Goal: Task Accomplishment & Management: Use online tool/utility

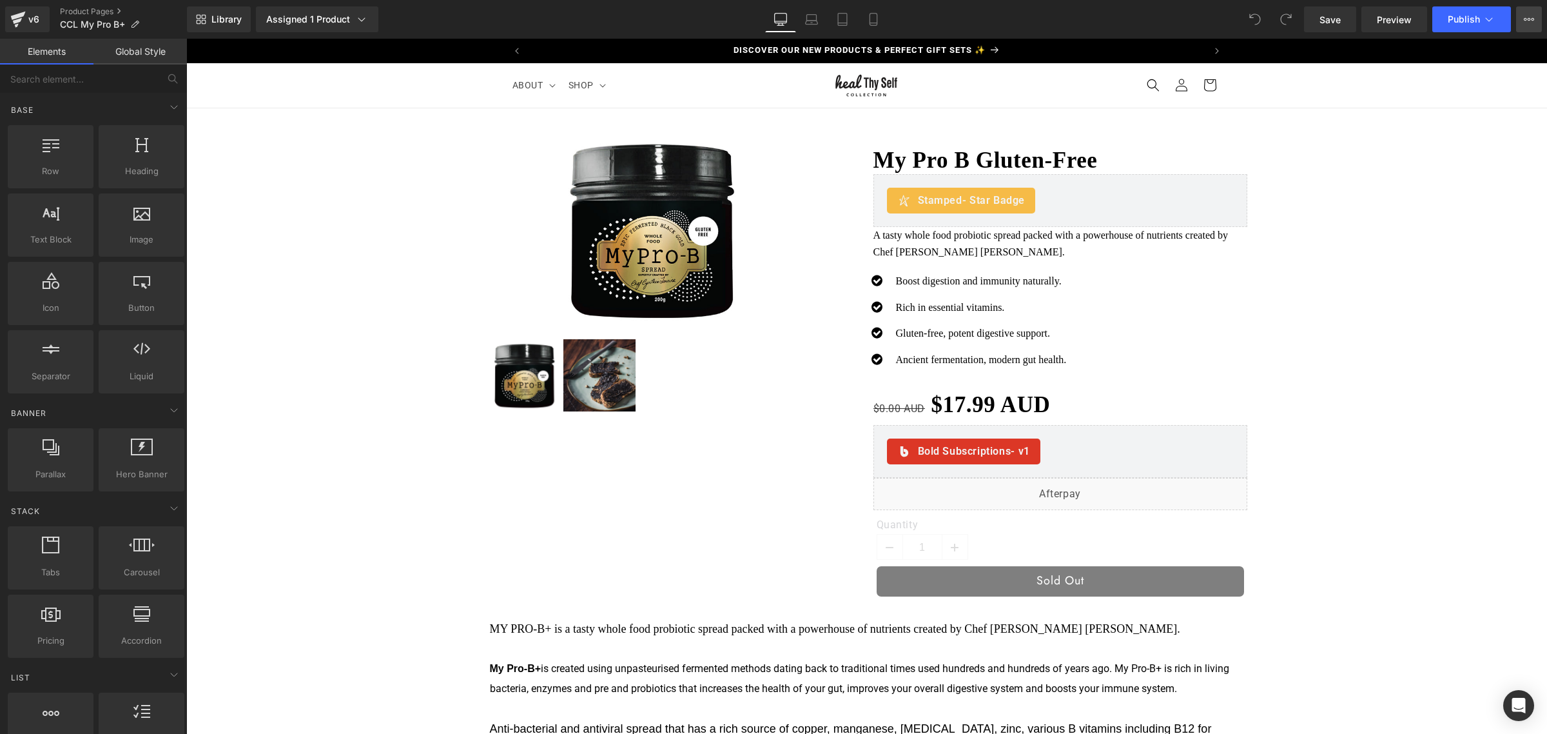
click at [1541, 18] on button "View Live Page View with current Template Save Template to Library Schedule Pub…" at bounding box center [1529, 19] width 26 height 26
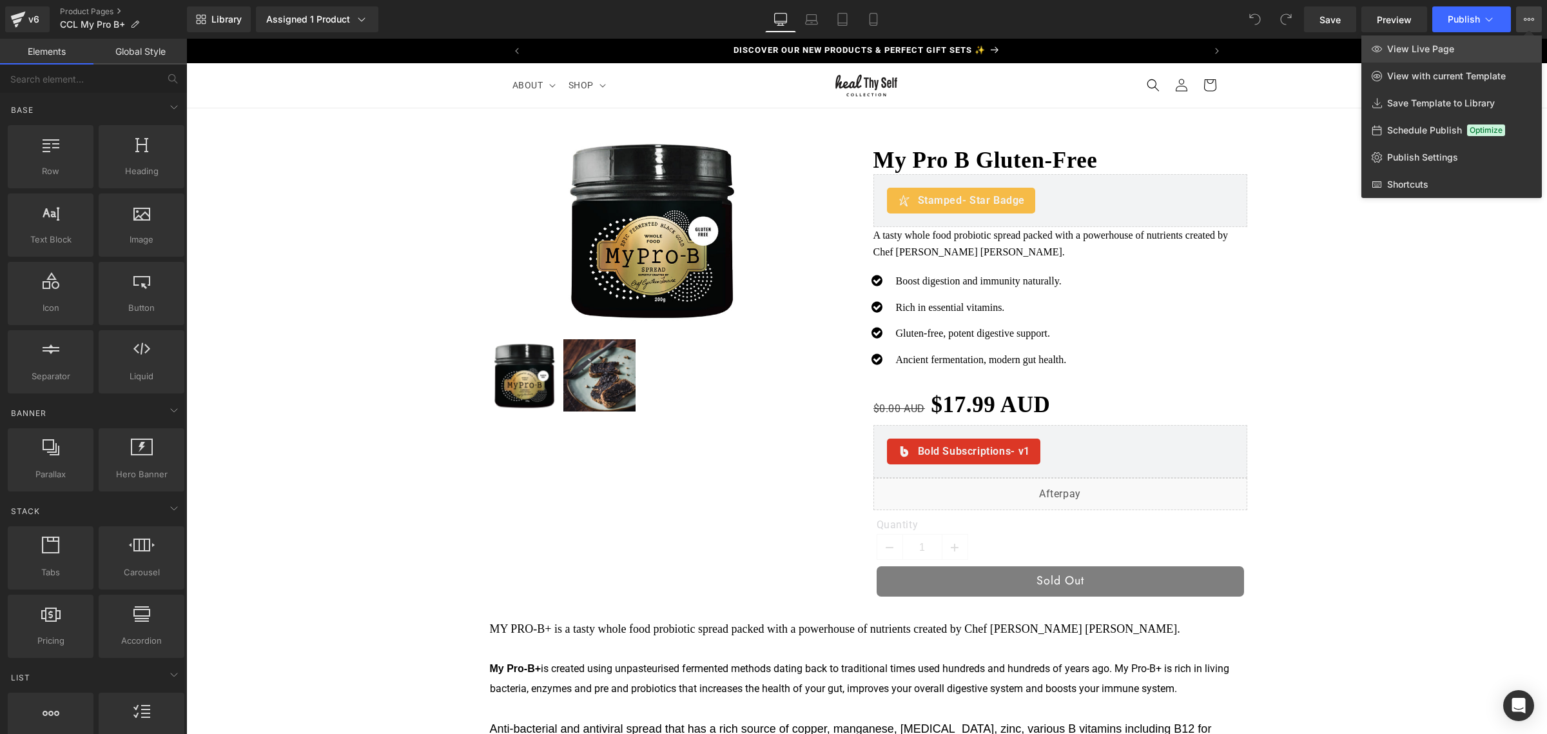
click at [1477, 44] on link "View Live Page" at bounding box center [1451, 48] width 180 height 27
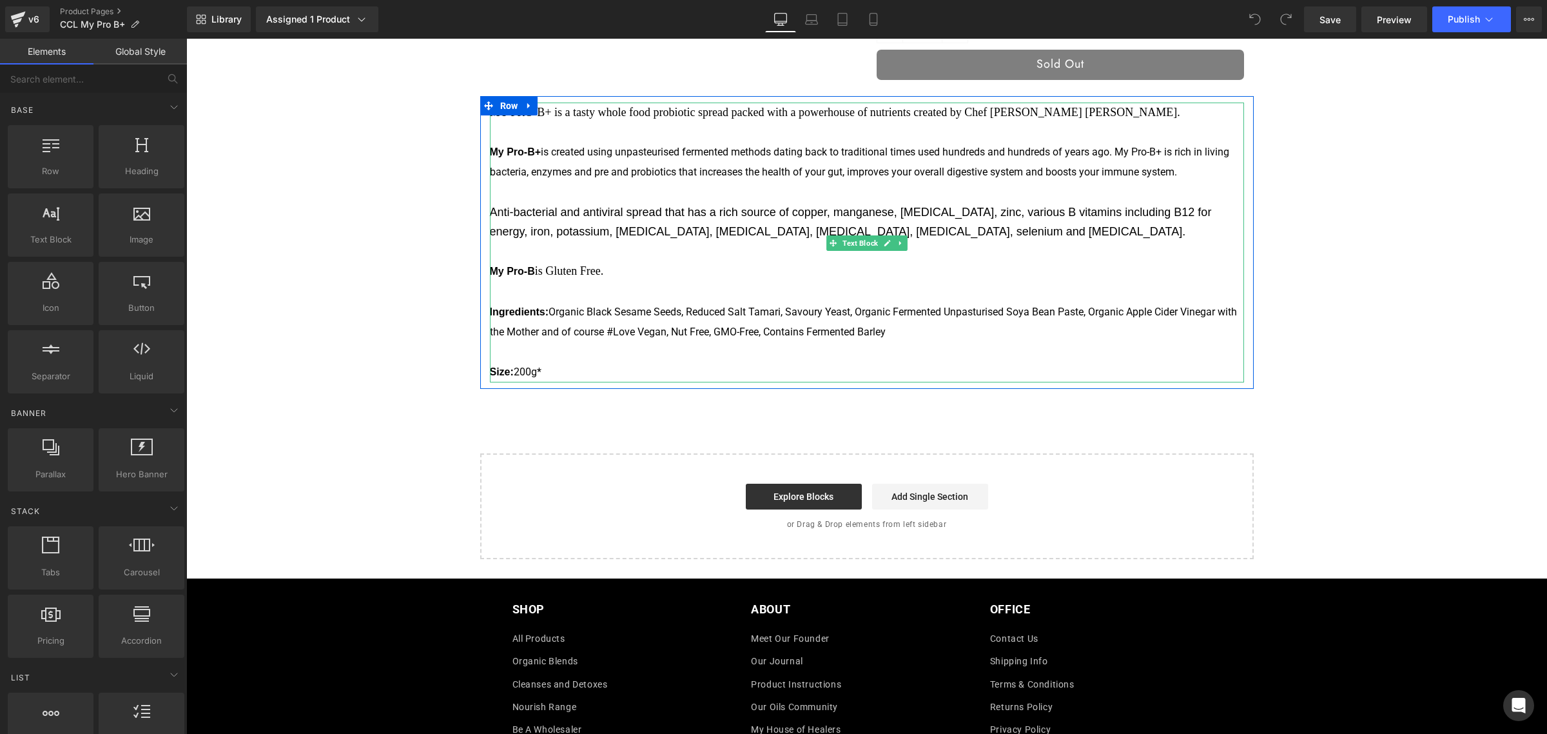
scroll to position [564, 0]
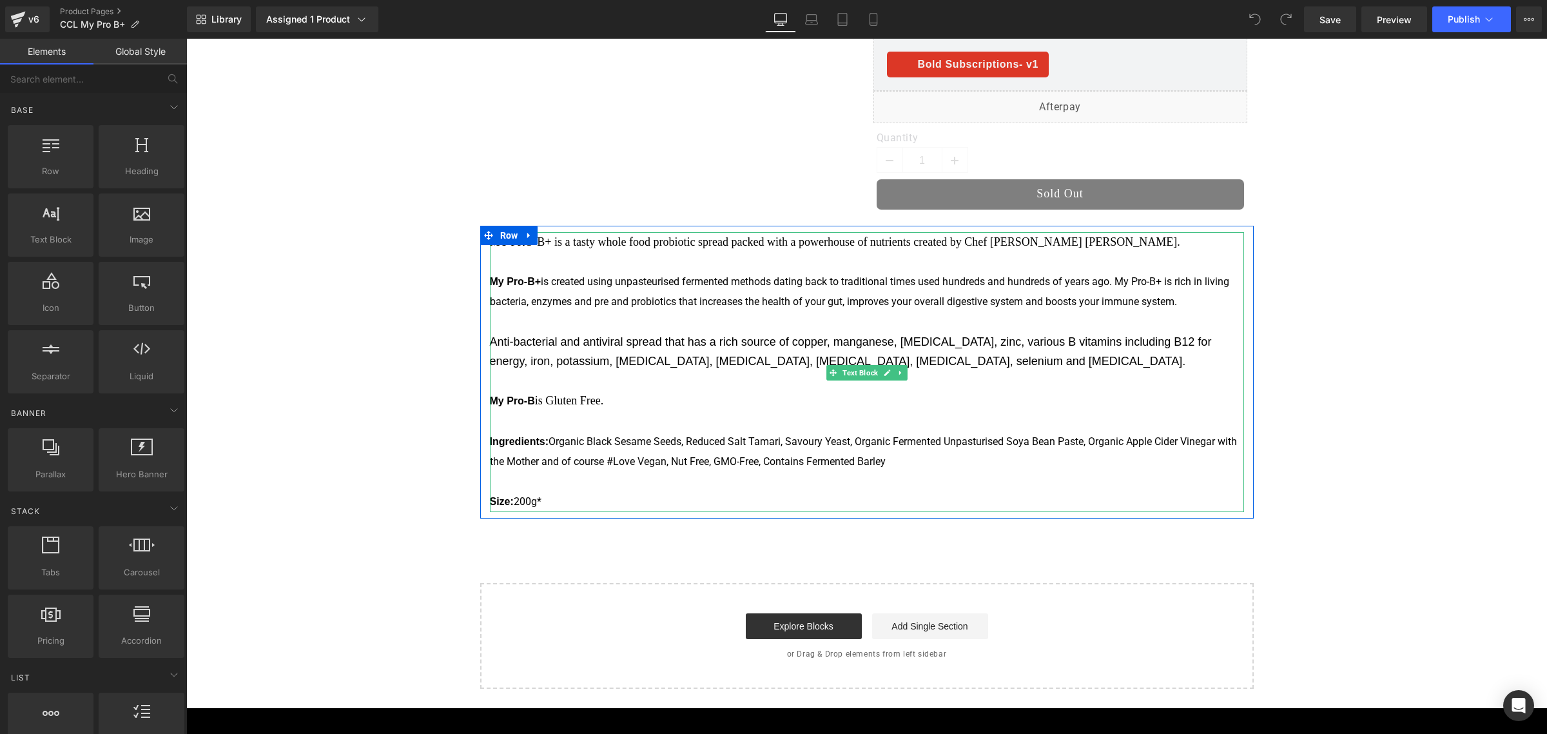
scroll to position [403, 0]
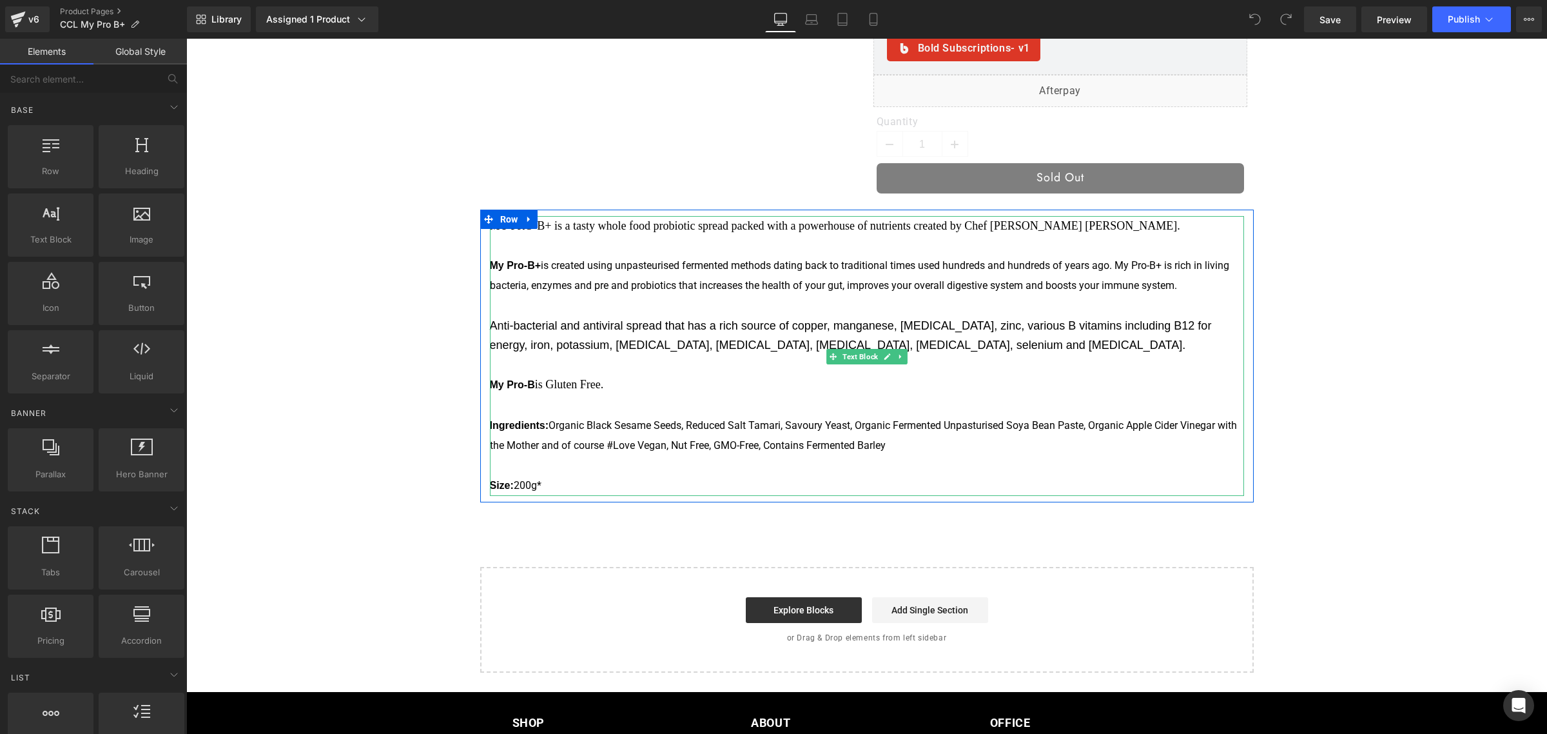
click at [716, 451] on span "Organic Black Sesame Seeds, Reduced Salt Tamari, Savoury Yeast, Organic Ferment…" at bounding box center [864, 435] width 748 height 33
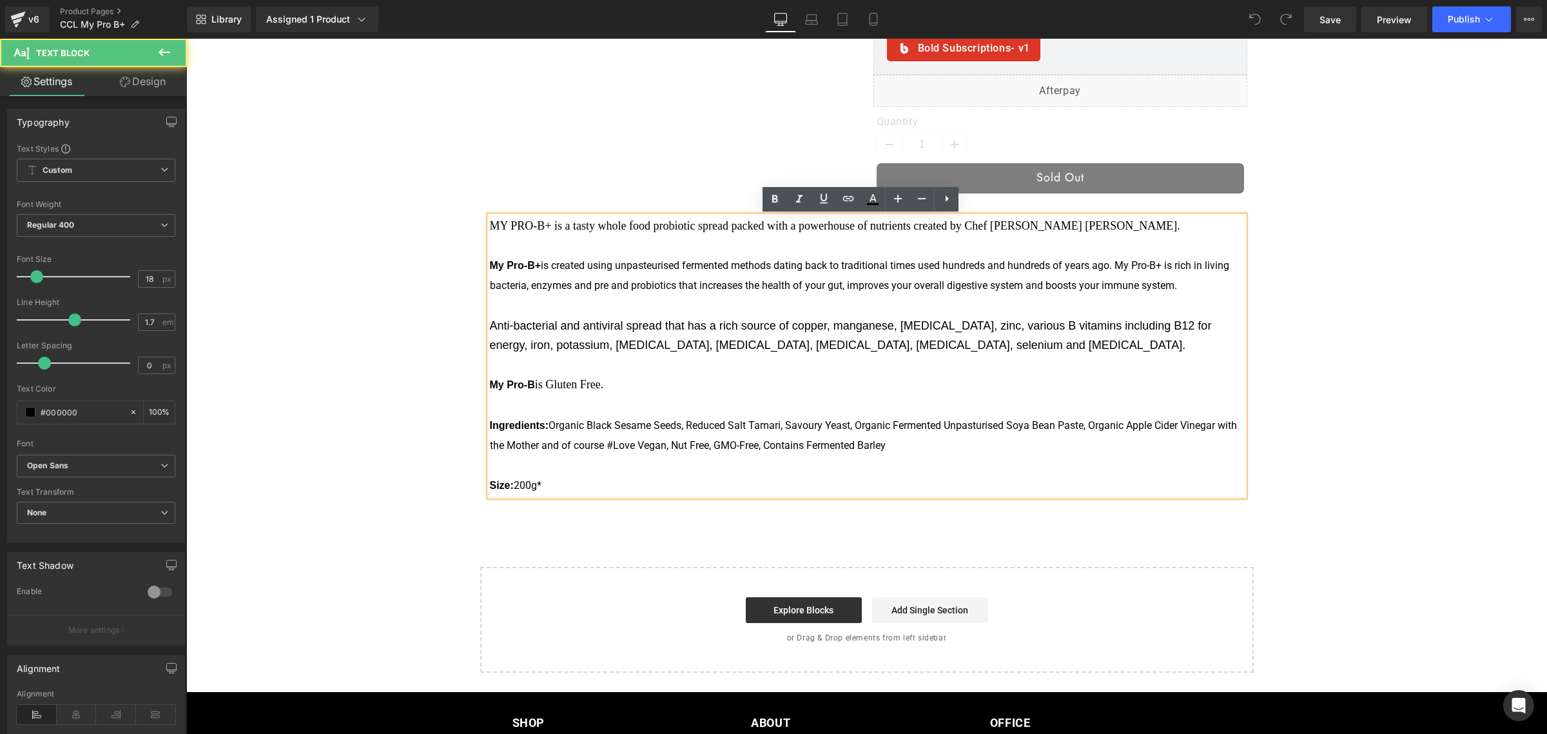
click at [904, 456] on p "Ingredients: Organic Black Sesame Seeds, Reduced Salt Tamari, Savoury Yeast, Or…" at bounding box center [867, 425] width 754 height 61
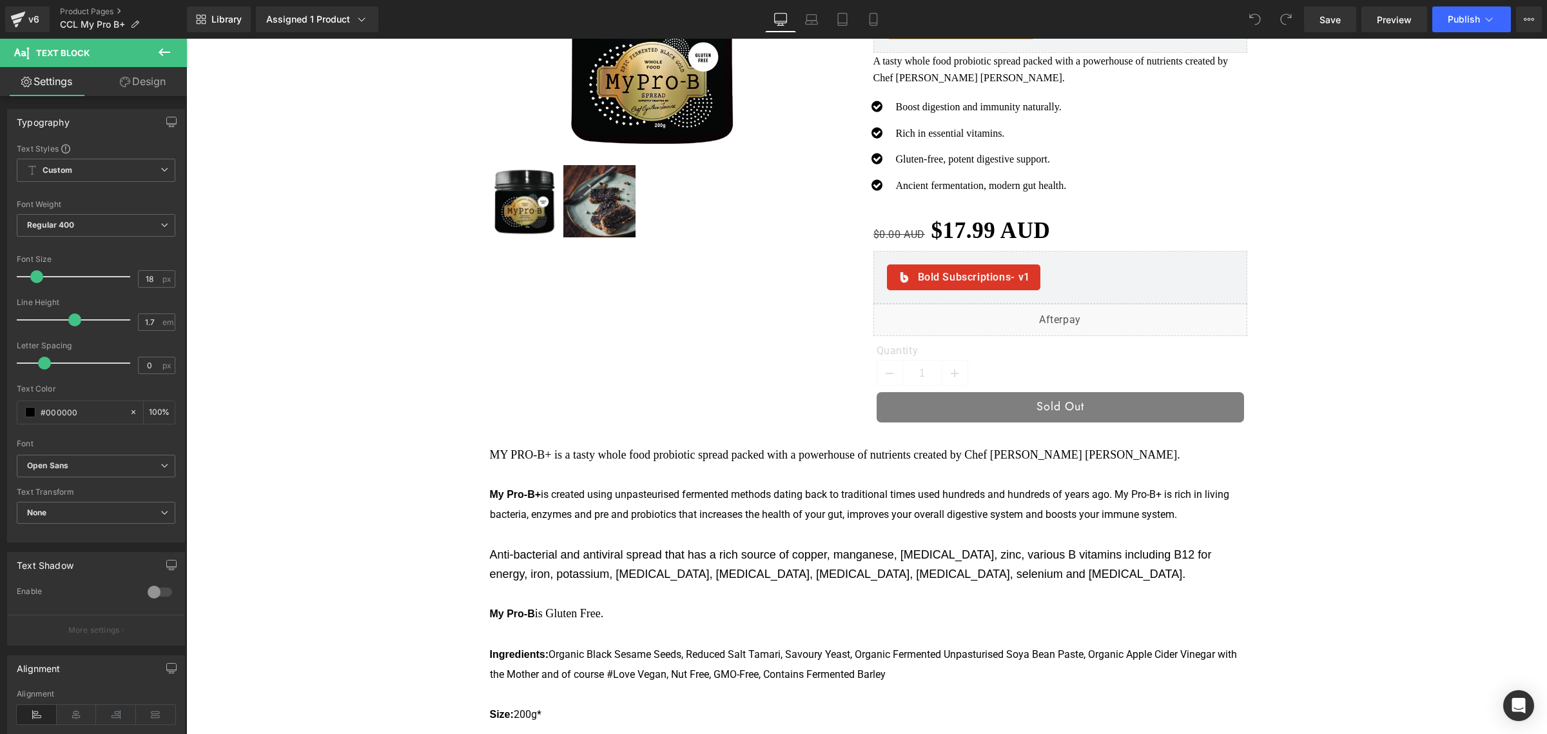
scroll to position [0, 0]
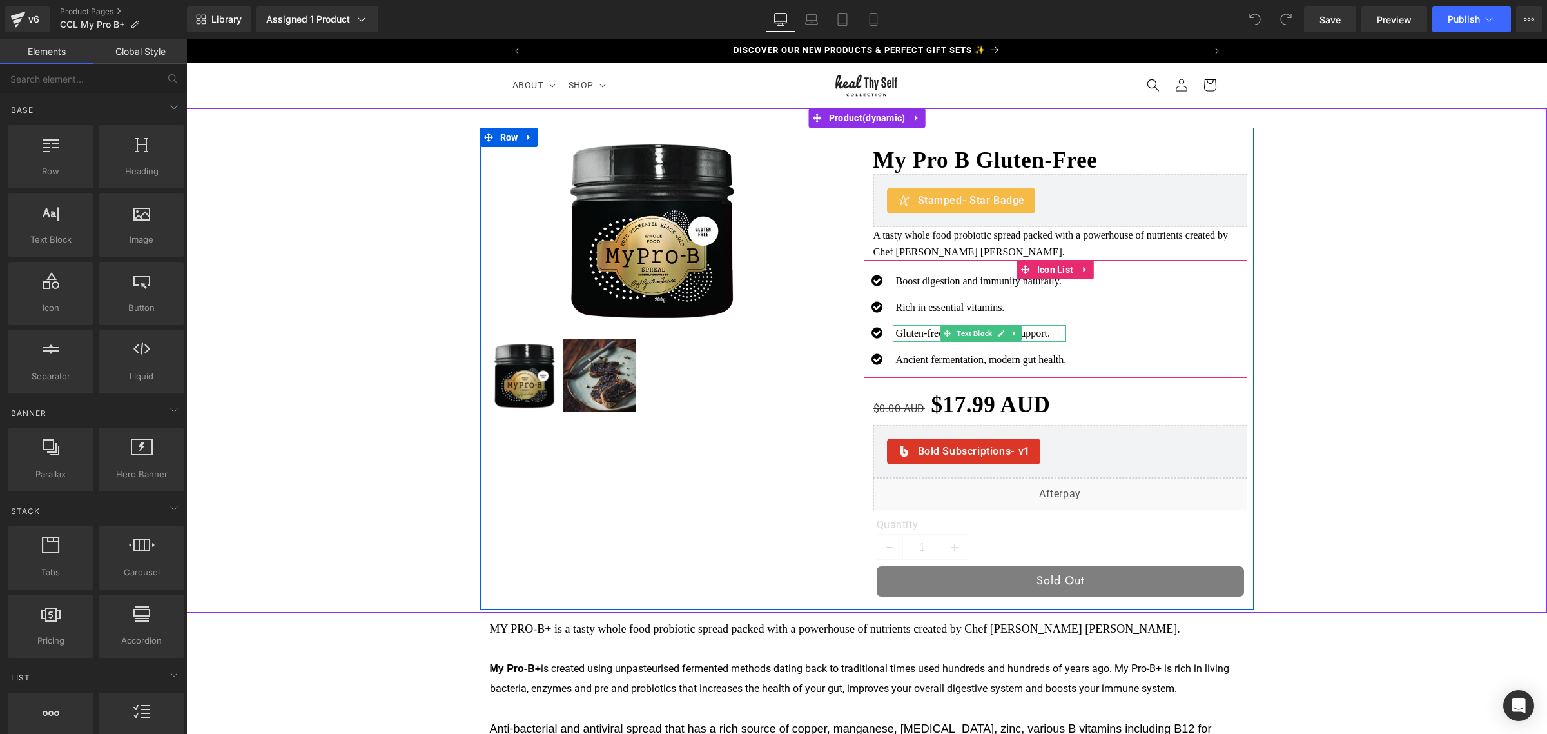
click at [931, 334] on p "Gluten-free, potent digestive support." at bounding box center [981, 333] width 171 height 17
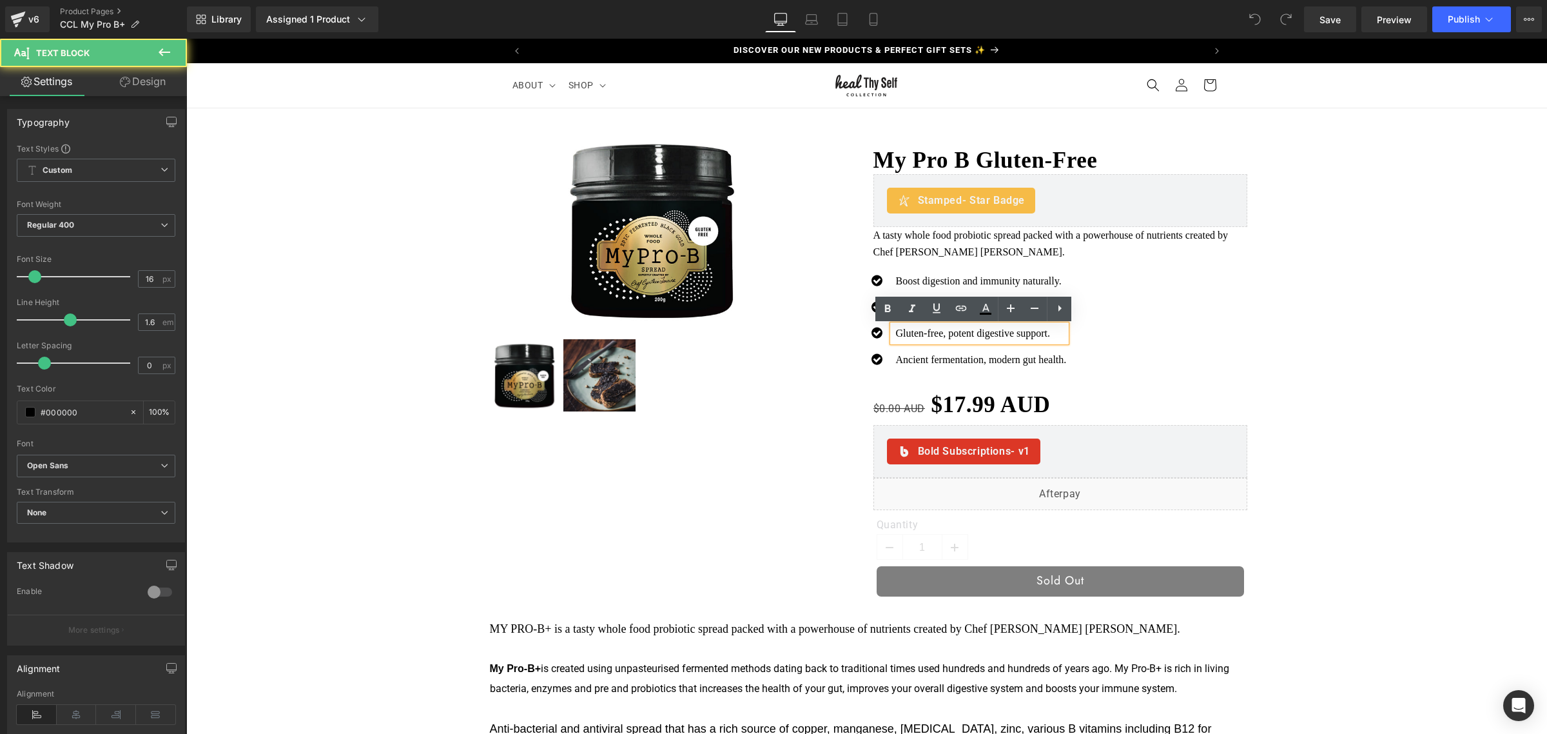
click at [1049, 334] on p "Gluten-free, potent digestive support." at bounding box center [981, 333] width 171 height 17
click at [1057, 303] on icon at bounding box center [1059, 307] width 15 height 15
click at [1057, 303] on icon at bounding box center [1058, 307] width 15 height 15
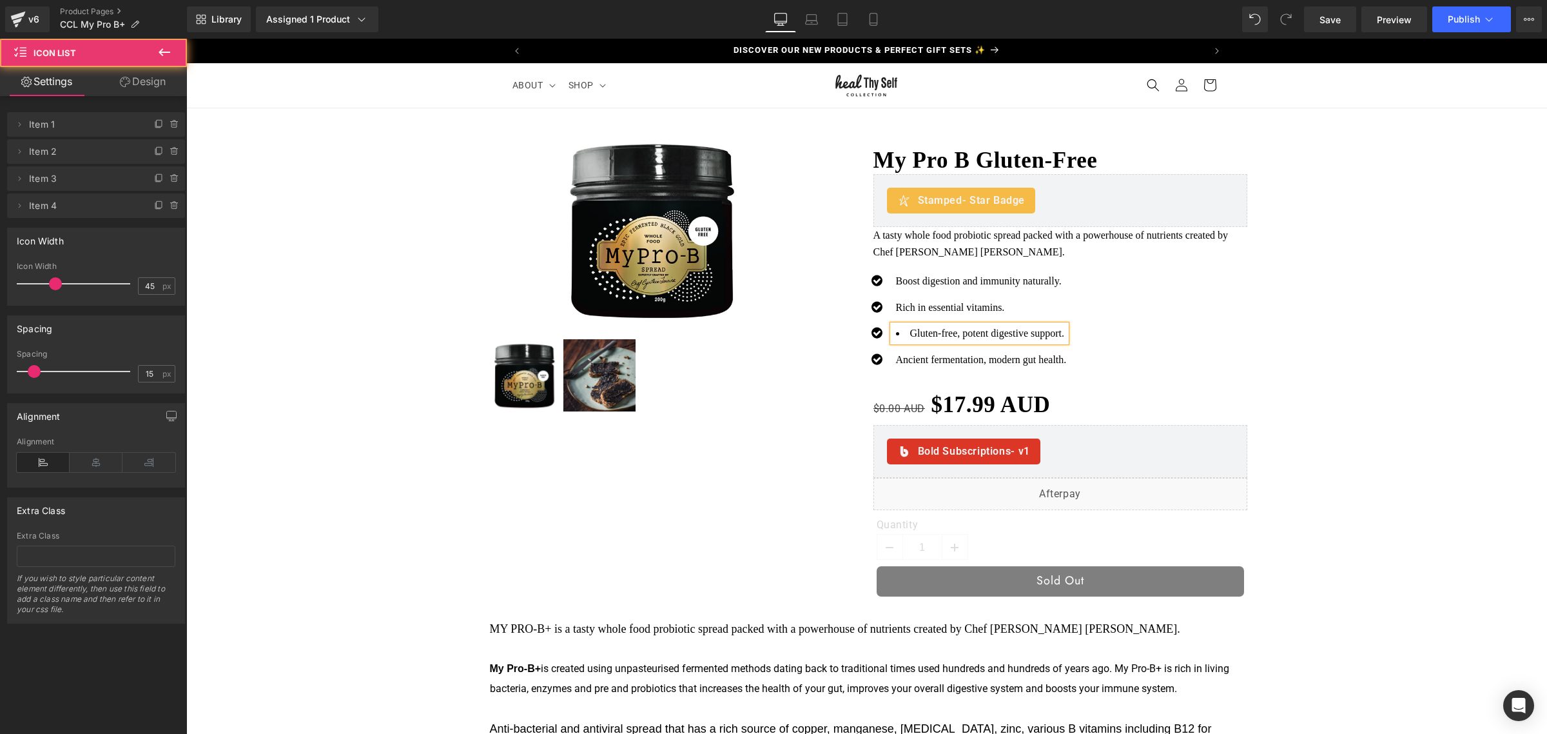
click at [1124, 349] on div "Icon Boost digestion and immunity naturally. Text Block Icon Rich in essential …" at bounding box center [1056, 325] width 384 height 104
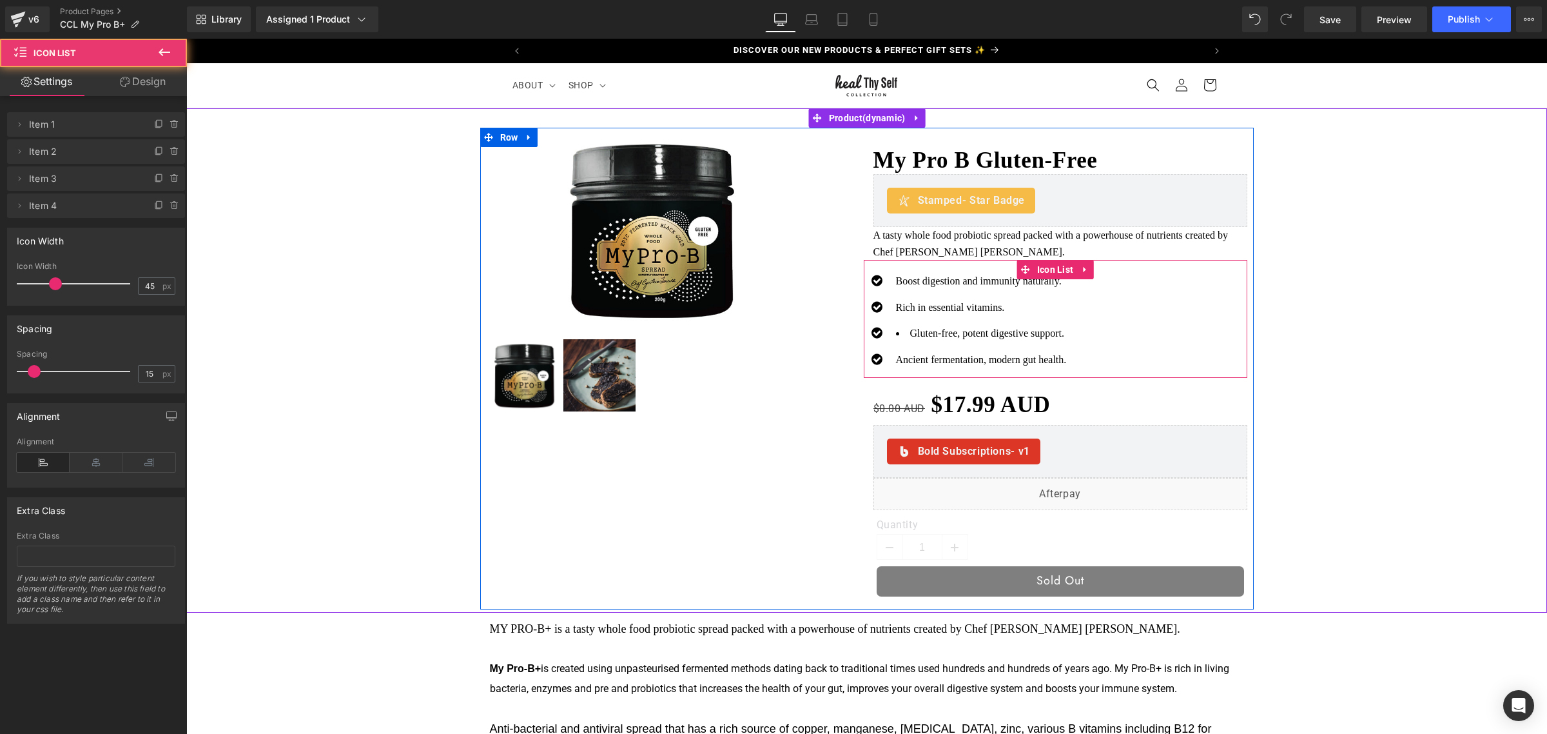
click at [1047, 331] on li "Gluten-free, potent digestive support." at bounding box center [981, 333] width 171 height 17
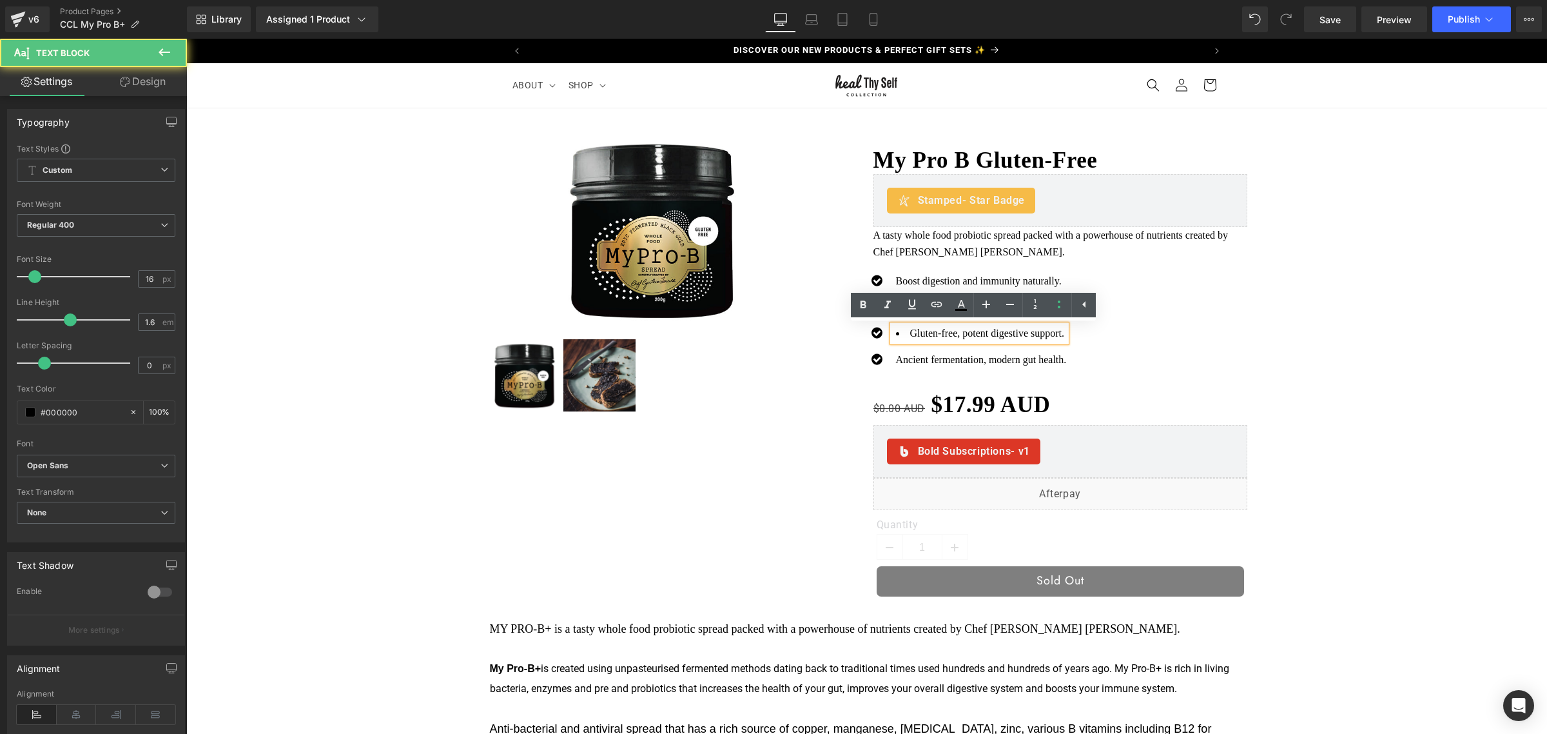
click at [1047, 331] on li "Gluten-free, potent digestive support." at bounding box center [981, 333] width 171 height 17
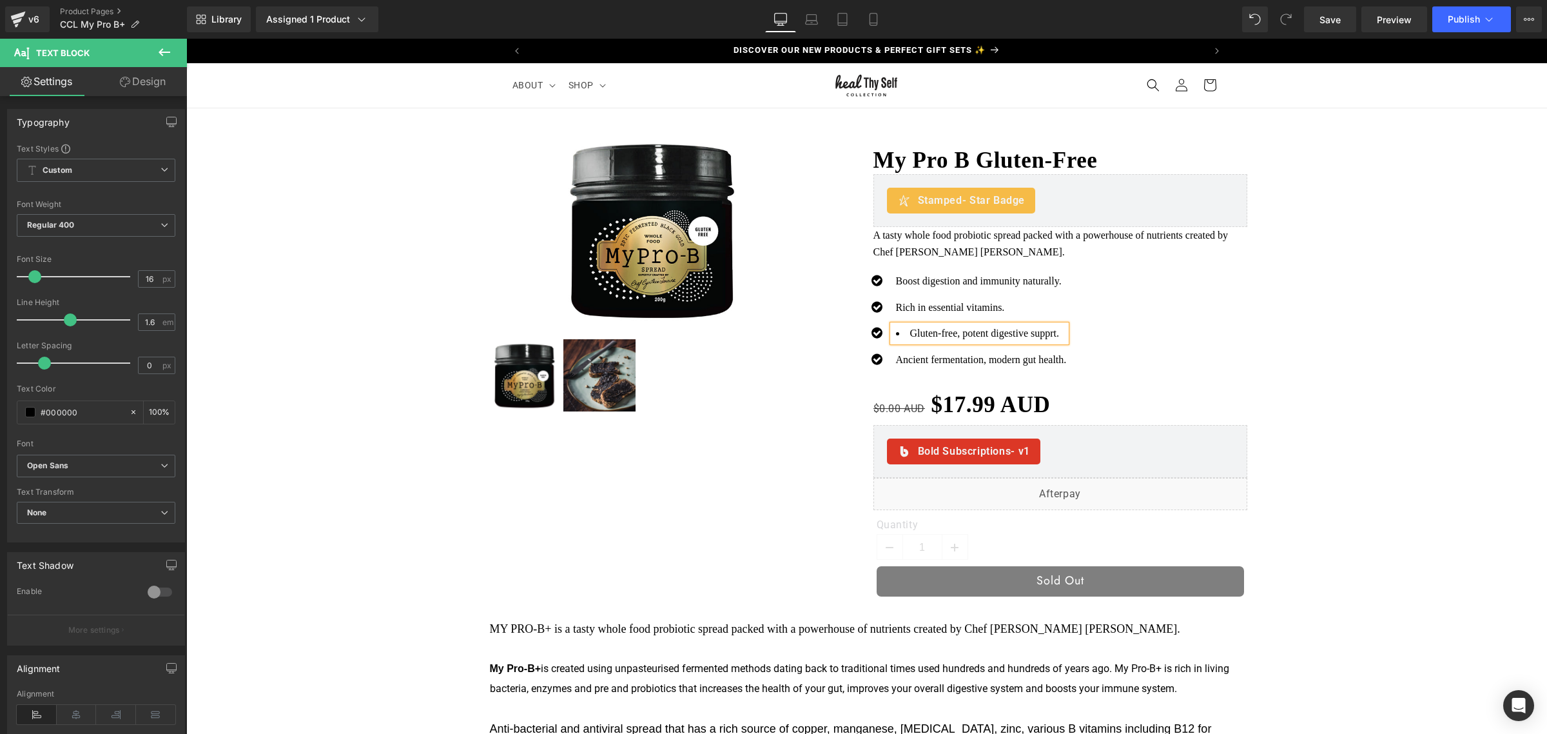
click at [880, 332] on div "Icon" at bounding box center [878, 334] width 29 height 19
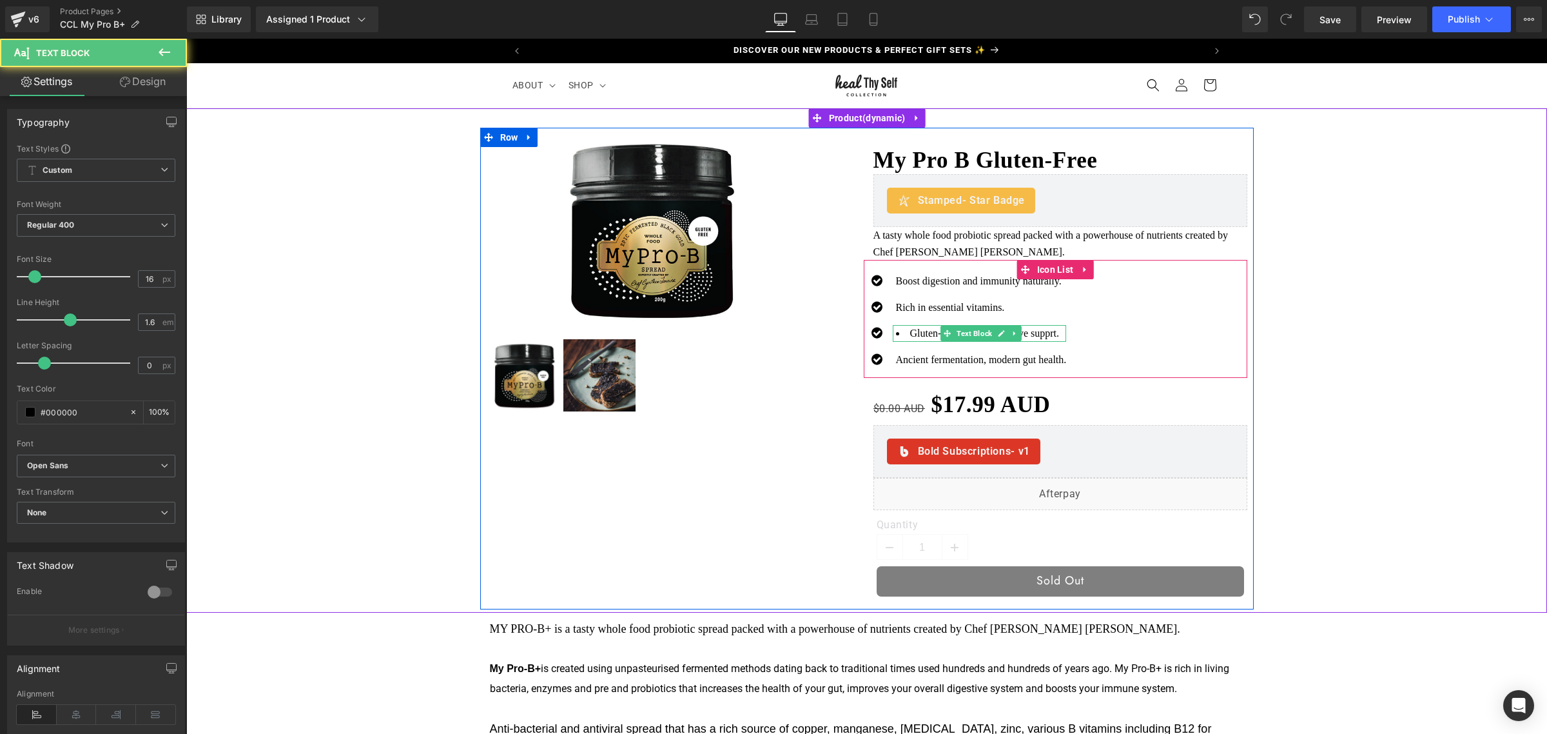
click at [1045, 338] on li "Gluten-free, potent digestive supprt." at bounding box center [981, 333] width 171 height 17
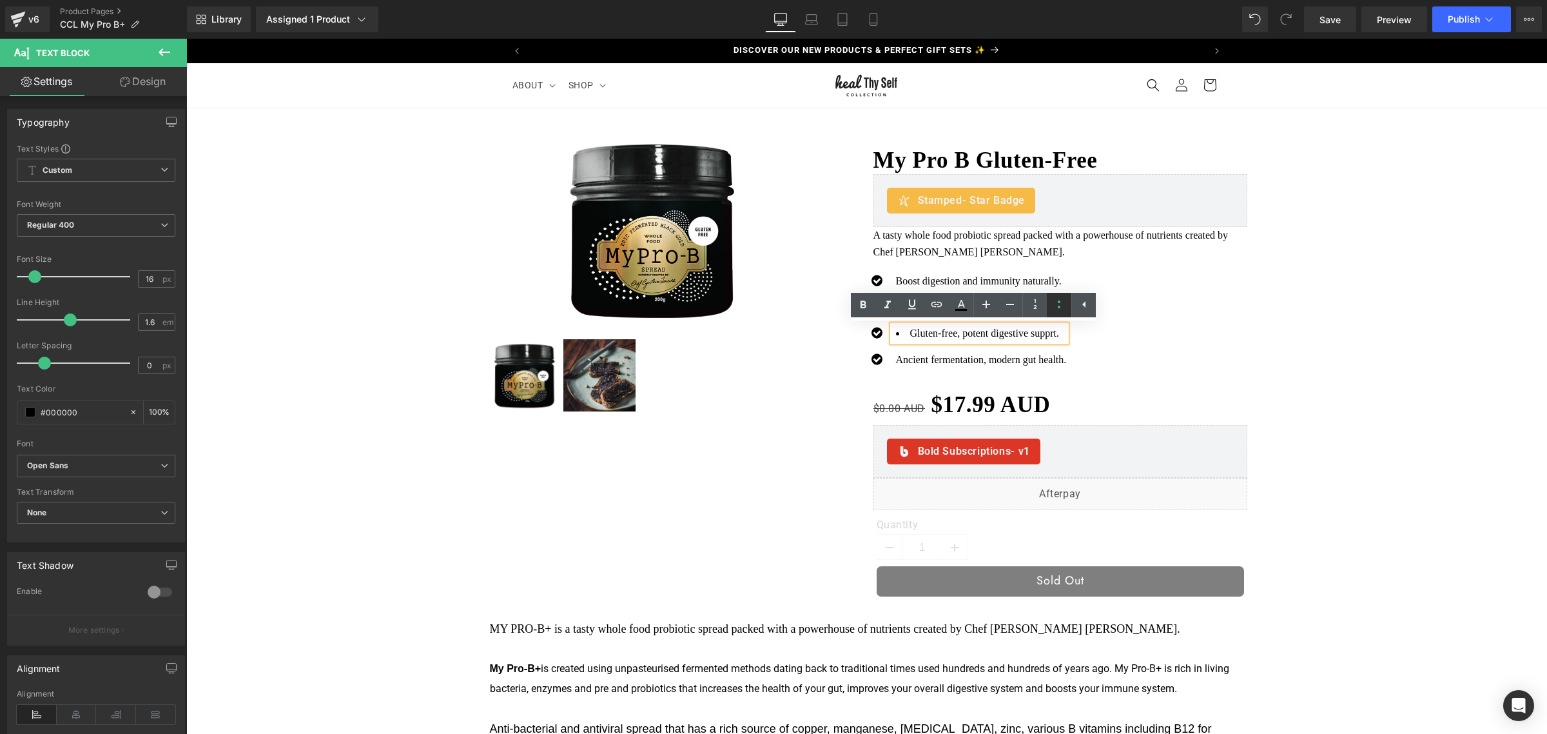
click at [1056, 307] on icon at bounding box center [1058, 303] width 15 height 15
click at [1064, 329] on div "Icon Boost digestion and immunity naturally. Text Block Icon Rich in essential …" at bounding box center [1056, 325] width 384 height 104
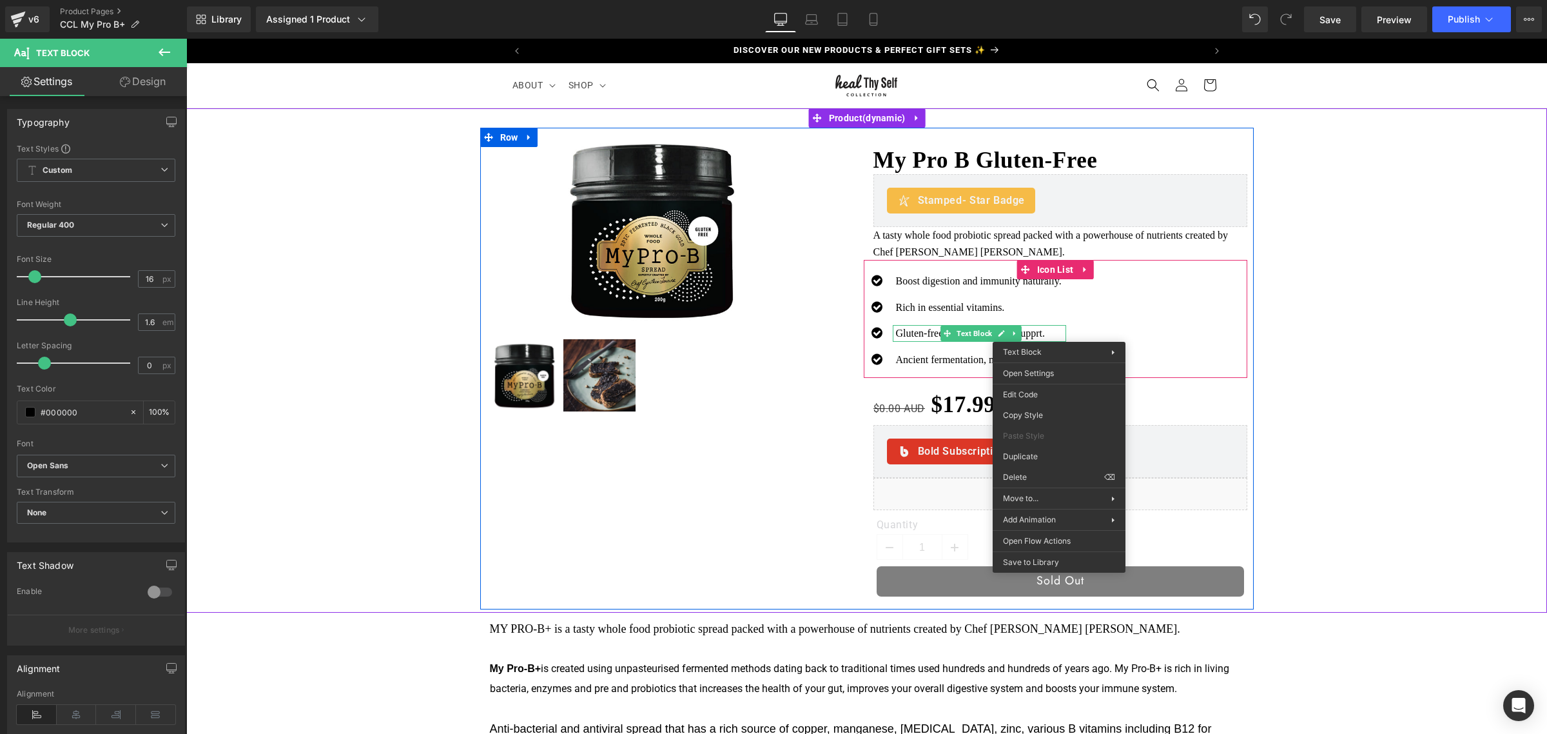
click at [1152, 355] on div "Icon Boost digestion and immunity naturally. Text Block Icon Rich in essential …" at bounding box center [1056, 325] width 384 height 104
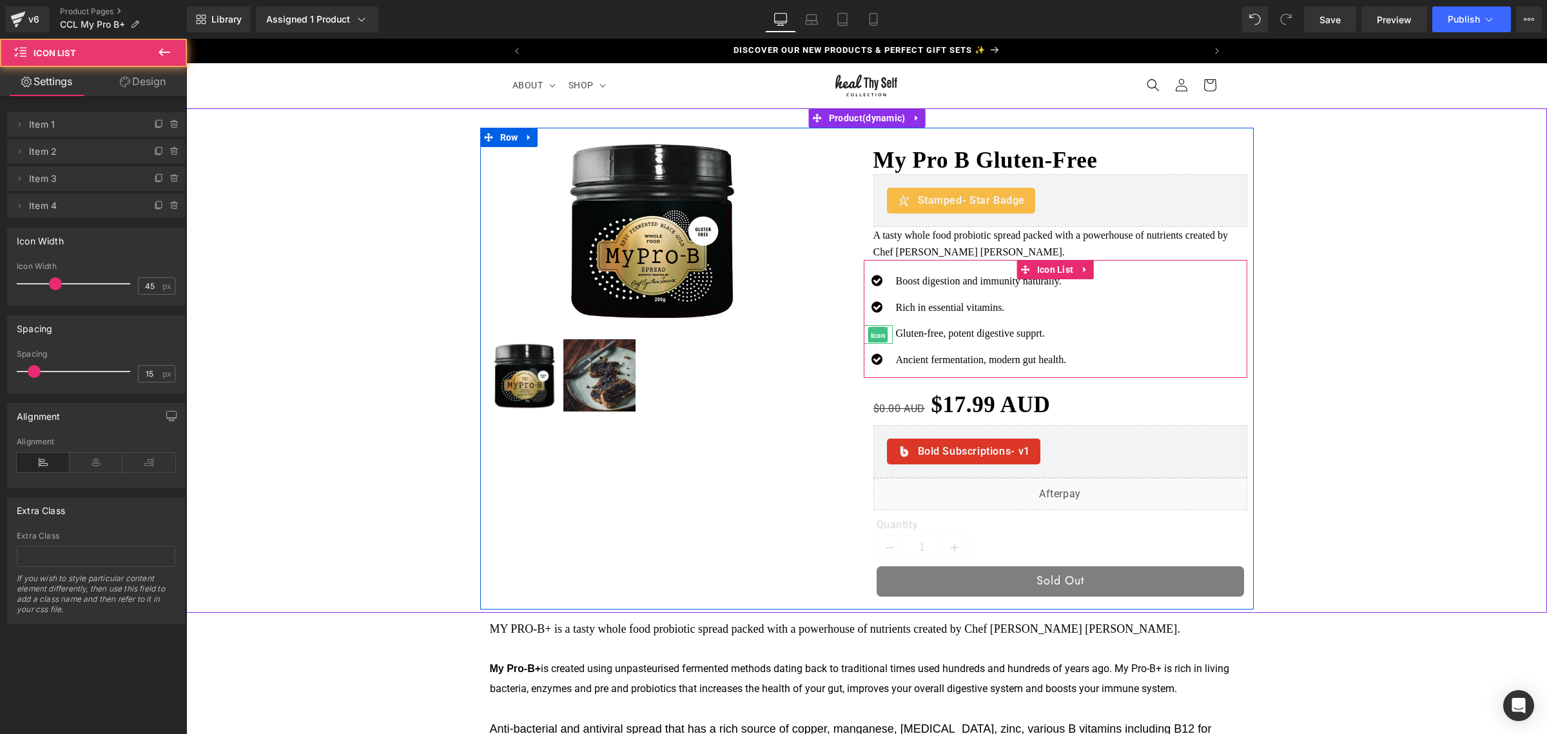
click at [872, 334] on span "Icon" at bounding box center [878, 334] width 20 height 15
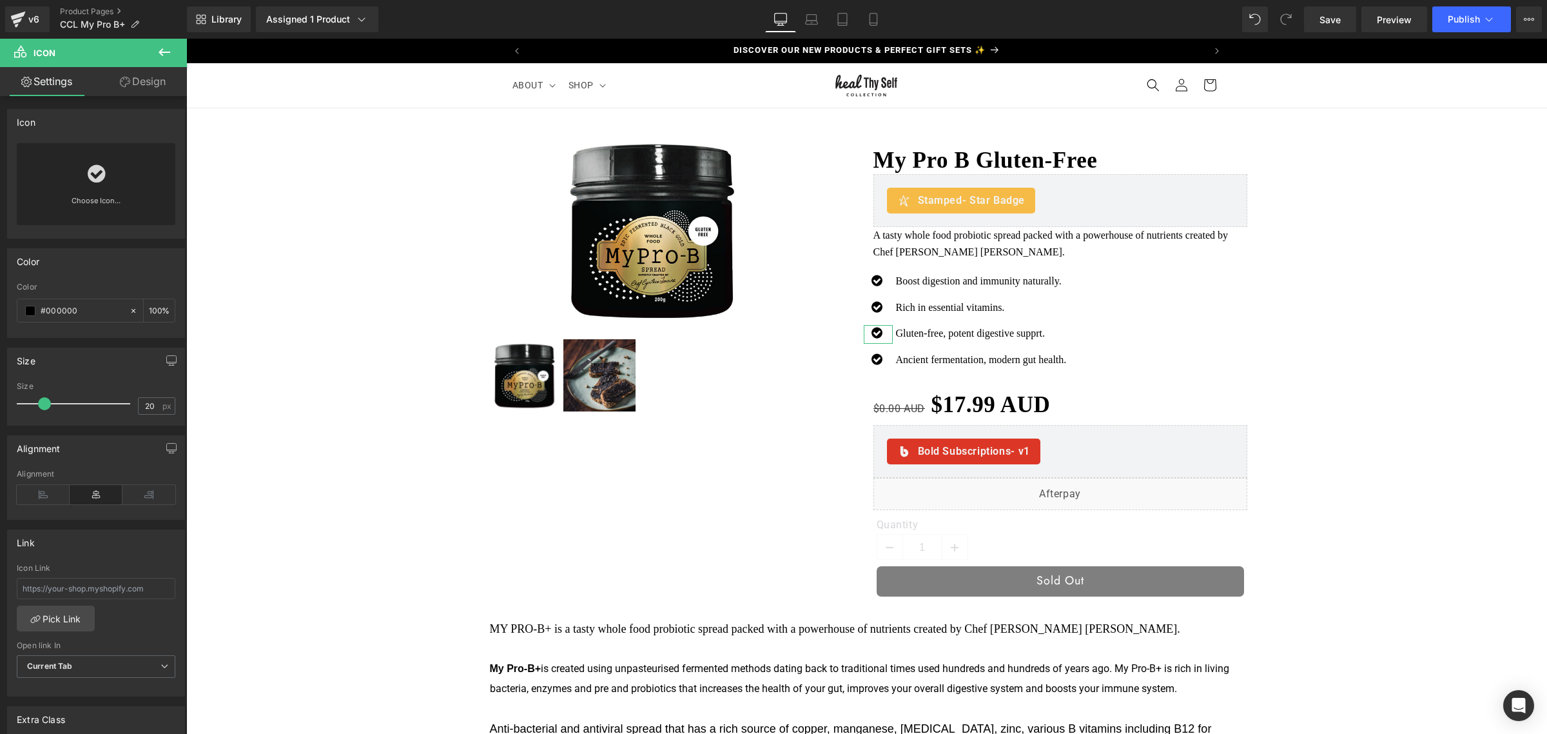
click at [141, 75] on link "Design" at bounding box center [142, 81] width 93 height 29
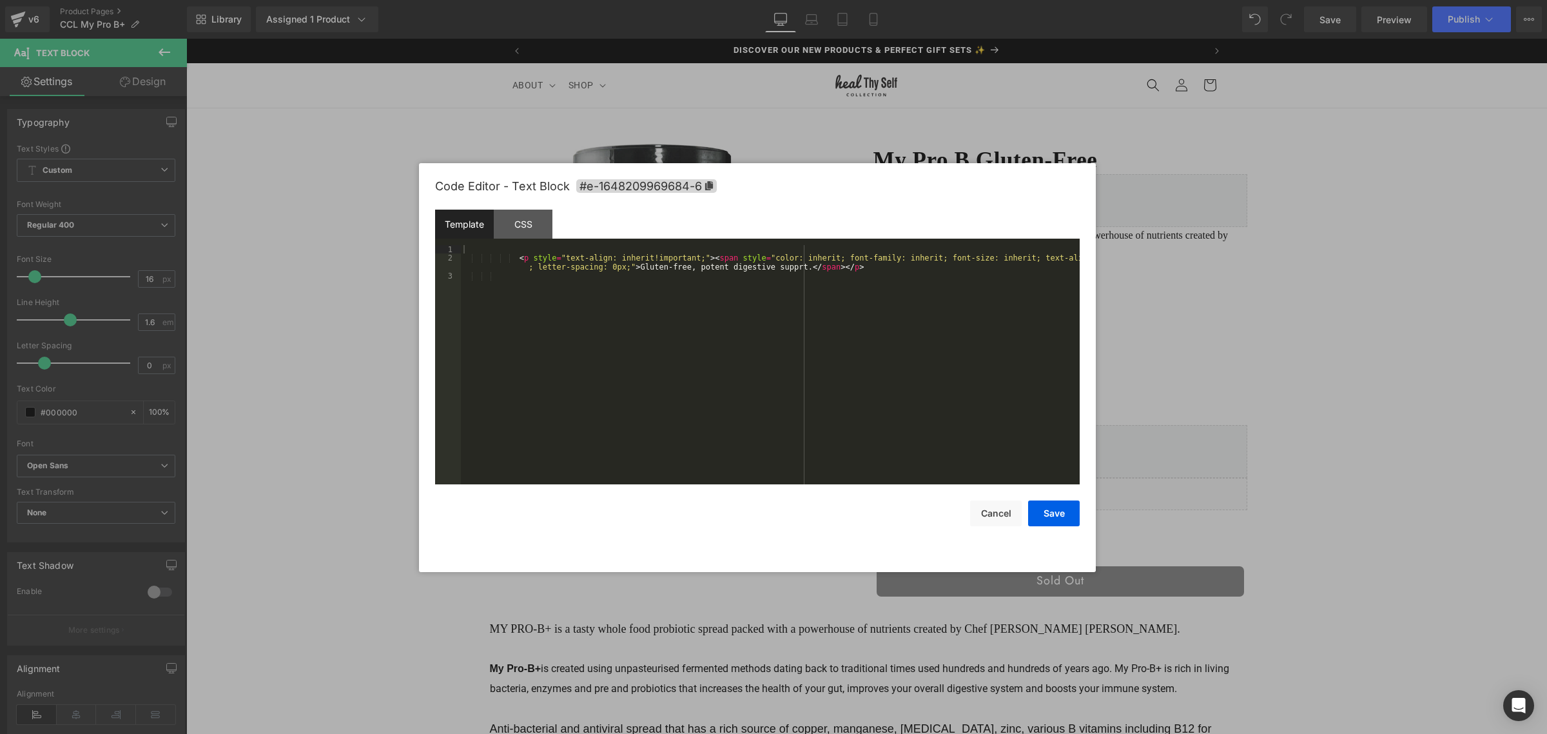
click at [1011, 0] on div "Icon You are previewing how the will restyle your page. You can not edit Elemen…" at bounding box center [773, 0] width 1547 height 0
click at [756, 265] on div "< p style = "text-align: inherit!important;" > < span style = "color: inherit; …" at bounding box center [770, 373] width 619 height 257
click at [1059, 510] on button "Save" at bounding box center [1054, 513] width 52 height 26
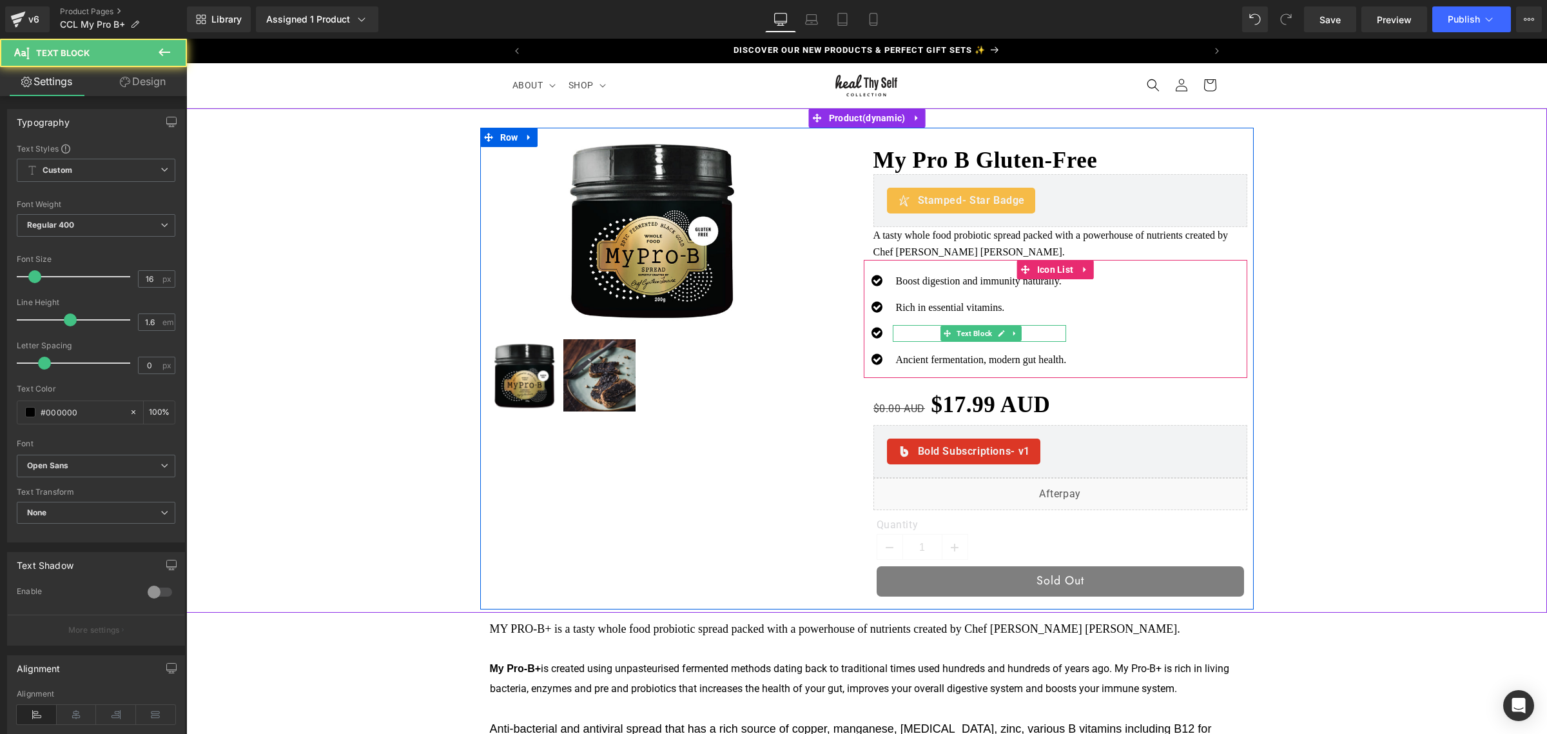
click at [893, 333] on div at bounding box center [980, 333] width 174 height 17
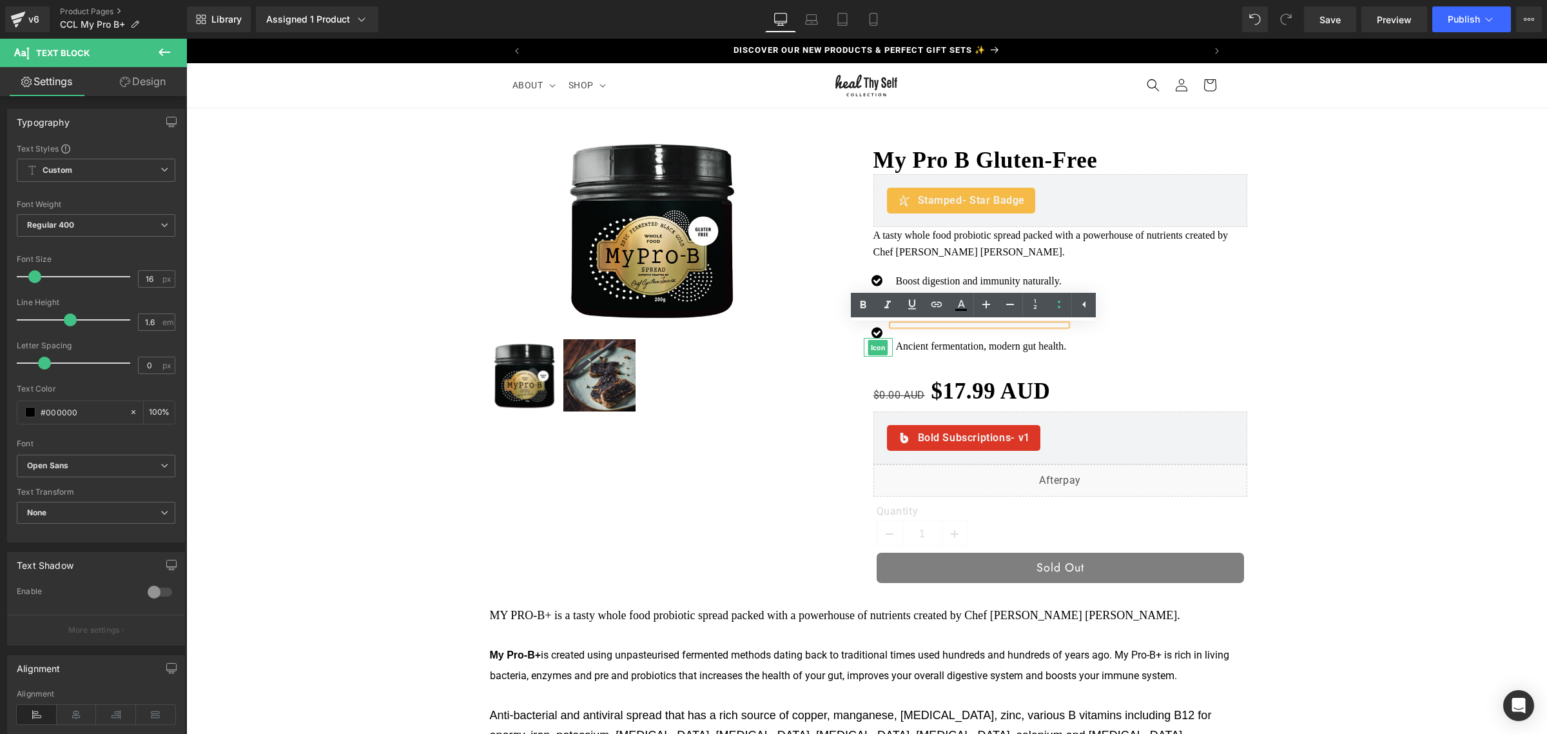
click at [874, 349] on span "Icon" at bounding box center [878, 347] width 20 height 15
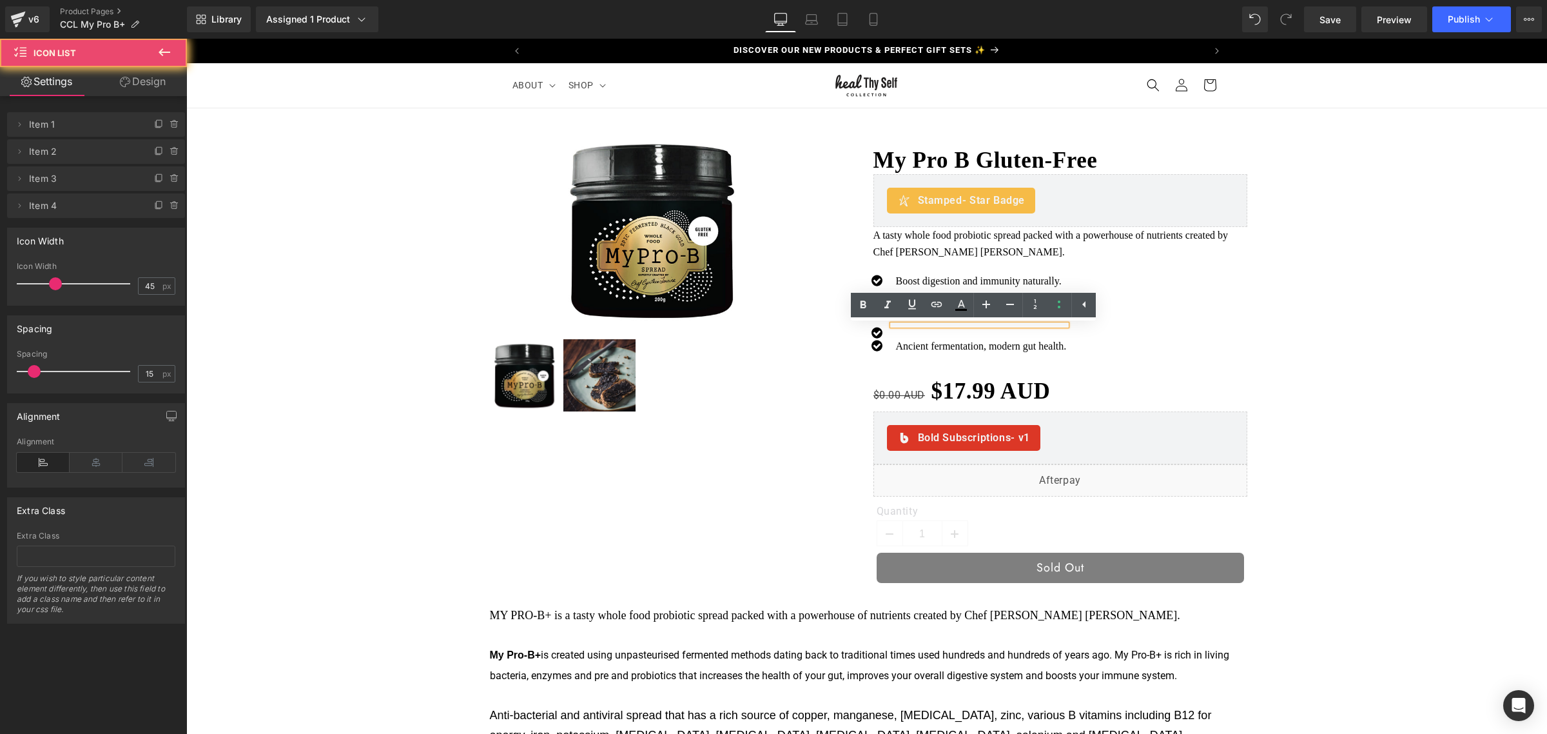
click at [1218, 340] on div "Icon Boost digestion and immunity naturally. Text Block Icon Rich in essential …" at bounding box center [1056, 319] width 384 height 92
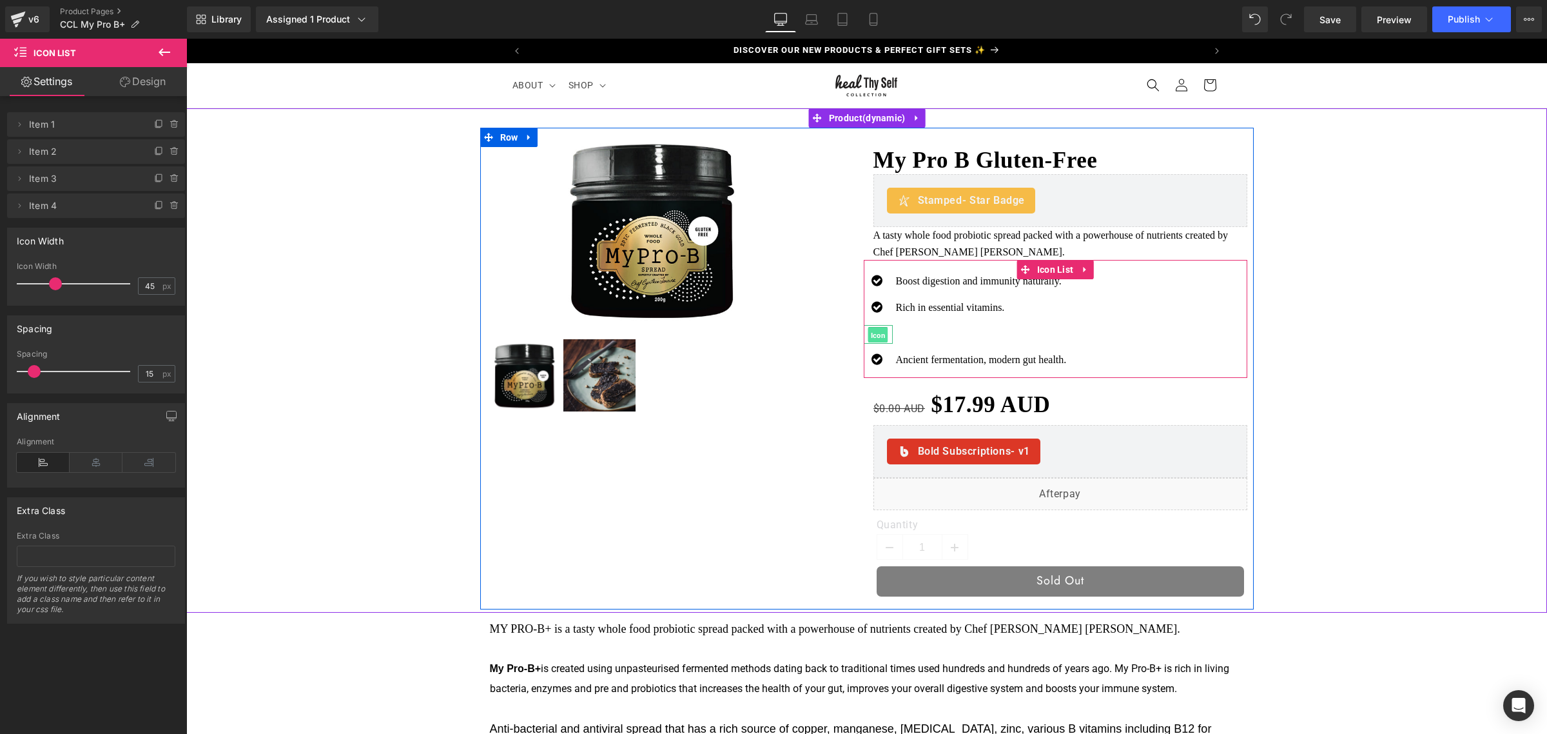
click at [868, 342] on span "Icon" at bounding box center [878, 334] width 20 height 15
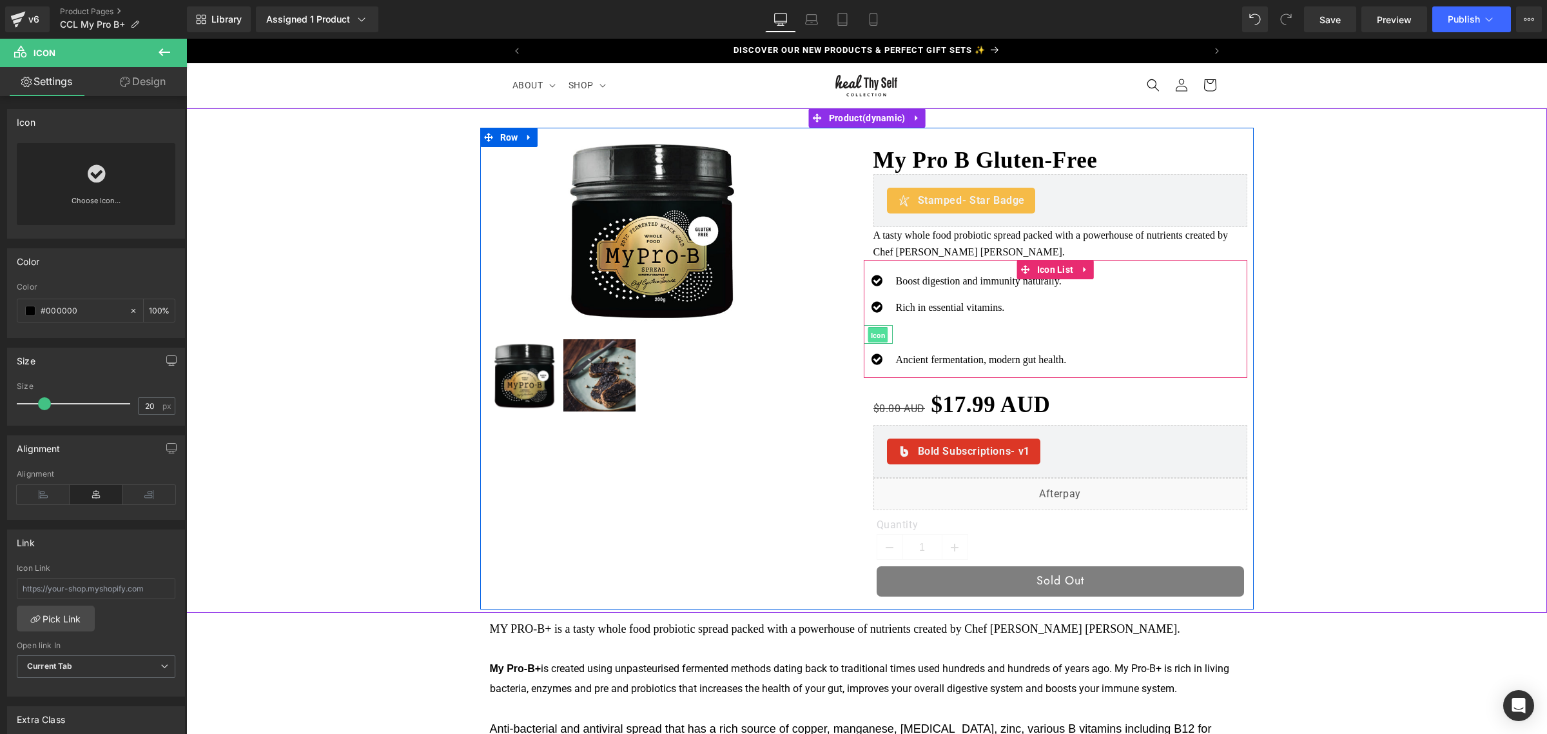
click at [872, 335] on span "Icon" at bounding box center [878, 334] width 20 height 15
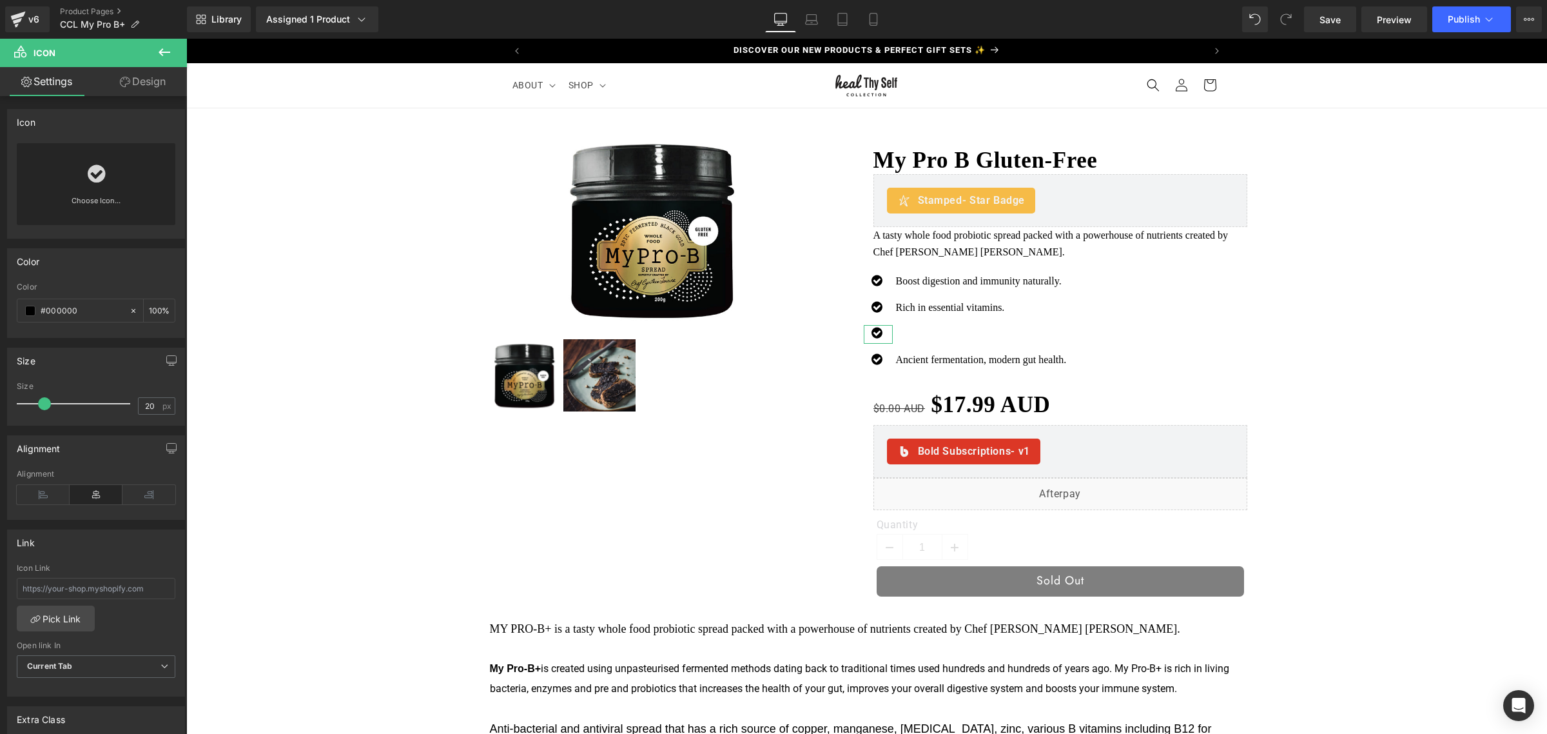
click at [133, 73] on link "Design" at bounding box center [142, 81] width 93 height 29
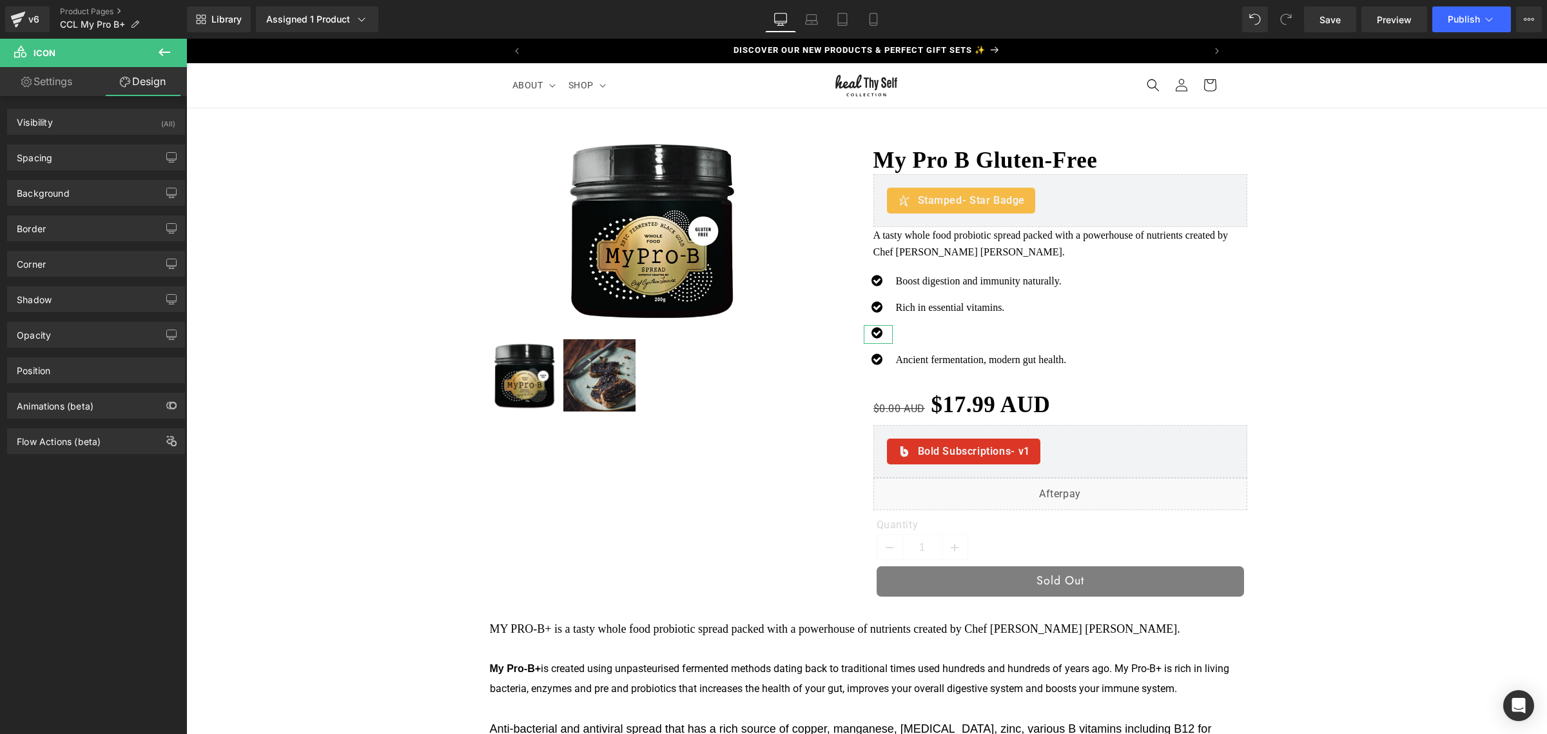
drag, startPoint x: 133, startPoint y: 73, endPoint x: 144, endPoint y: 77, distance: 11.9
click at [133, 73] on link "Design" at bounding box center [142, 81] width 93 height 29
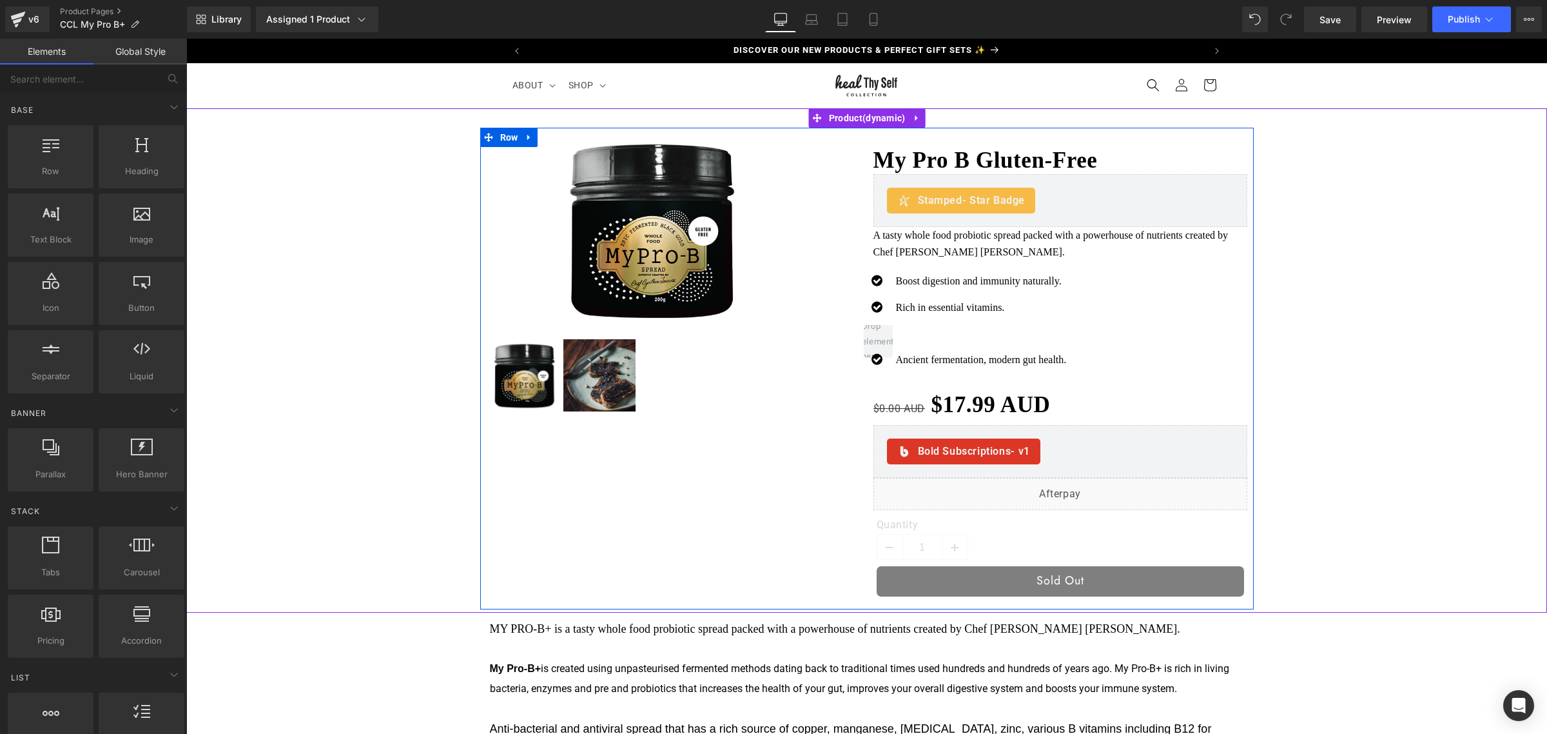
click at [1258, 324] on div "Sale Off (P) Image ‹ ›" at bounding box center [867, 368] width 1348 height 481
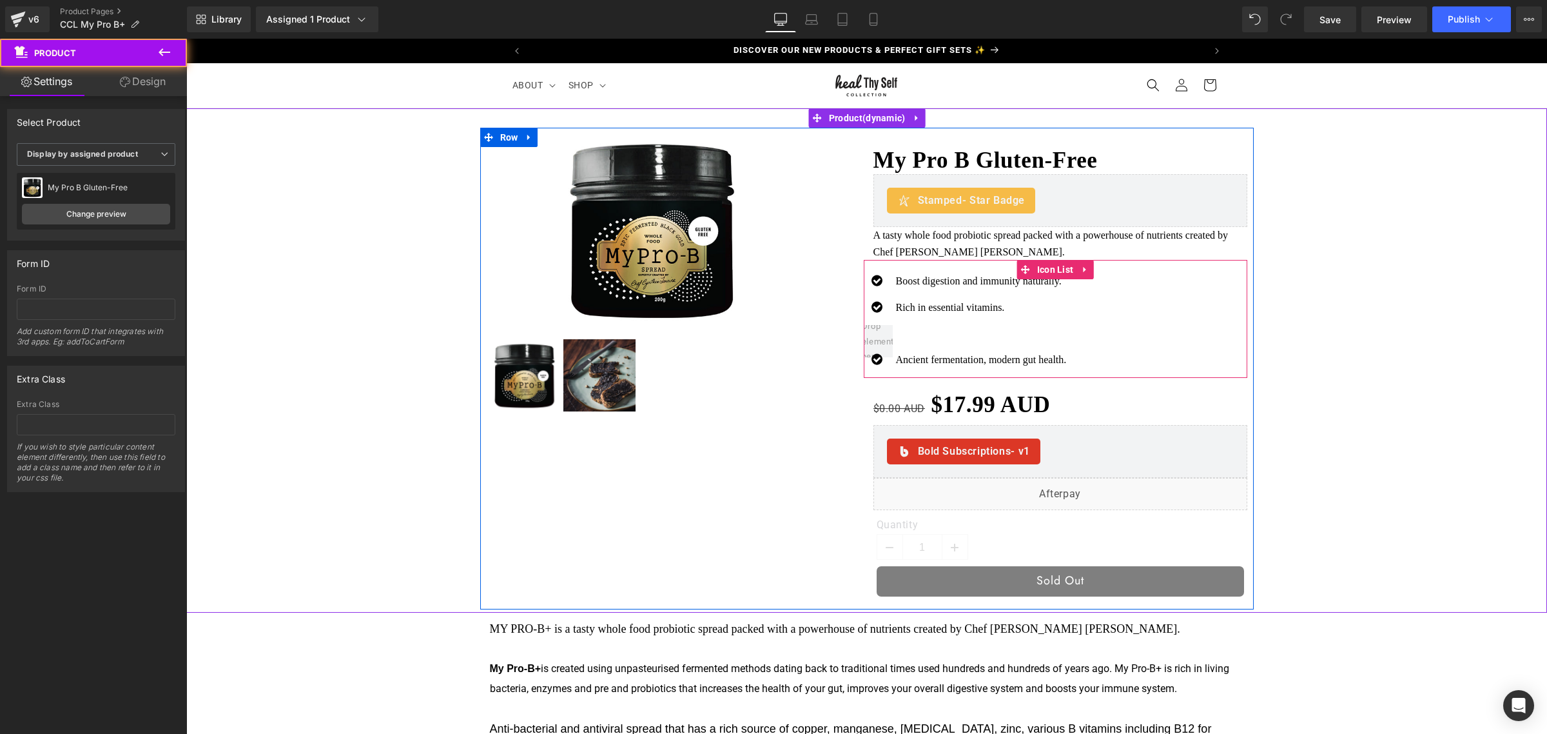
click at [1250, 358] on div at bounding box center [1251, 368] width 3 height 481
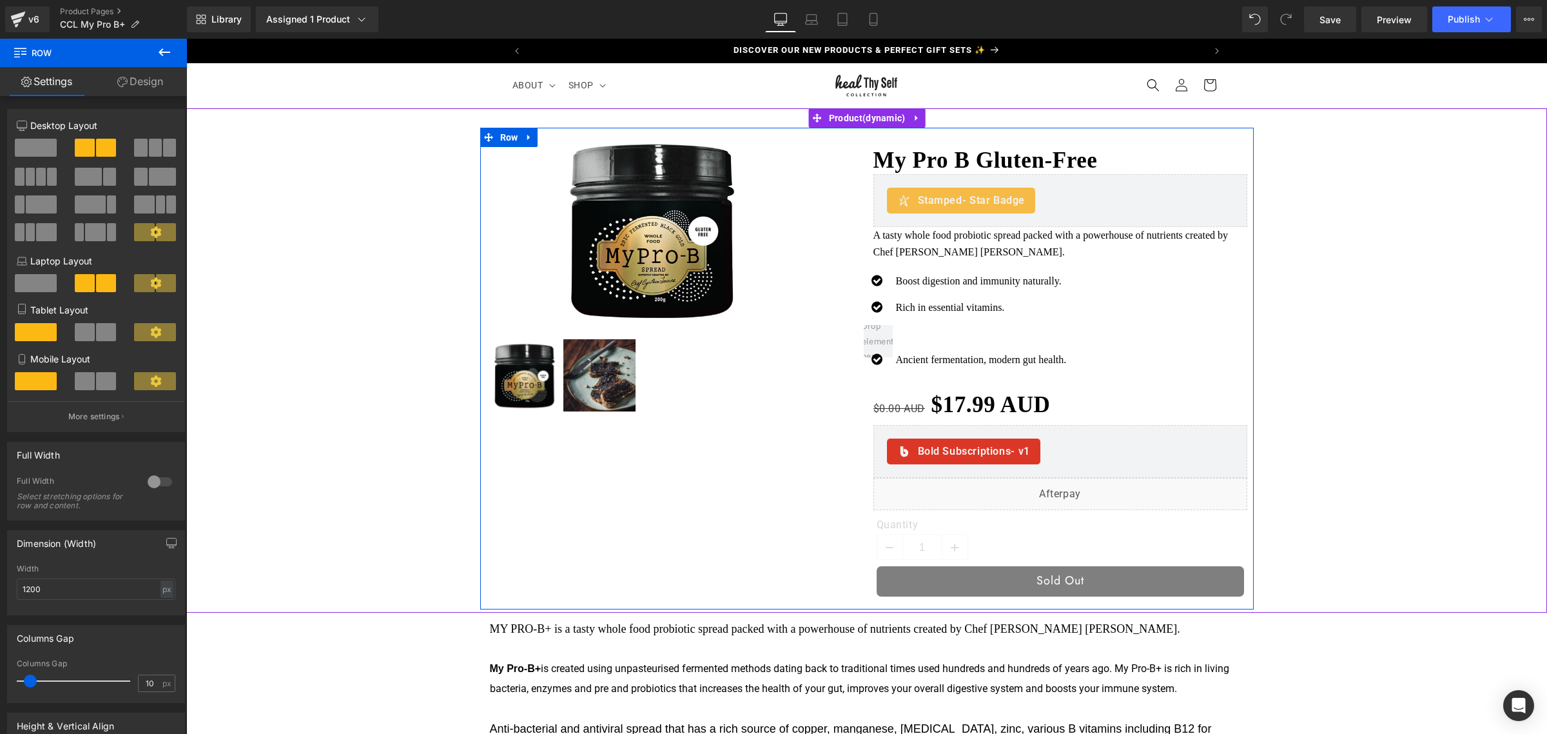
click at [849, 340] on div at bounding box center [674, 375] width 374 height 75
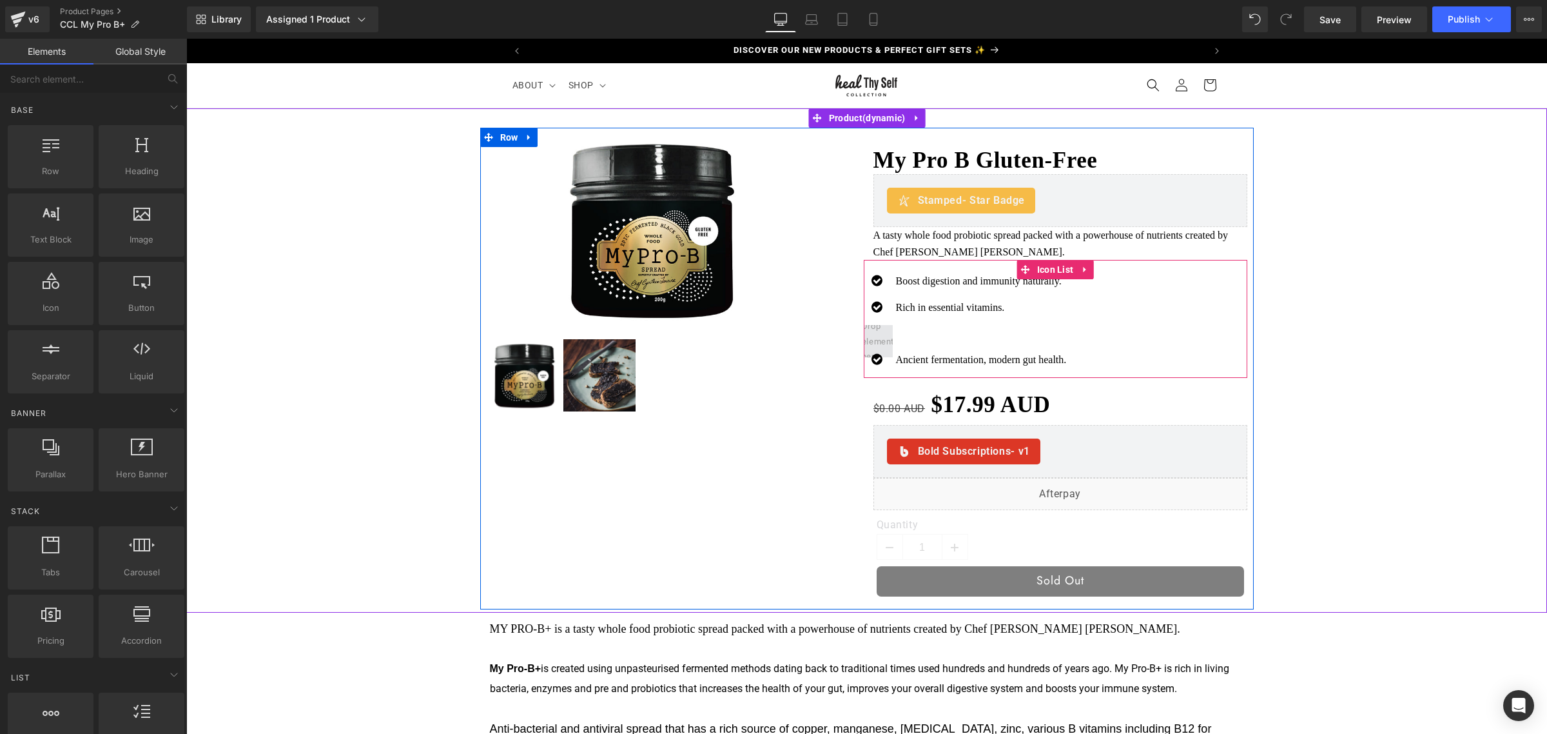
click at [881, 329] on span at bounding box center [877, 341] width 41 height 52
click at [873, 342] on span at bounding box center [877, 341] width 41 height 52
click at [956, 333] on span "Text Block" at bounding box center [974, 333] width 41 height 15
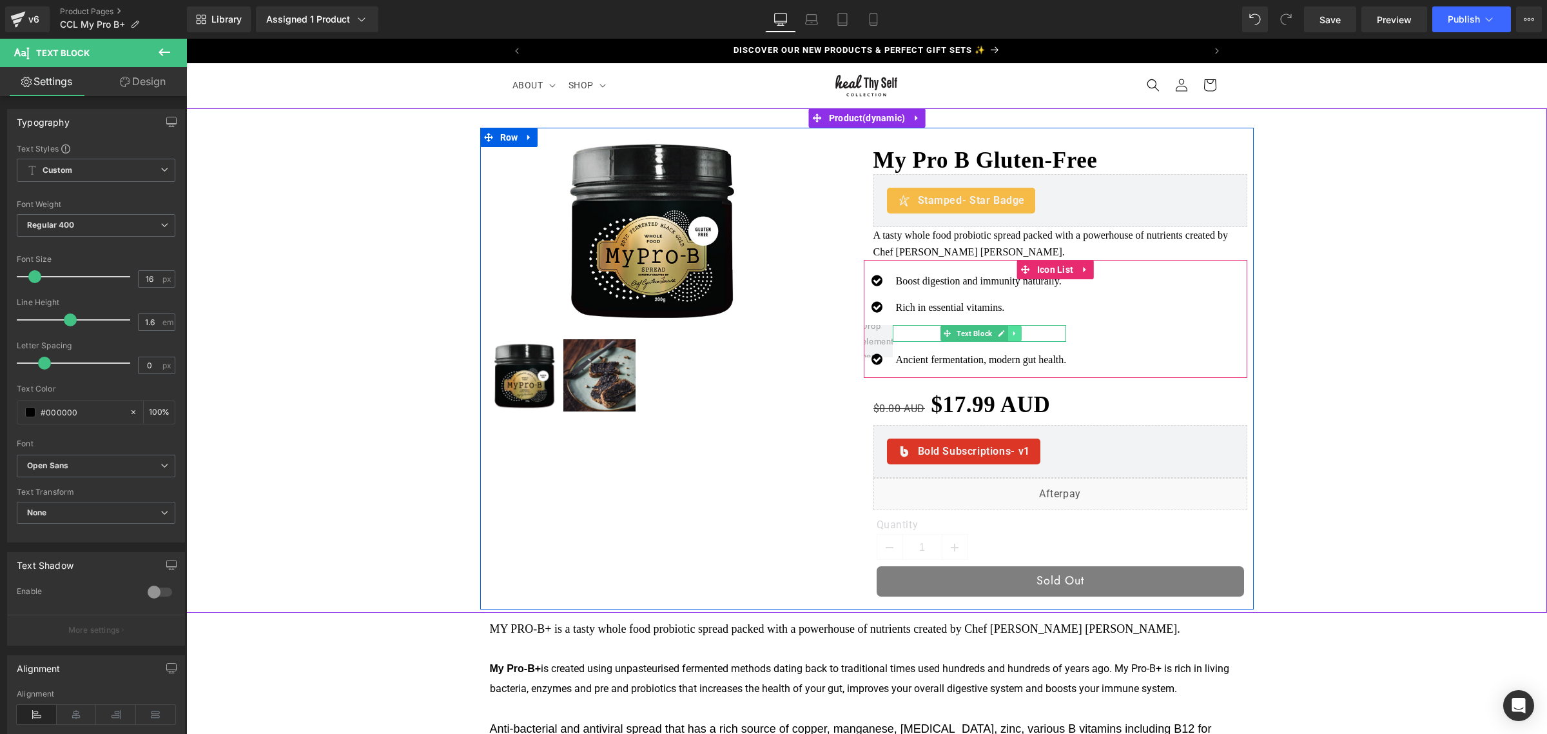
click at [1008, 340] on link at bounding box center [1015, 333] width 14 height 15
click at [1018, 336] on icon at bounding box center [1021, 333] width 7 height 7
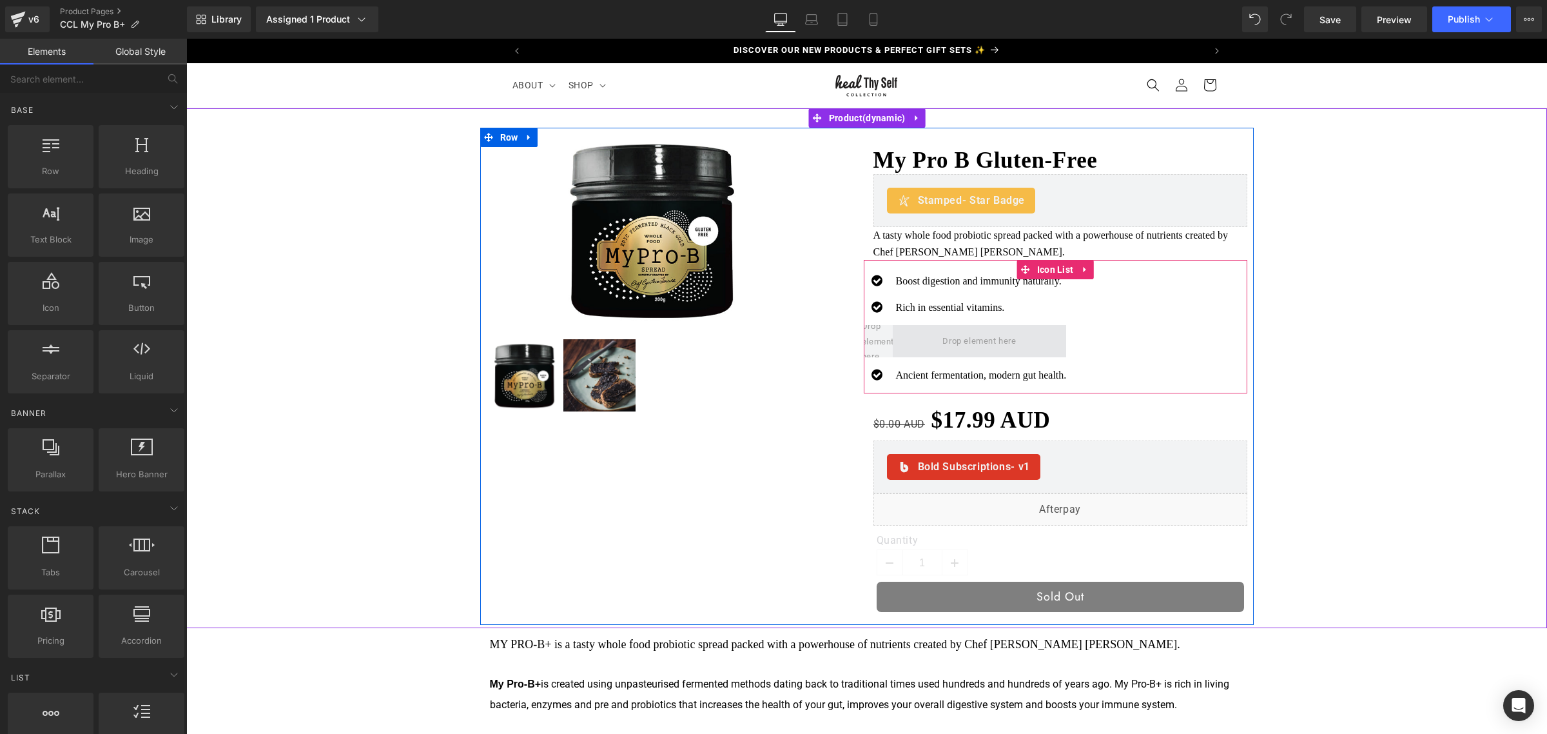
click at [997, 348] on span at bounding box center [979, 341] width 83 height 21
click at [946, 374] on span at bounding box center [947, 374] width 14 height 15
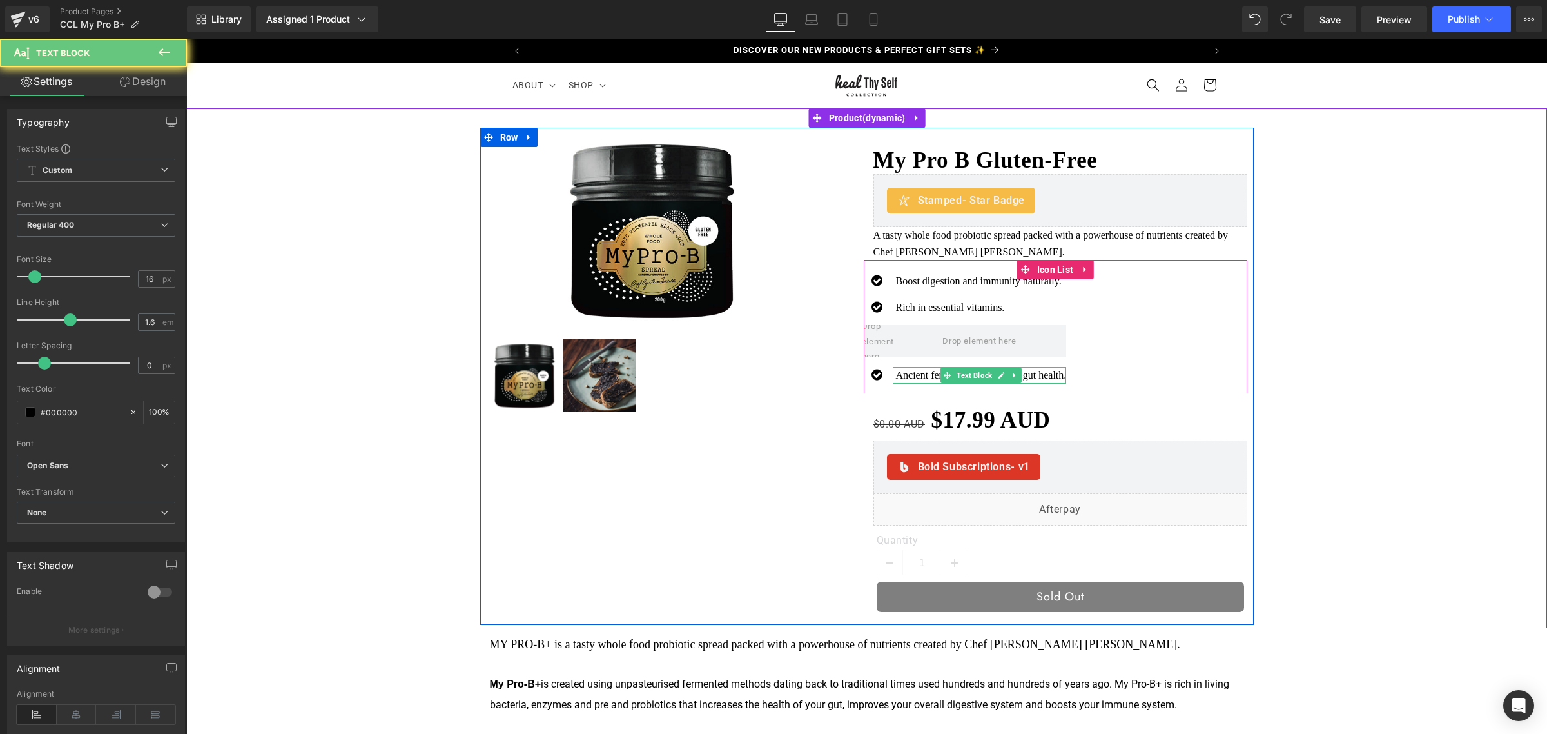
click at [920, 378] on p "Ancient fermentation, modern gut health." at bounding box center [981, 375] width 171 height 17
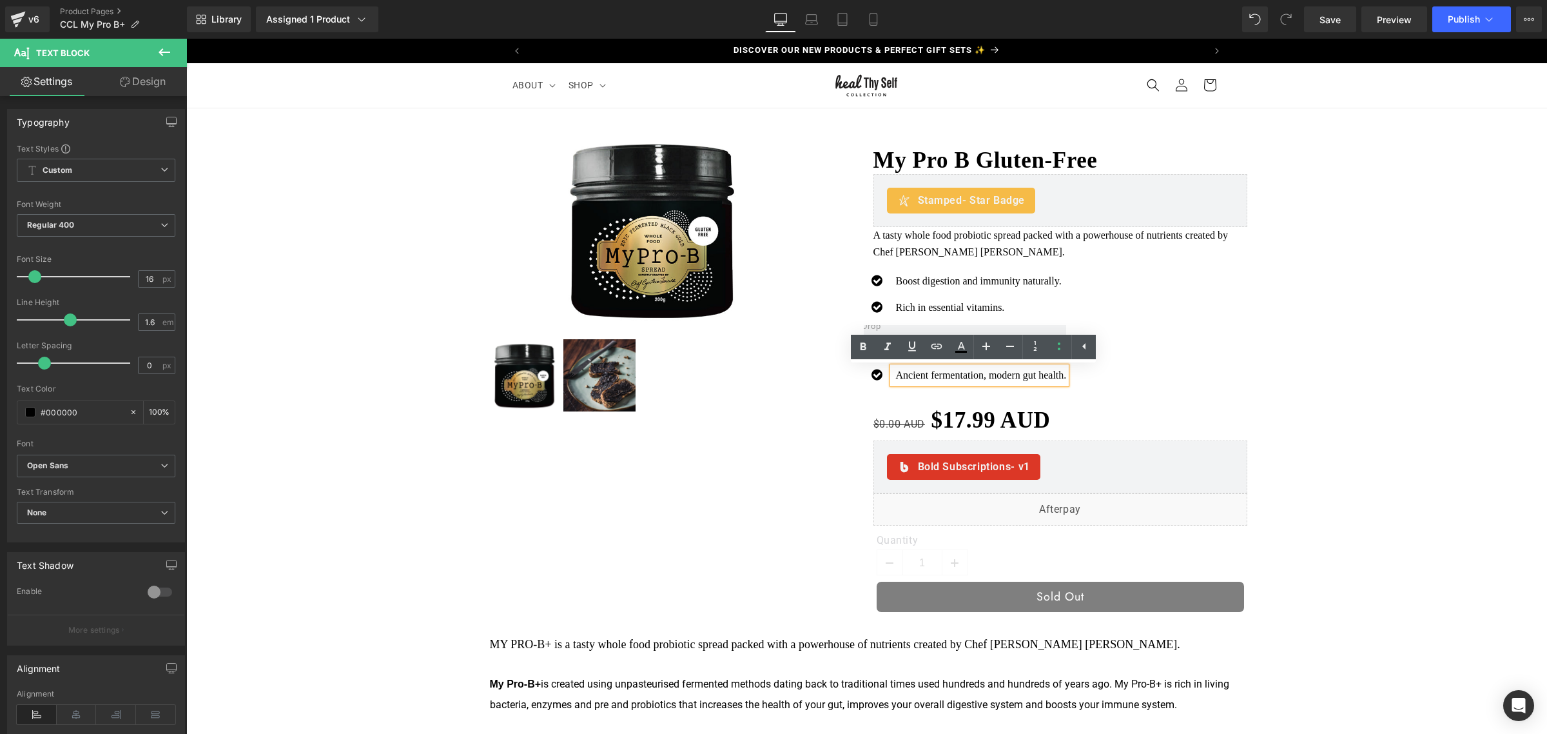
click at [998, 377] on p "Ancient fermentation, modern gut health." at bounding box center [981, 375] width 171 height 17
click at [952, 378] on p "Ancient fermentation, modern gut health." at bounding box center [981, 375] width 171 height 17
click at [1127, 374] on div "Icon Boost digestion and immunity naturally. Text Block Icon Rich in essential …" at bounding box center [1056, 333] width 384 height 121
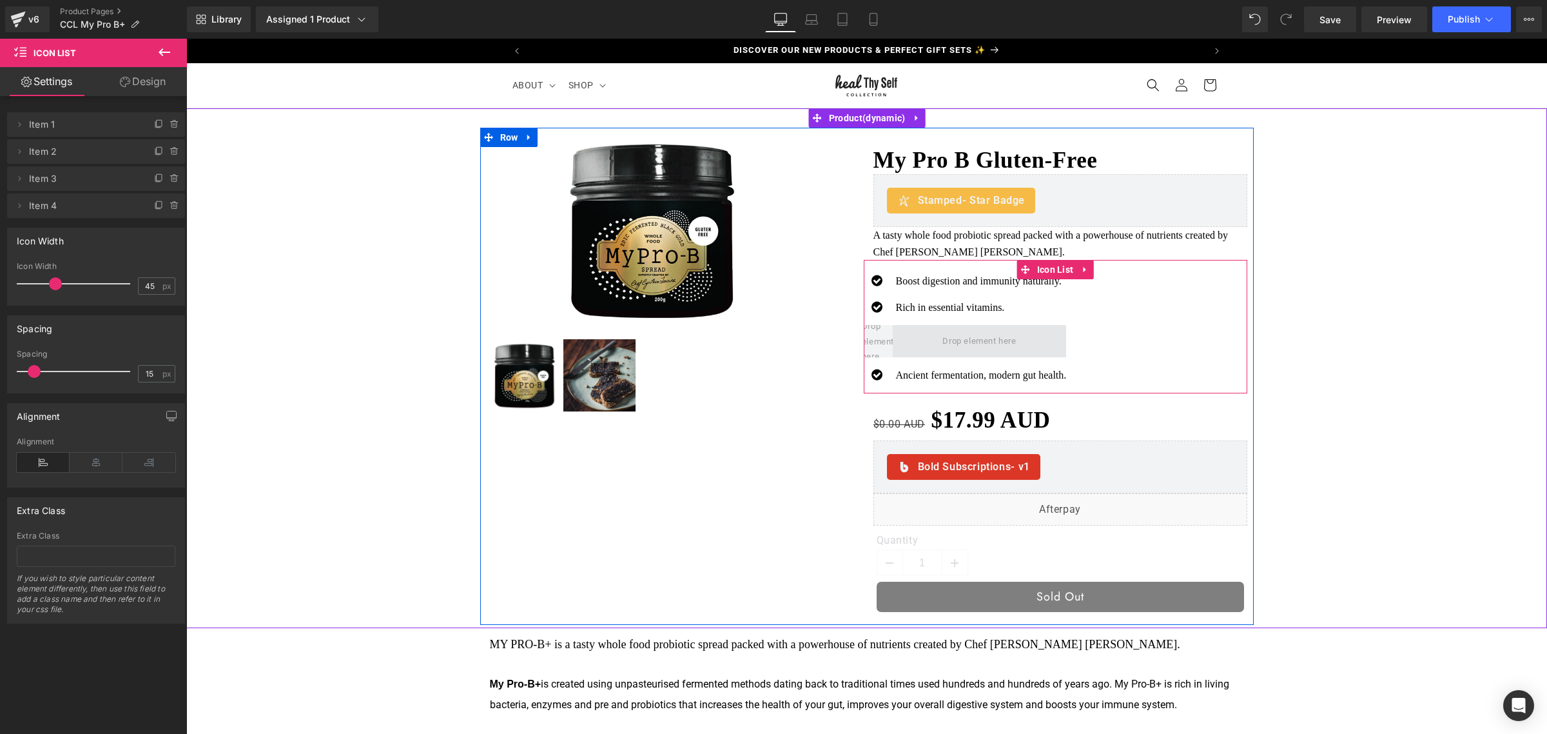
click at [919, 345] on span at bounding box center [980, 341] width 174 height 32
click at [877, 346] on span at bounding box center [877, 341] width 41 height 52
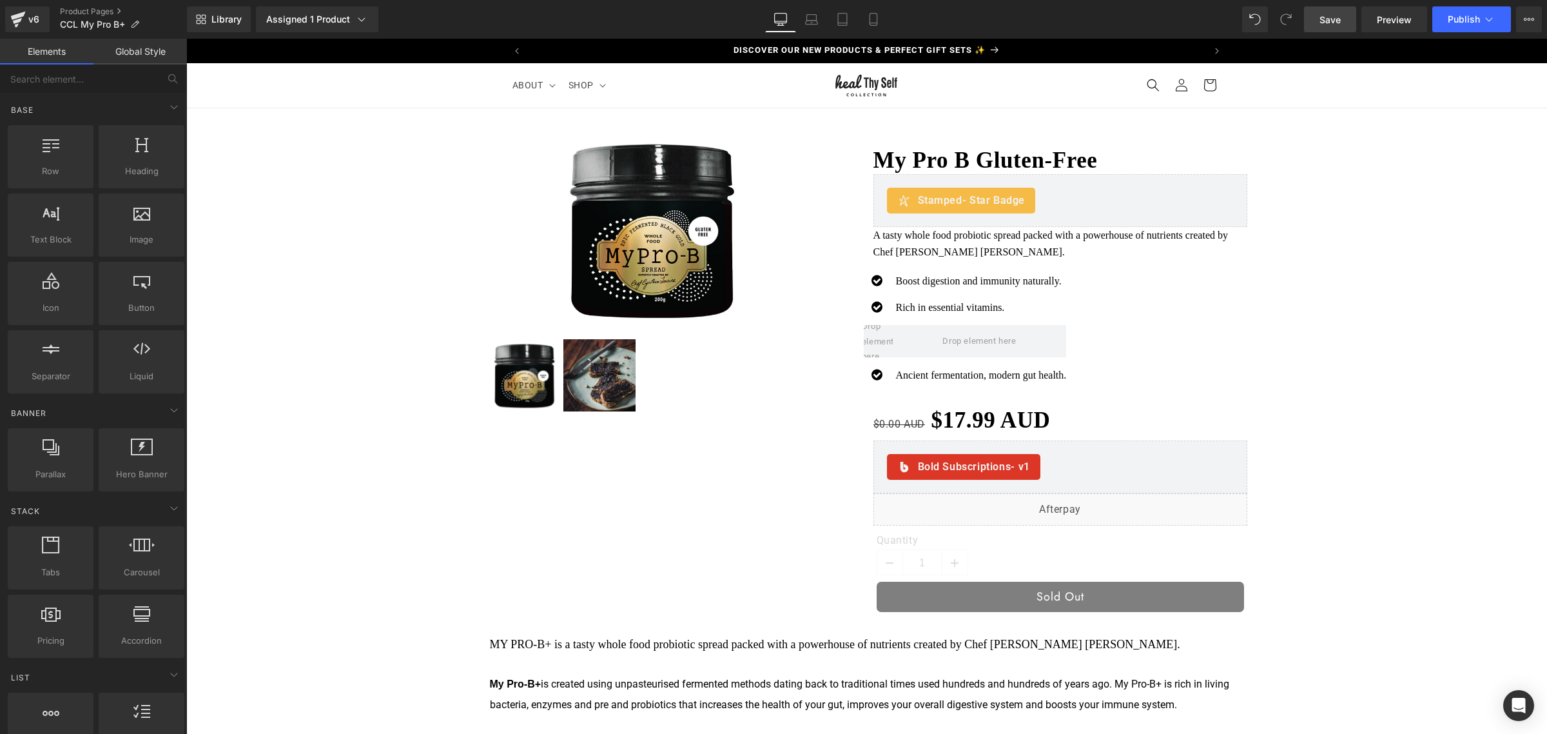
click at [1321, 20] on span "Save" at bounding box center [1329, 20] width 21 height 14
click at [1390, 26] on link "Preview" at bounding box center [1394, 19] width 66 height 26
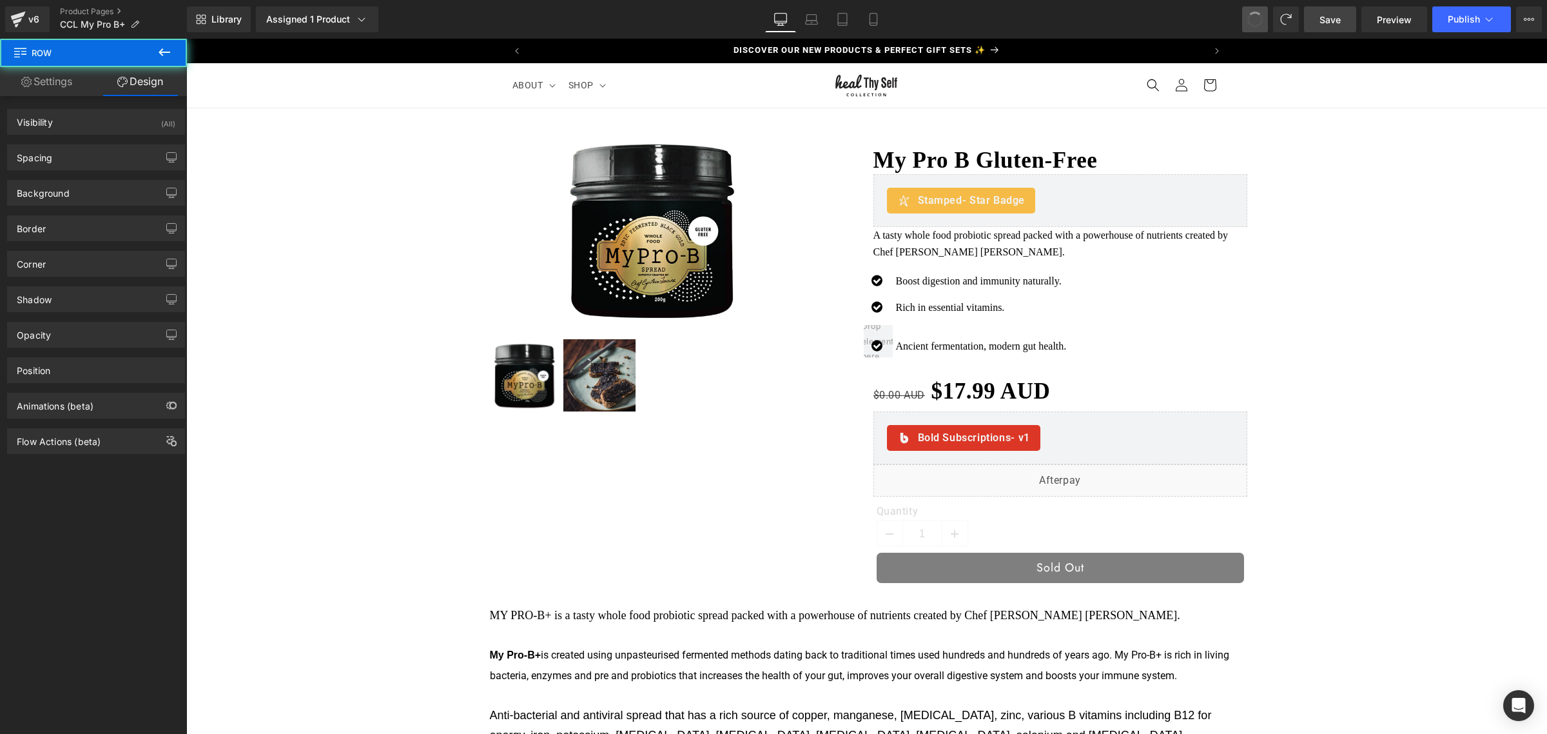
click at [1252, 27] on button at bounding box center [1255, 19] width 26 height 26
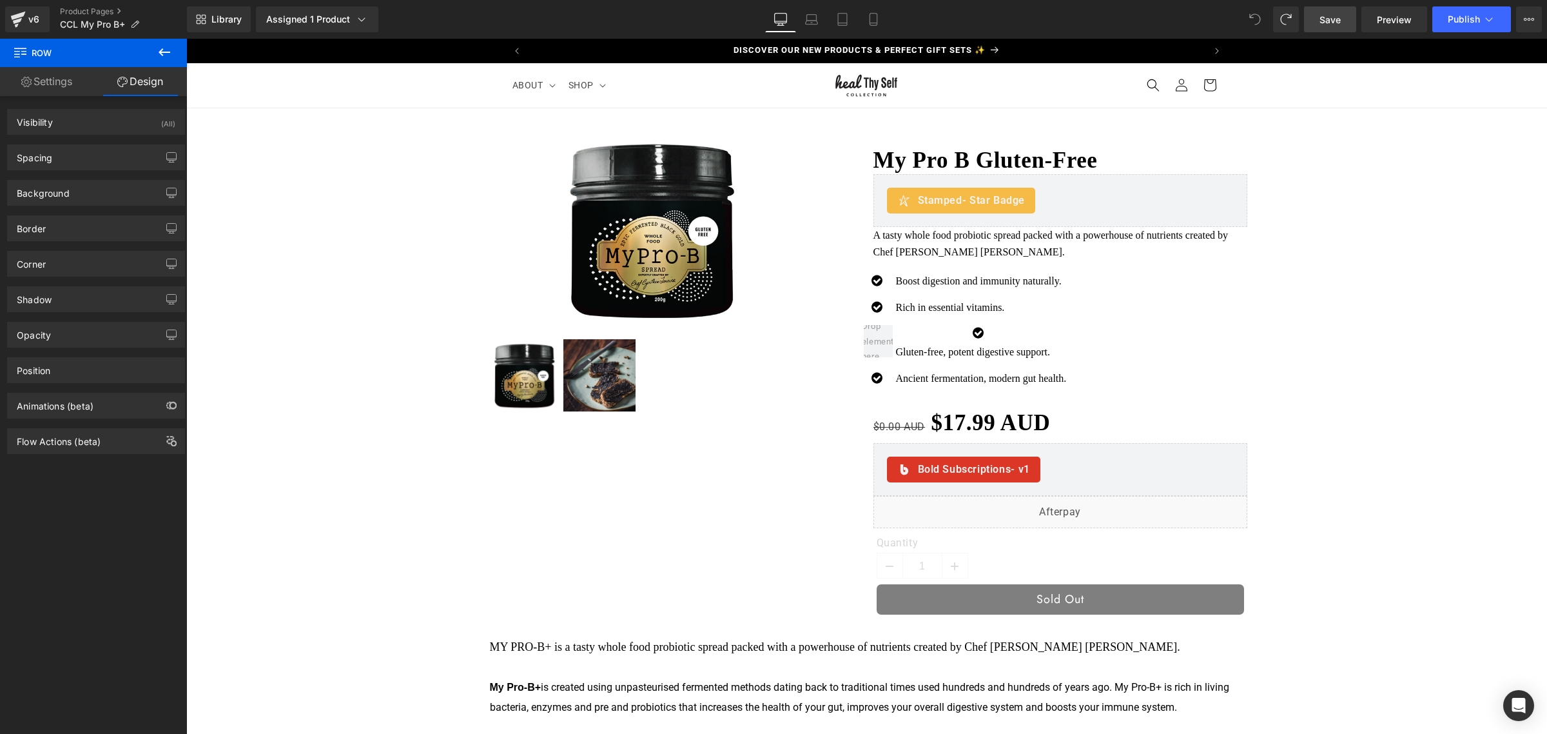
click at [1252, 26] on span at bounding box center [1255, 19] width 26 height 26
click at [1241, 17] on div "Library Assigned 1 Product Product Preview My Pro B Gluten-Free Manage assigned…" at bounding box center [867, 19] width 1360 height 26
click at [1252, 14] on icon at bounding box center [1255, 20] width 12 height 12
click at [1379, 26] on link "Preview" at bounding box center [1394, 19] width 66 height 26
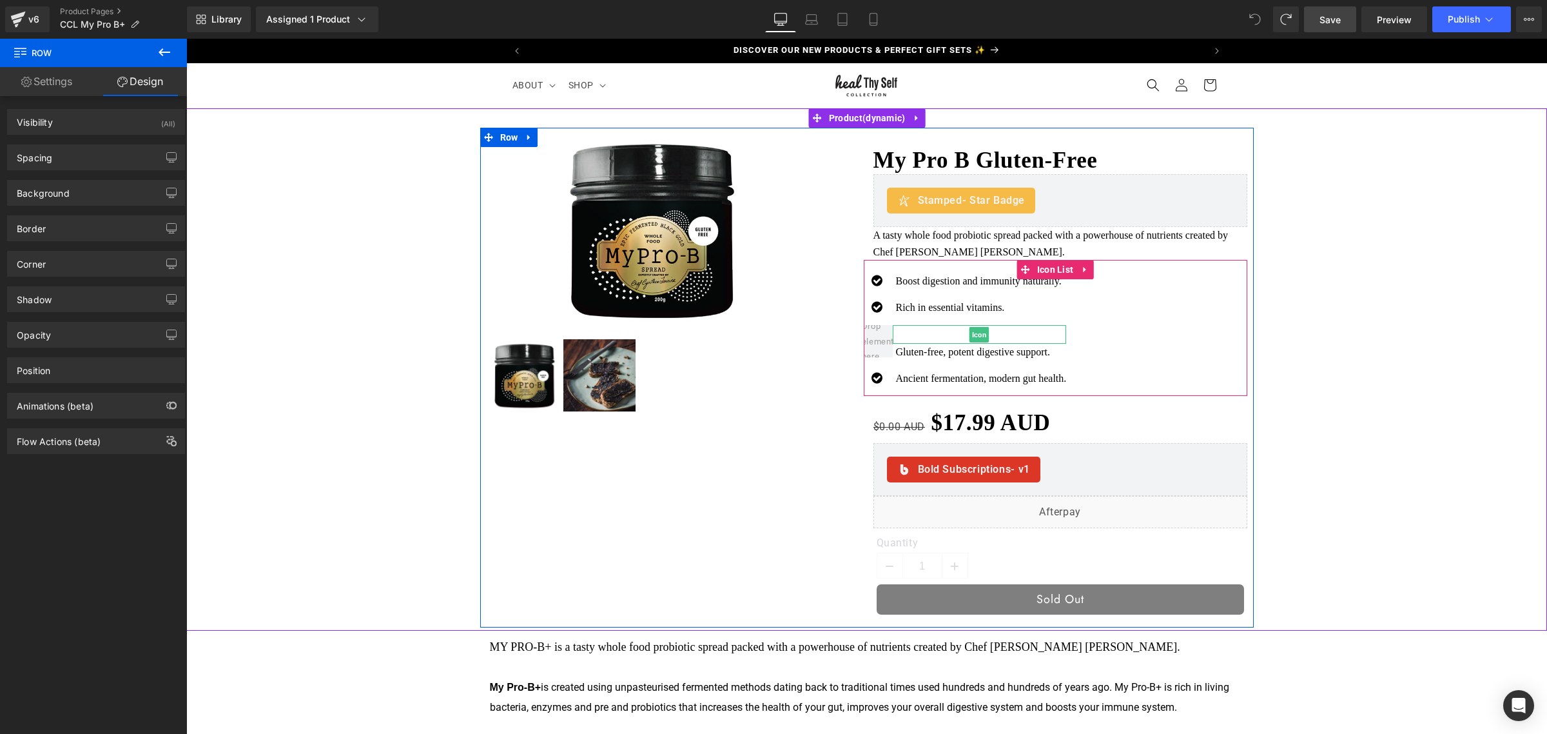
click at [908, 340] on div at bounding box center [980, 334] width 174 height 19
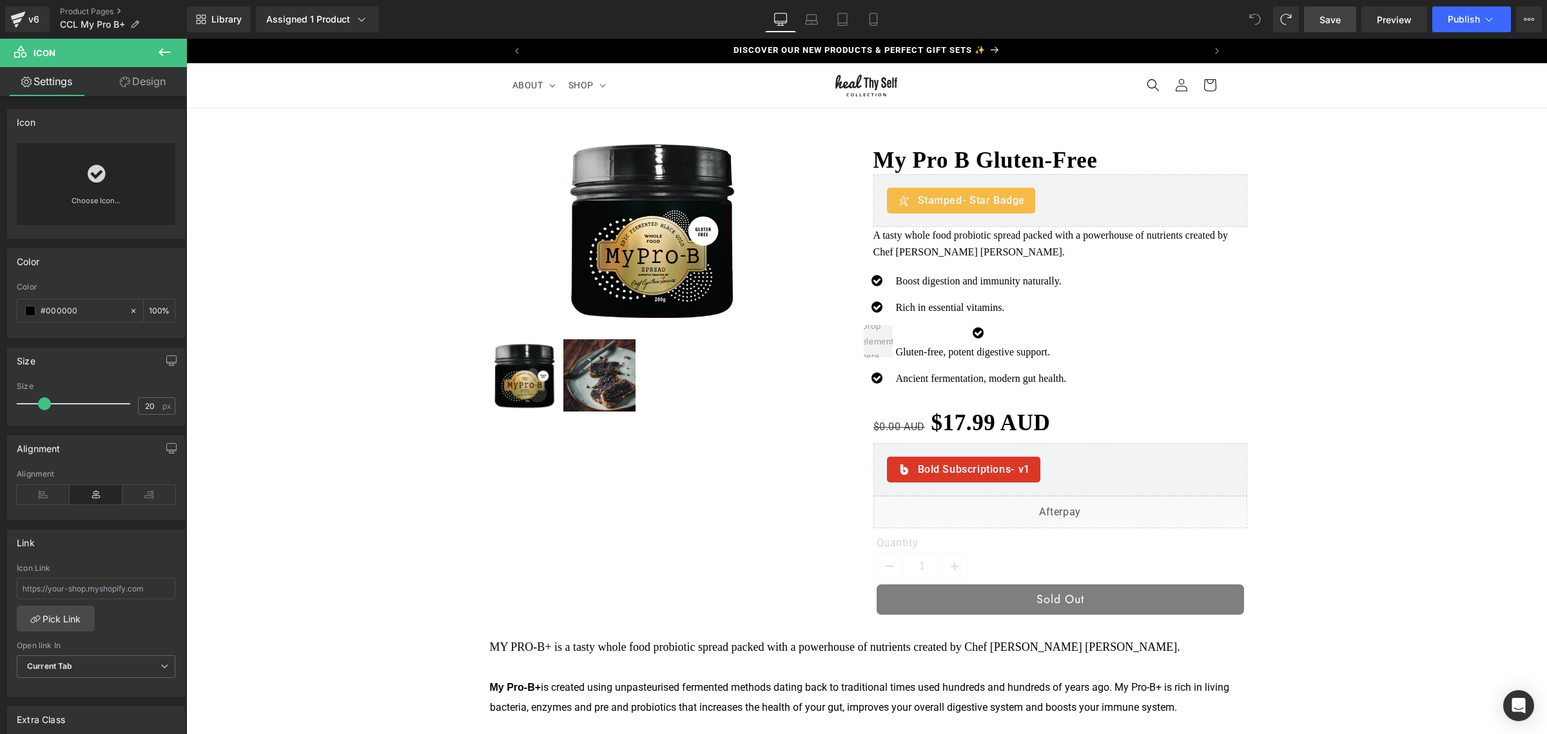
click at [1267, 11] on span at bounding box center [1255, 19] width 26 height 26
drag, startPoint x: 1267, startPoint y: 11, endPoint x: 1280, endPoint y: 13, distance: 13.0
click at [1280, 13] on div at bounding box center [1270, 19] width 57 height 26
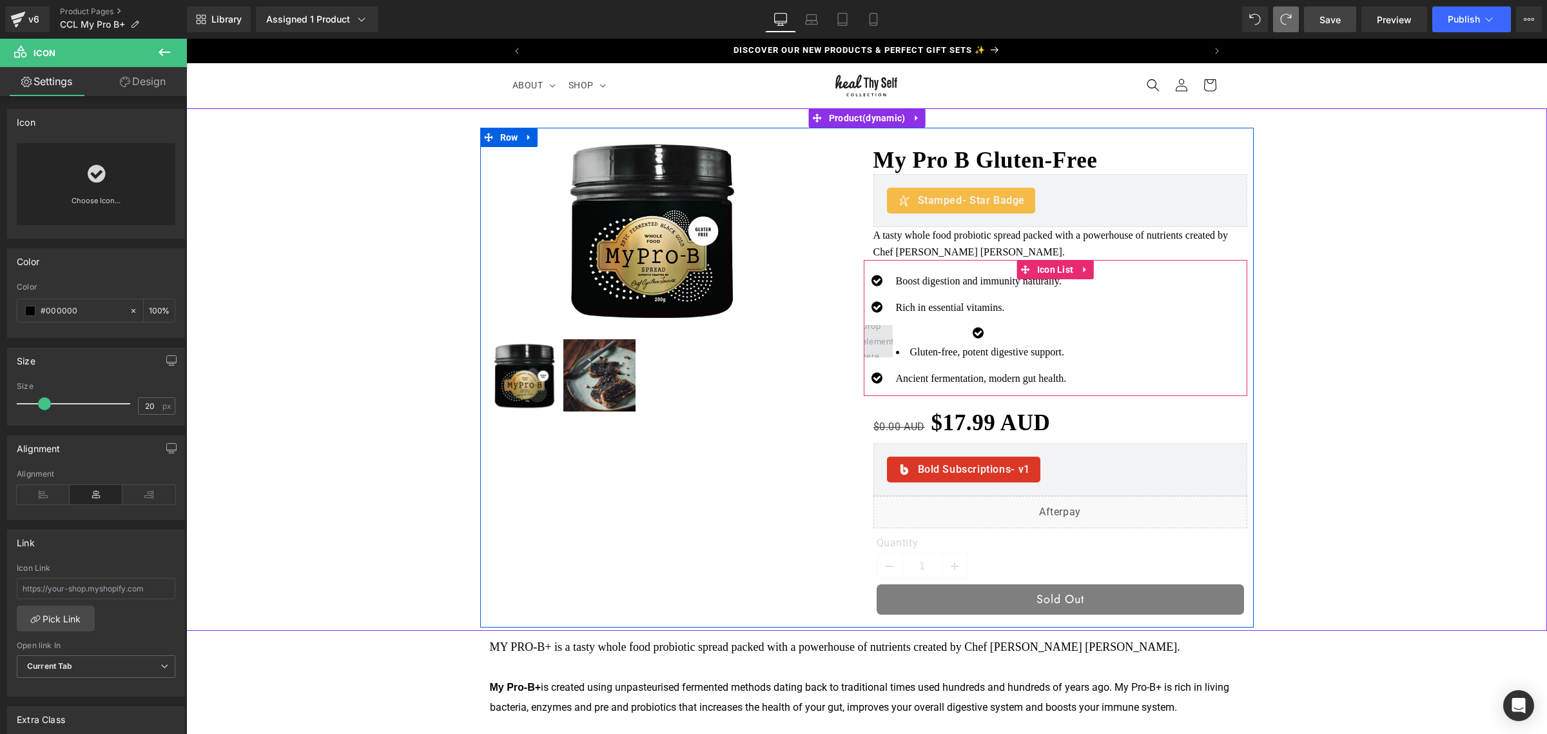
click at [876, 340] on span at bounding box center [877, 341] width 41 height 52
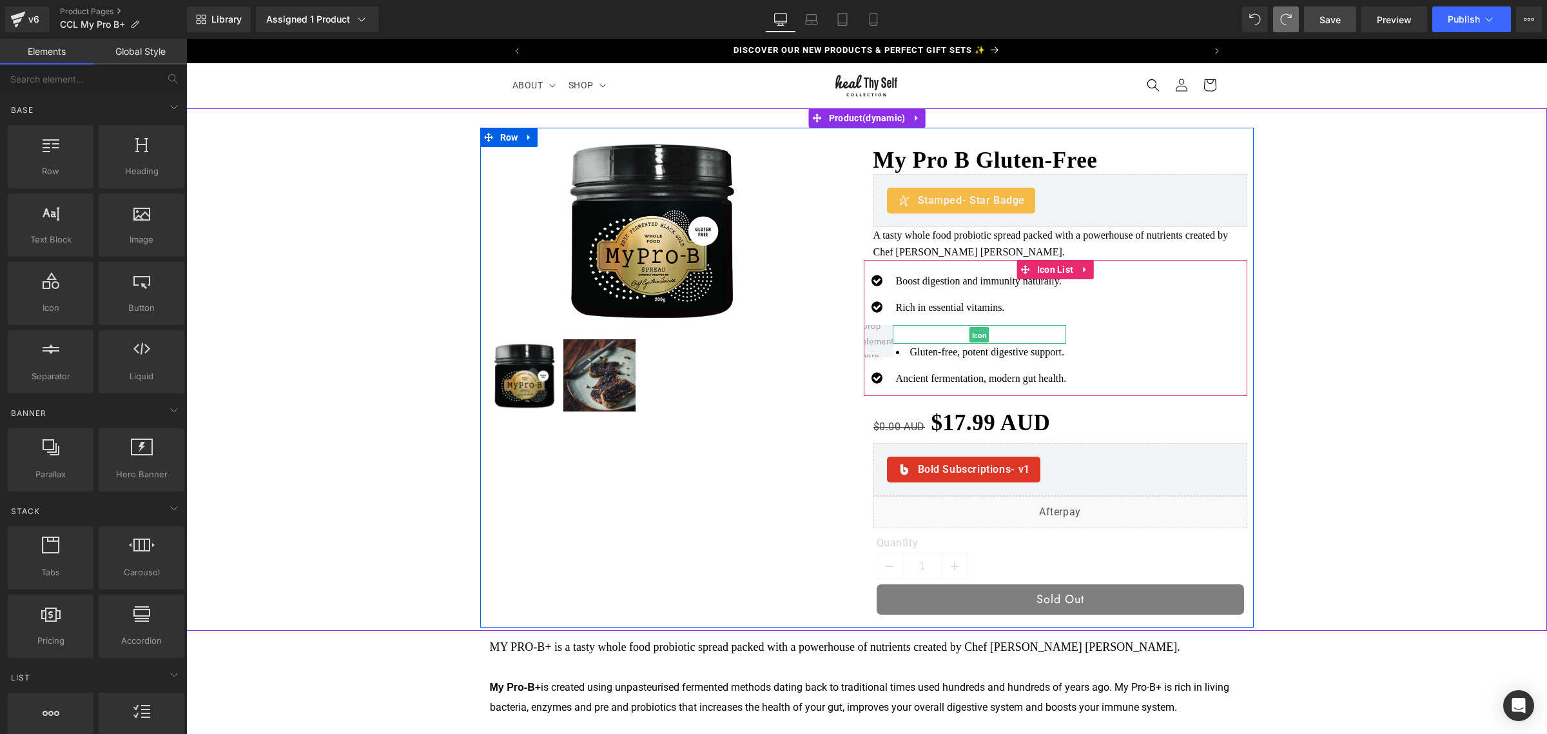
click at [980, 330] on span "Icon" at bounding box center [979, 334] width 20 height 15
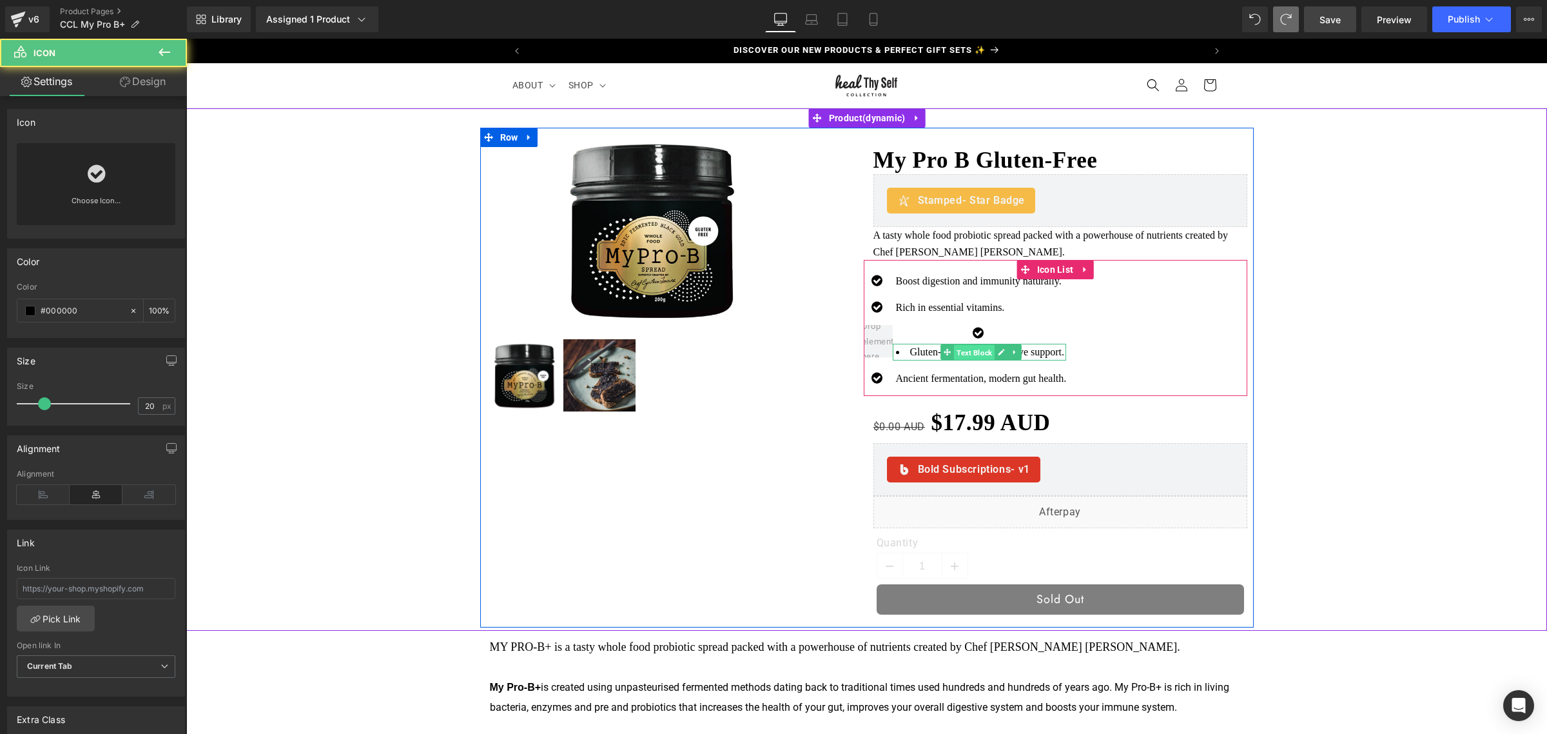
click at [972, 350] on span "Text Block" at bounding box center [974, 352] width 41 height 15
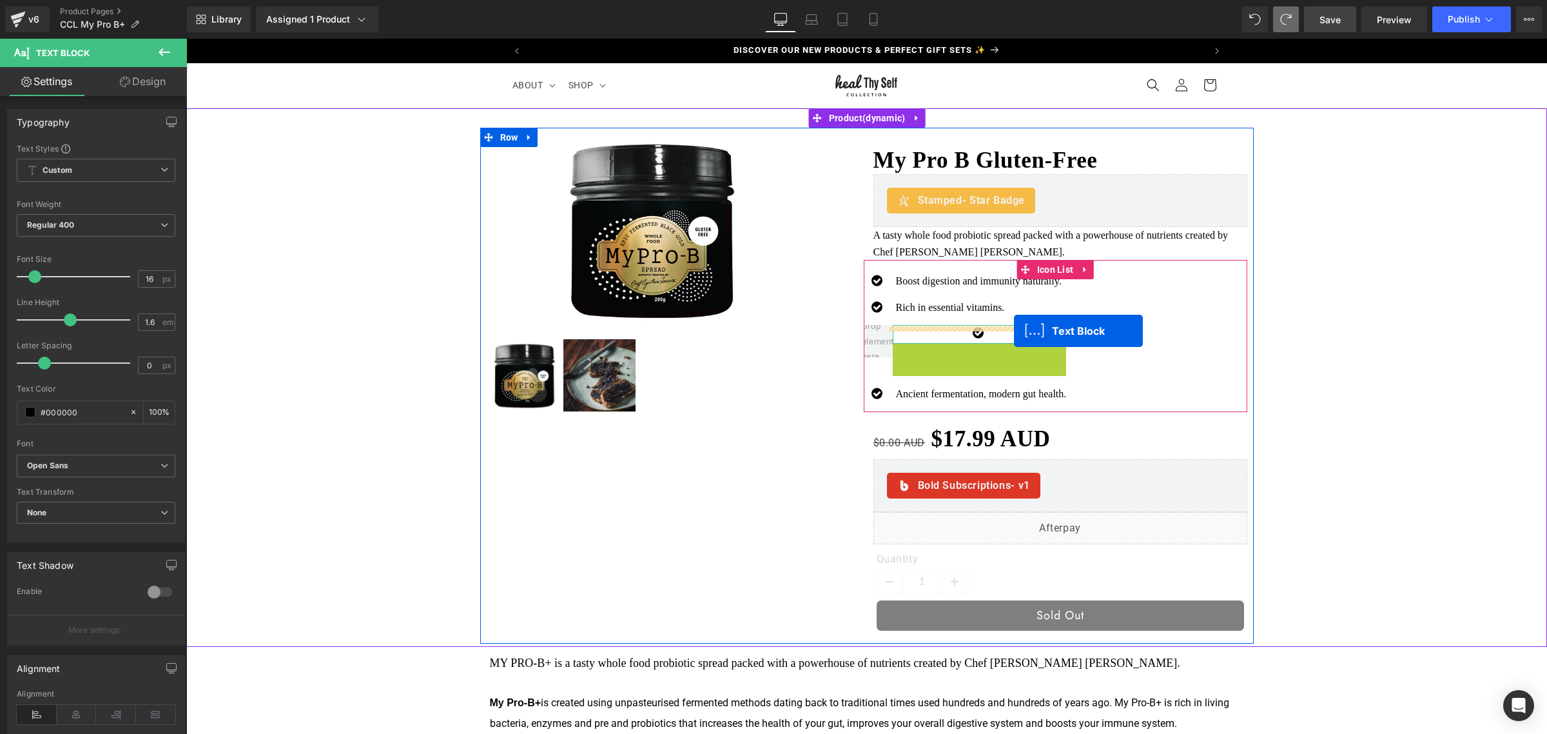
drag, startPoint x: 936, startPoint y: 356, endPoint x: 1014, endPoint y: 331, distance: 81.9
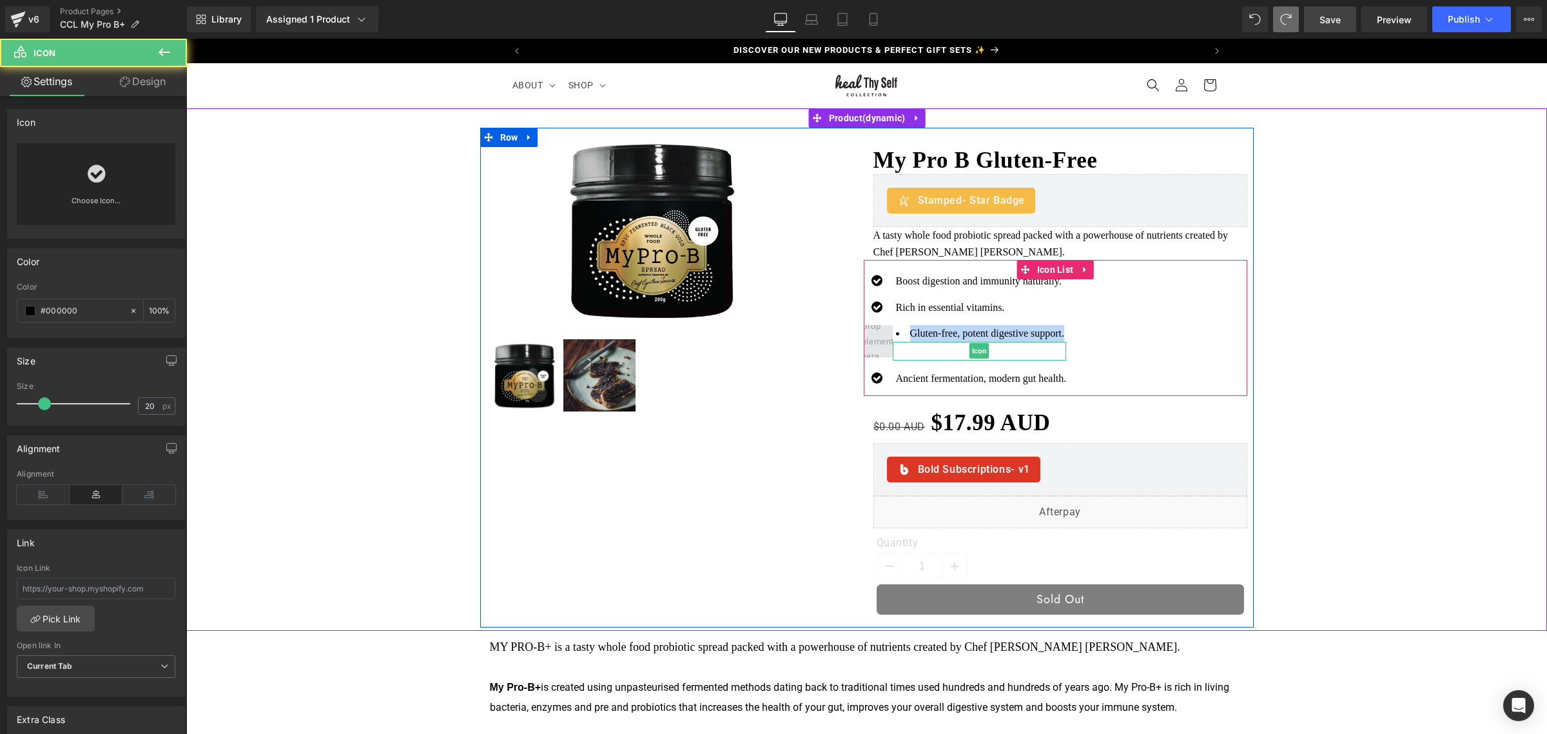
drag, startPoint x: 958, startPoint y: 350, endPoint x: 870, endPoint y: 348, distance: 89.0
click at [870, 348] on li "Gluten-free, potent digestive support. Text Block Icon" at bounding box center [965, 342] width 203 height 35
click at [875, 345] on span at bounding box center [877, 341] width 41 height 52
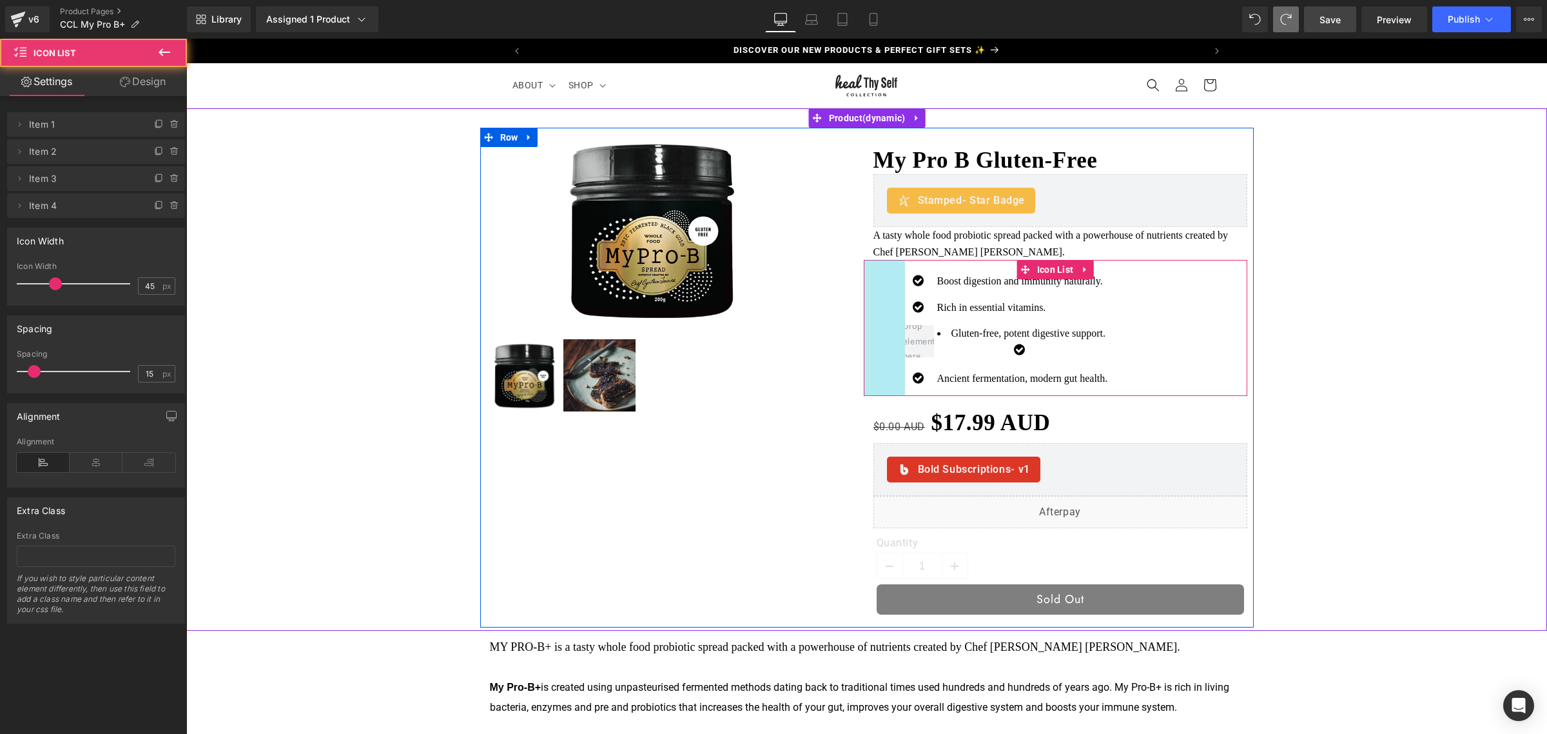
drag, startPoint x: 860, startPoint y: 329, endPoint x: 901, endPoint y: 369, distance: 57.4
click at [901, 369] on div "Icon Boost digestion and immunity naturally. Text Block Icon Rich in essential …" at bounding box center [1056, 328] width 384 height 136
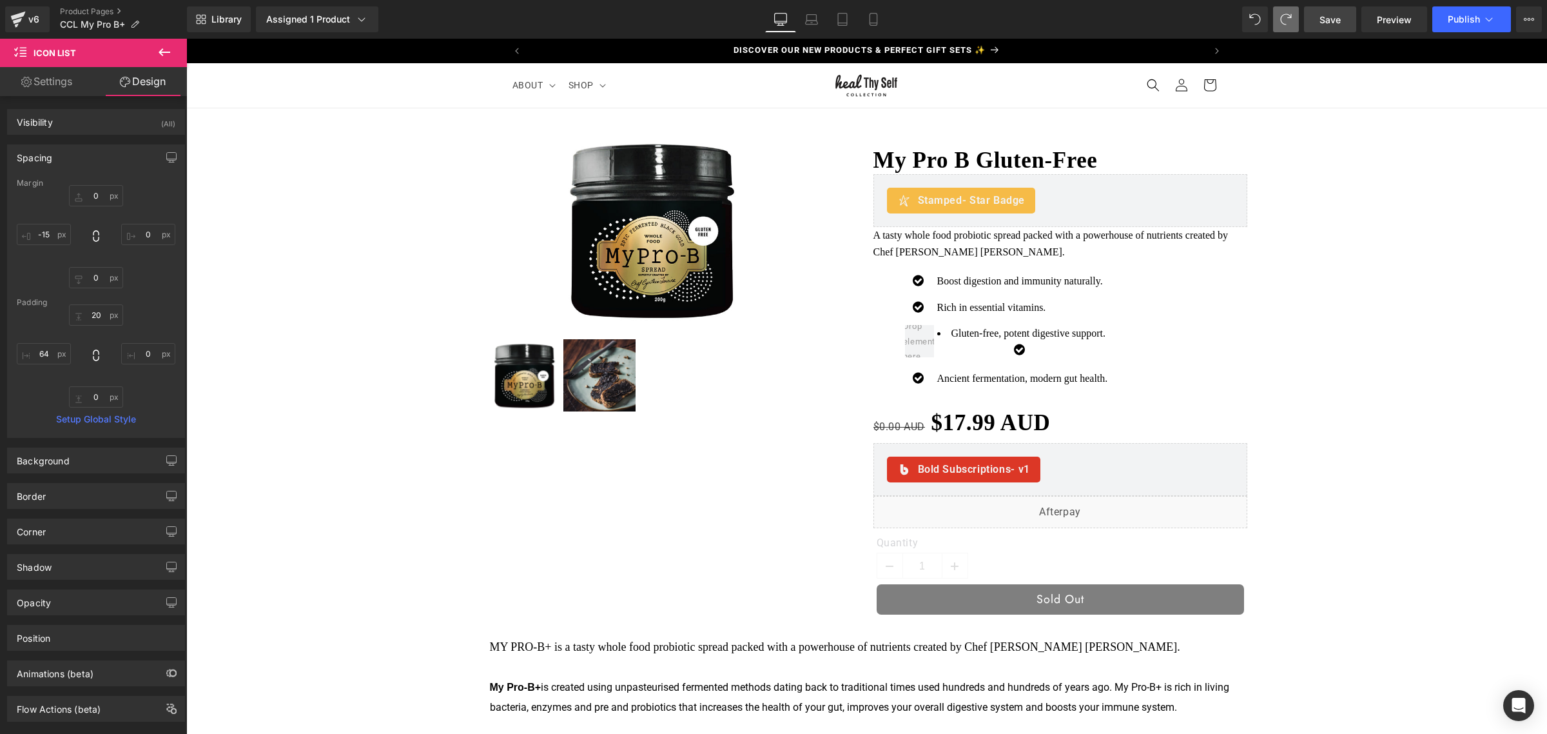
click at [1239, 10] on div "Library Assigned 1 Product Product Preview My Pro B Gluten-Free Manage assigned…" at bounding box center [867, 19] width 1360 height 26
type input "0"
type input "-15"
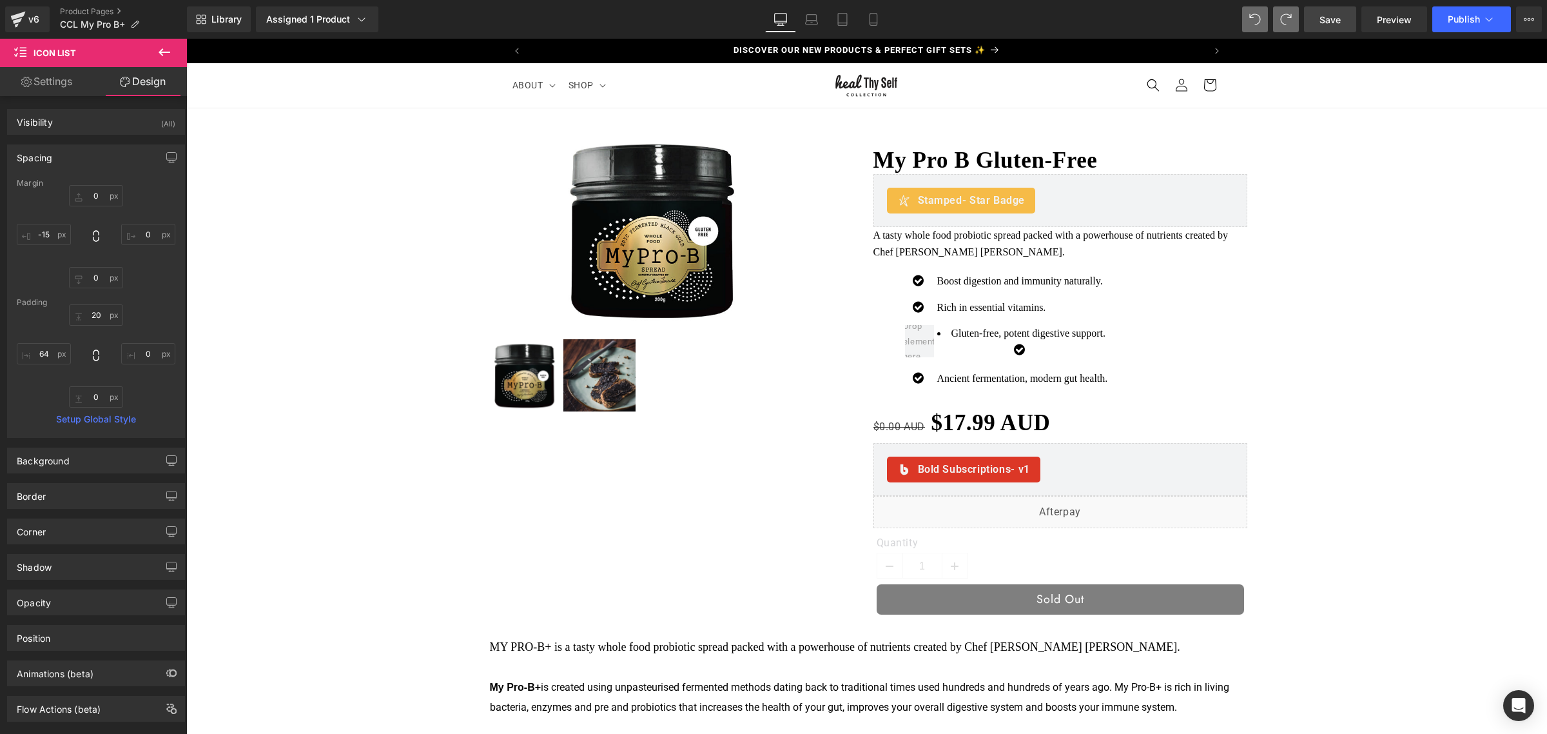
type input "20"
type input "0"
click at [1244, 26] on button at bounding box center [1255, 19] width 26 height 26
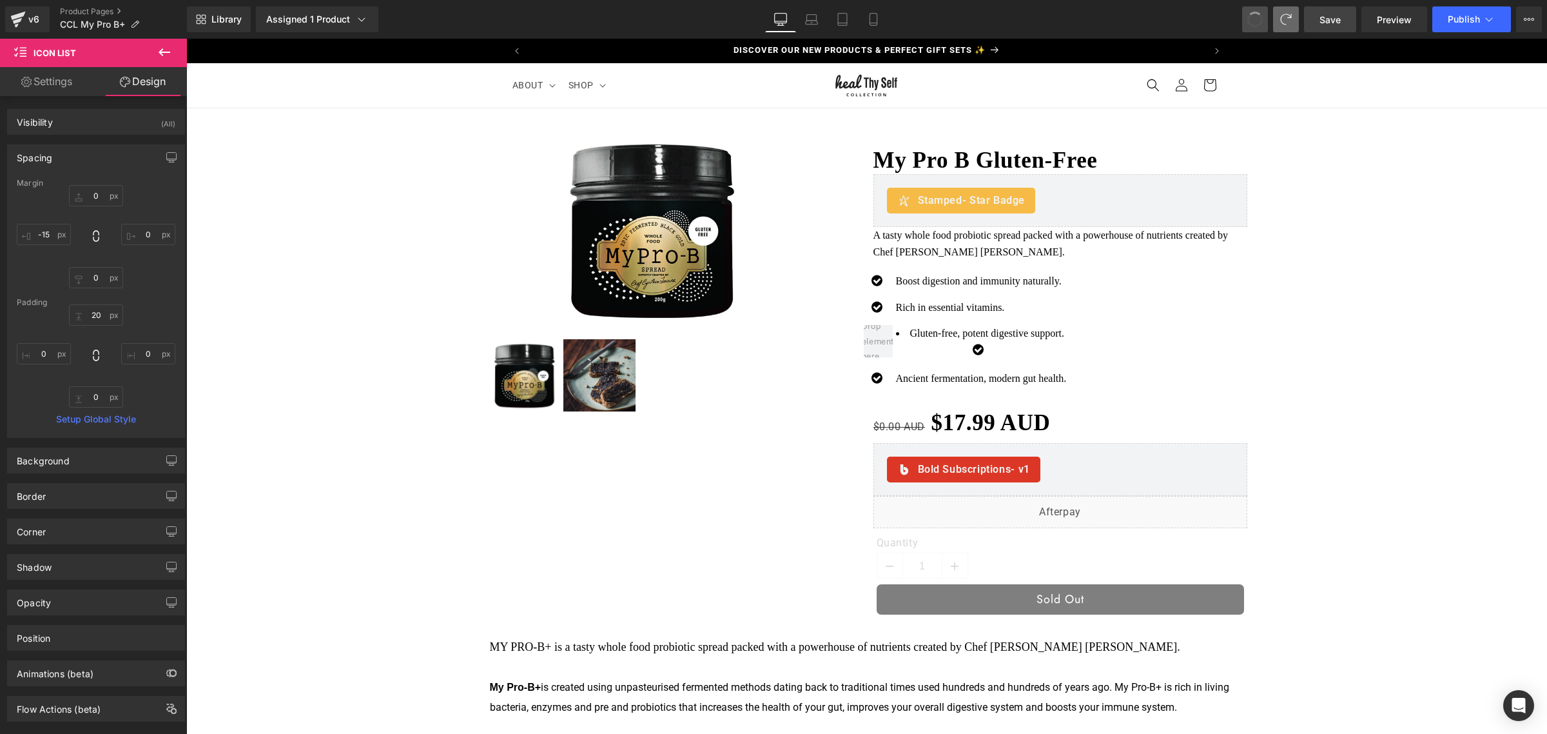
click at [1244, 26] on button at bounding box center [1255, 19] width 26 height 26
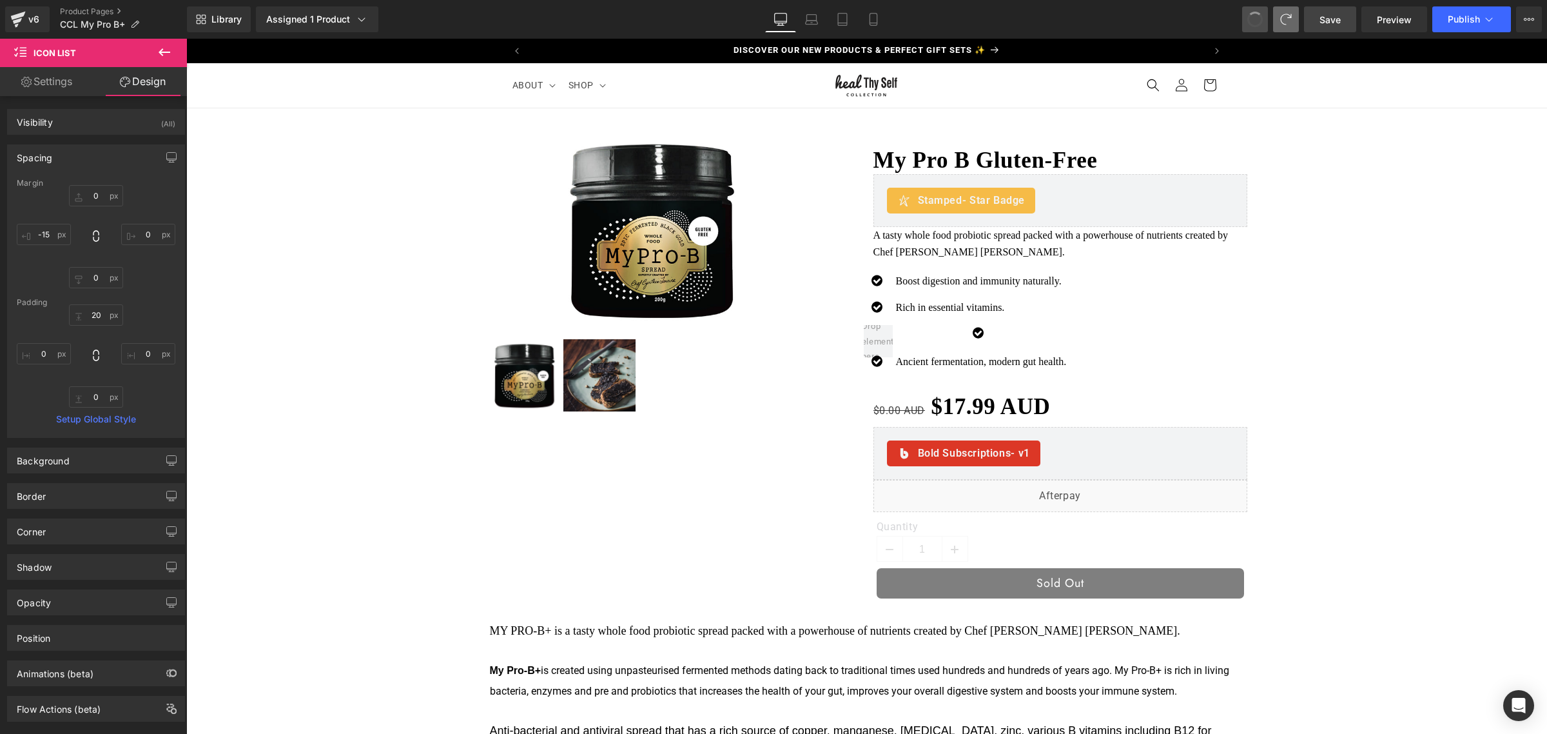
click at [1244, 26] on button at bounding box center [1255, 19] width 26 height 26
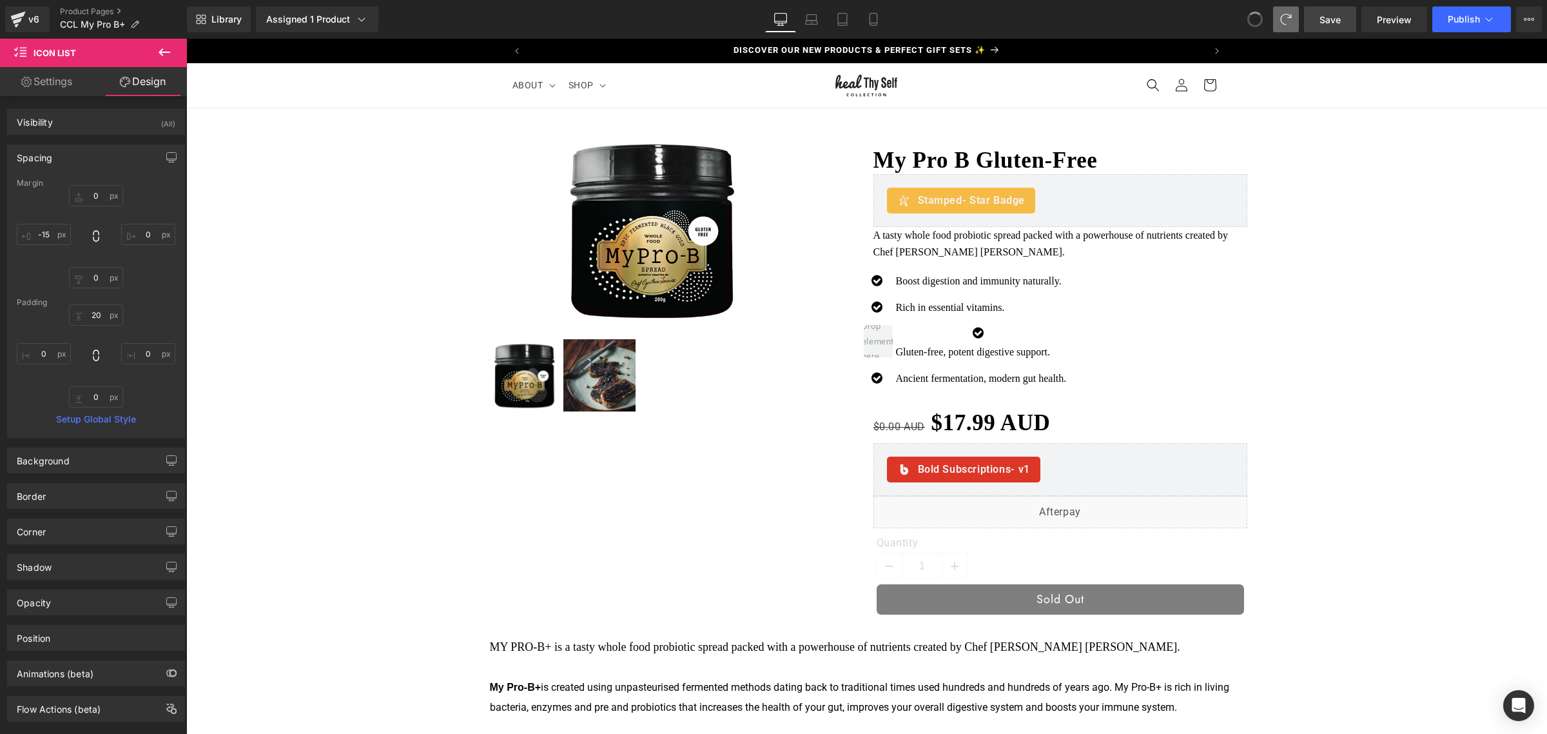
click at [1244, 26] on button at bounding box center [1255, 19] width 26 height 26
click at [1244, 26] on span at bounding box center [1255, 19] width 26 height 26
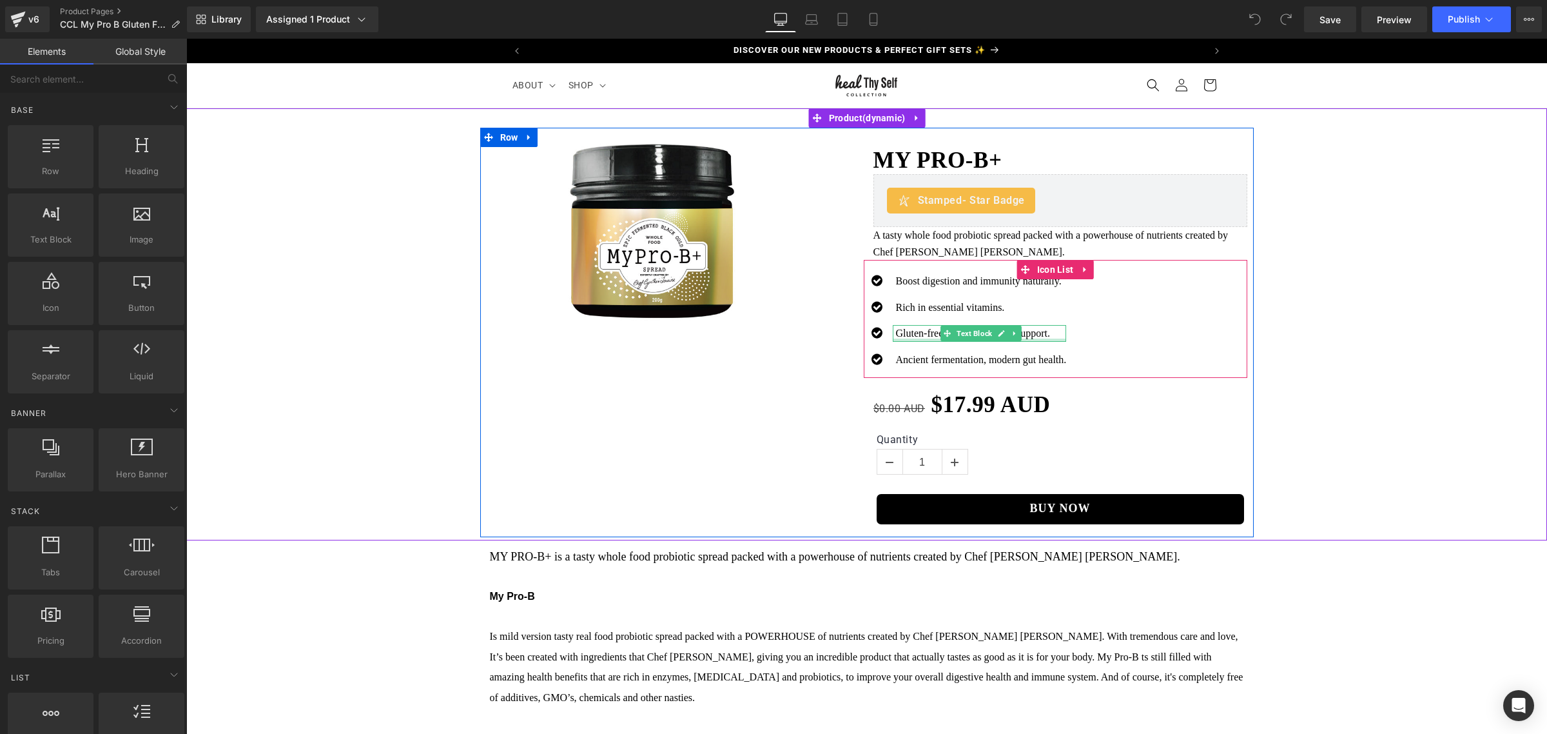
click at [907, 339] on div "Gluten-free, potent digestive support. Text Block" at bounding box center [980, 333] width 174 height 17
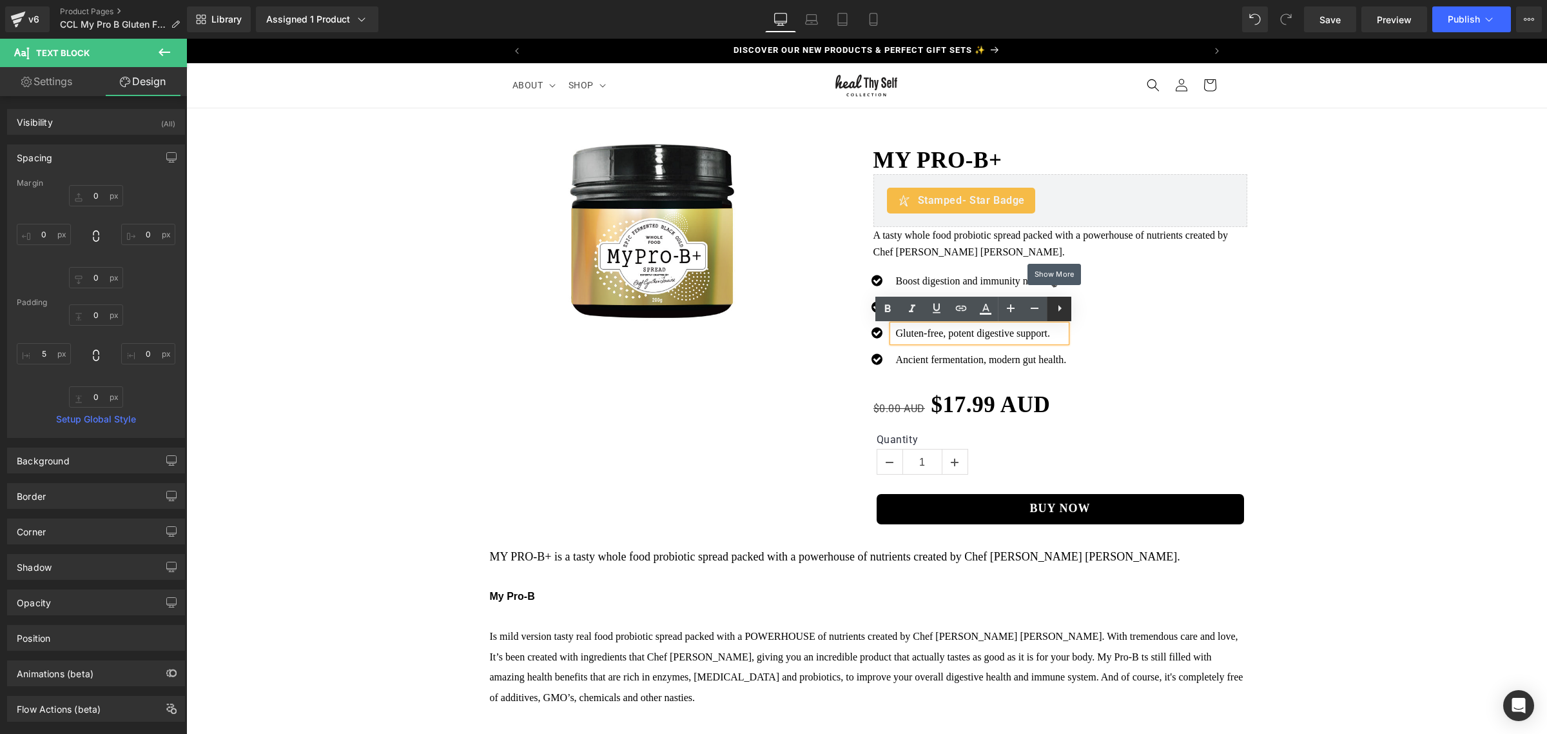
click at [1064, 316] on link at bounding box center [1059, 308] width 24 height 24
click at [1040, 330] on p "Gluten-free, potent digestive support." at bounding box center [981, 333] width 171 height 17
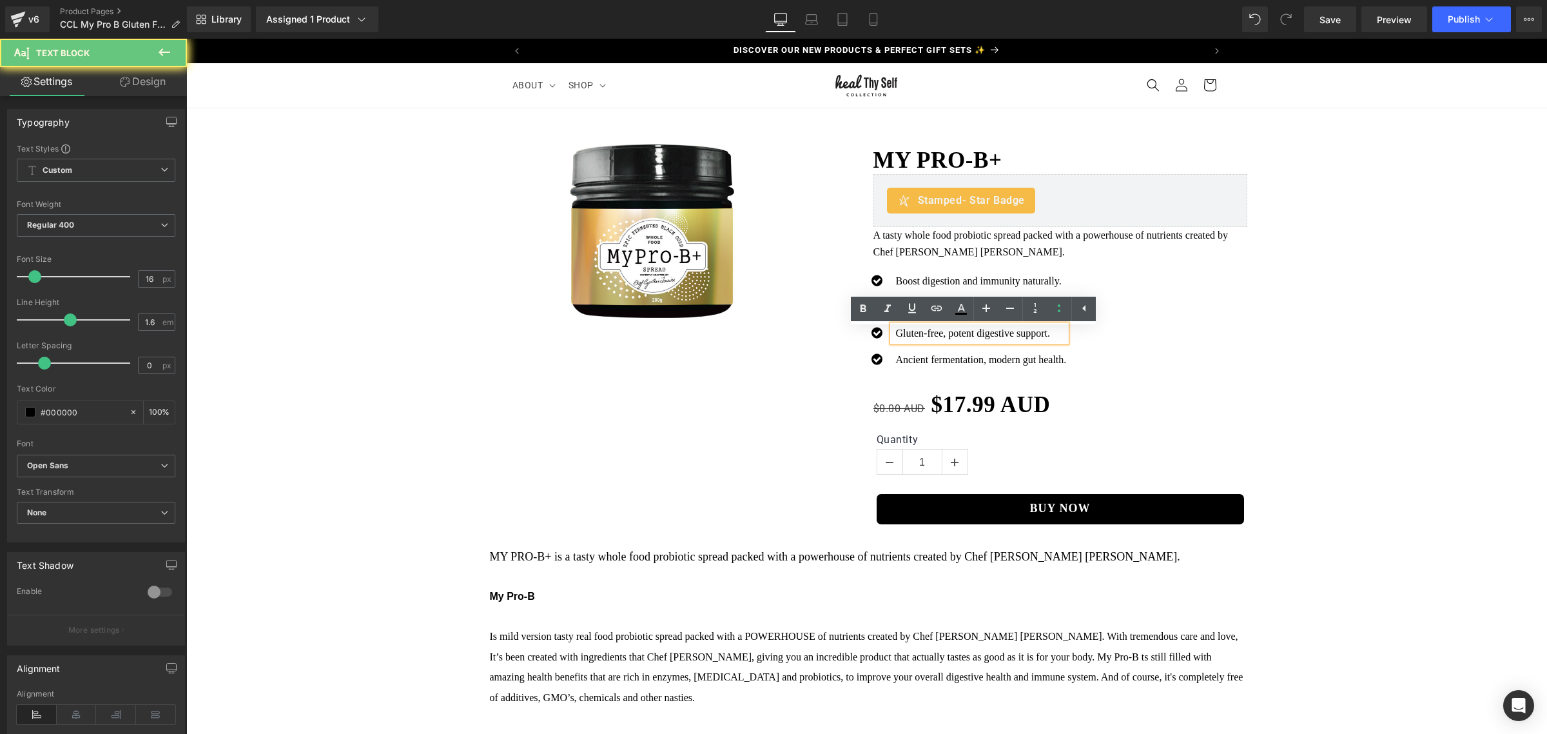
click at [1040, 330] on p "Gluten-free, potent digestive support." at bounding box center [981, 333] width 171 height 17
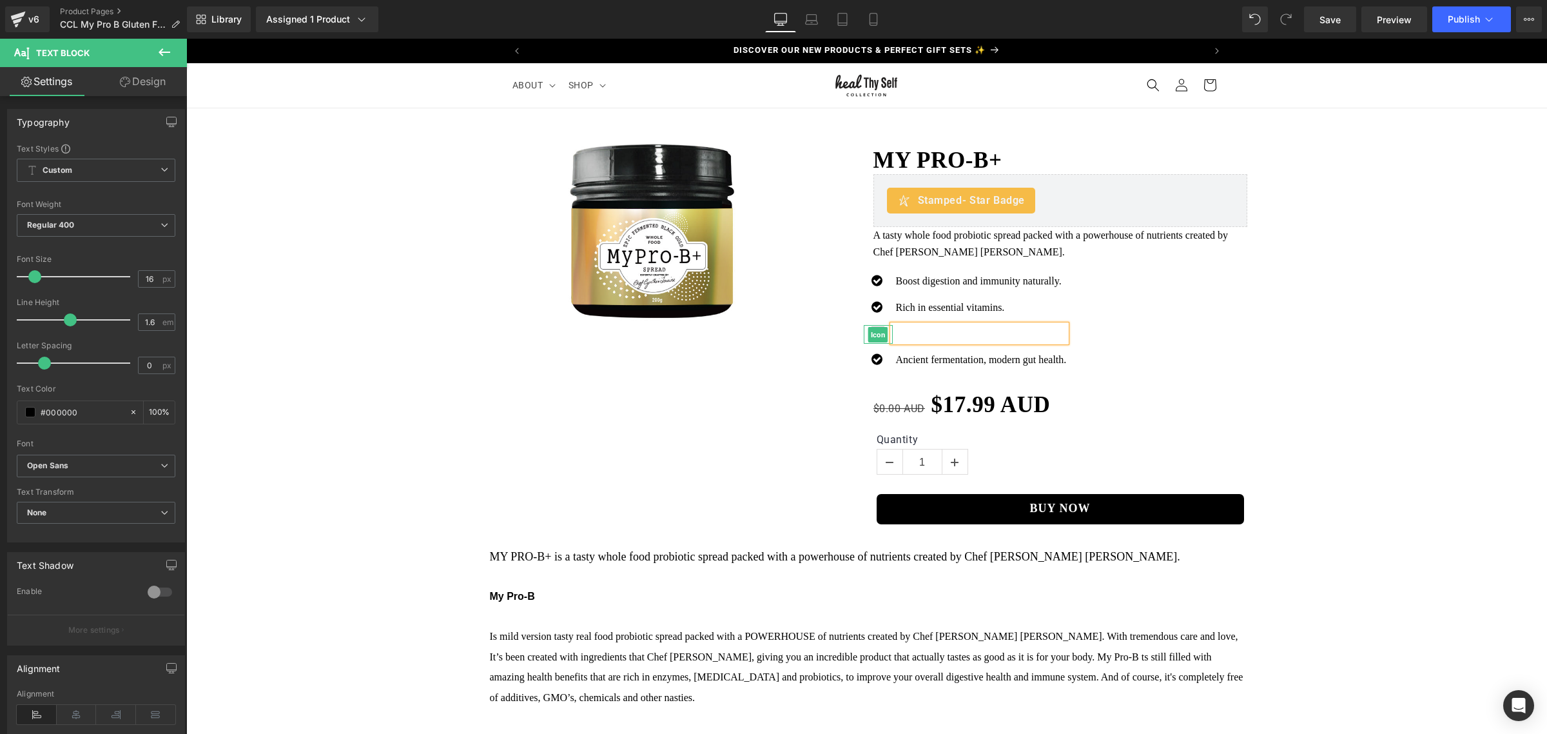
click at [877, 333] on span "Icon" at bounding box center [878, 334] width 20 height 15
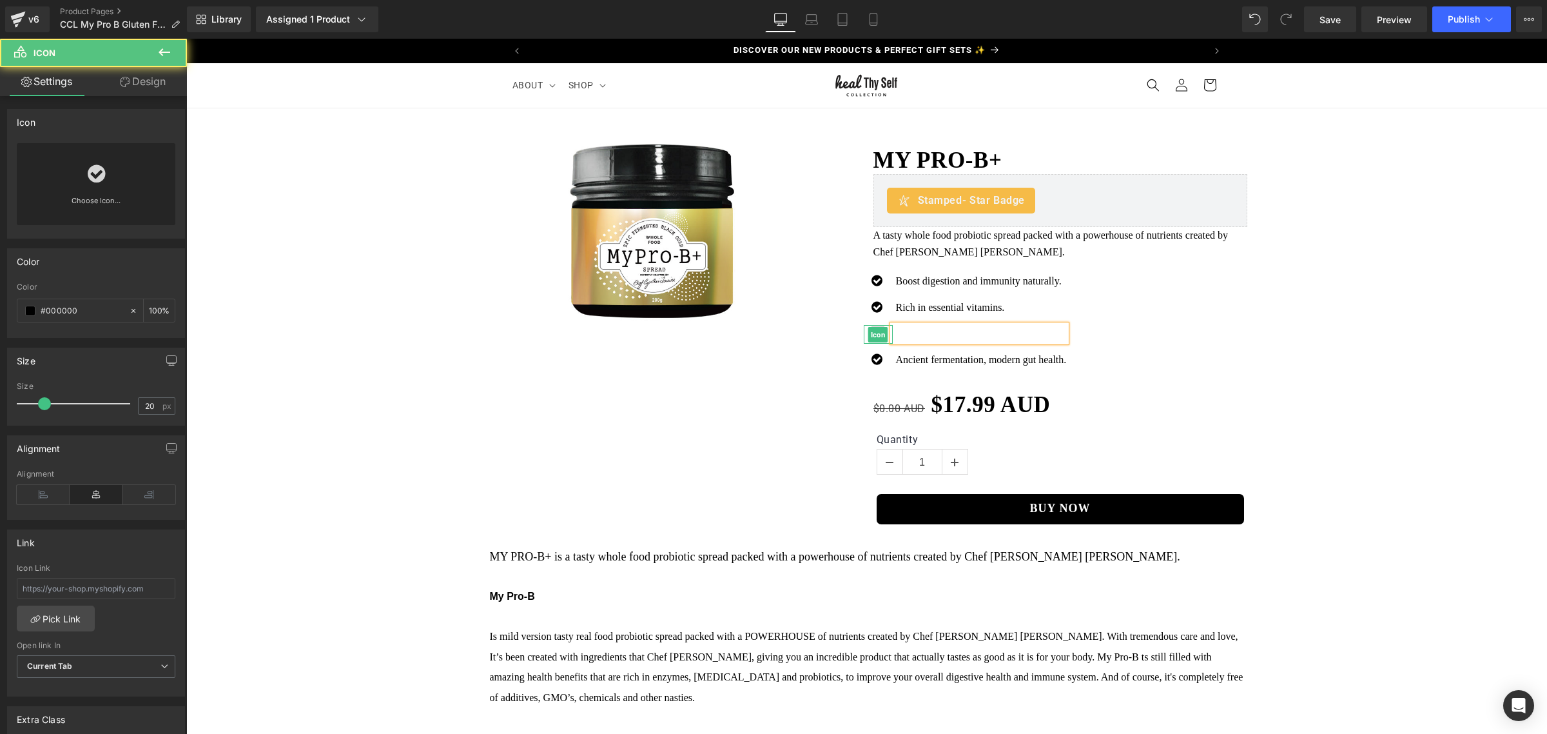
click at [877, 333] on span "Icon" at bounding box center [878, 334] width 20 height 15
click at [868, 334] on span "Icon" at bounding box center [878, 334] width 20 height 15
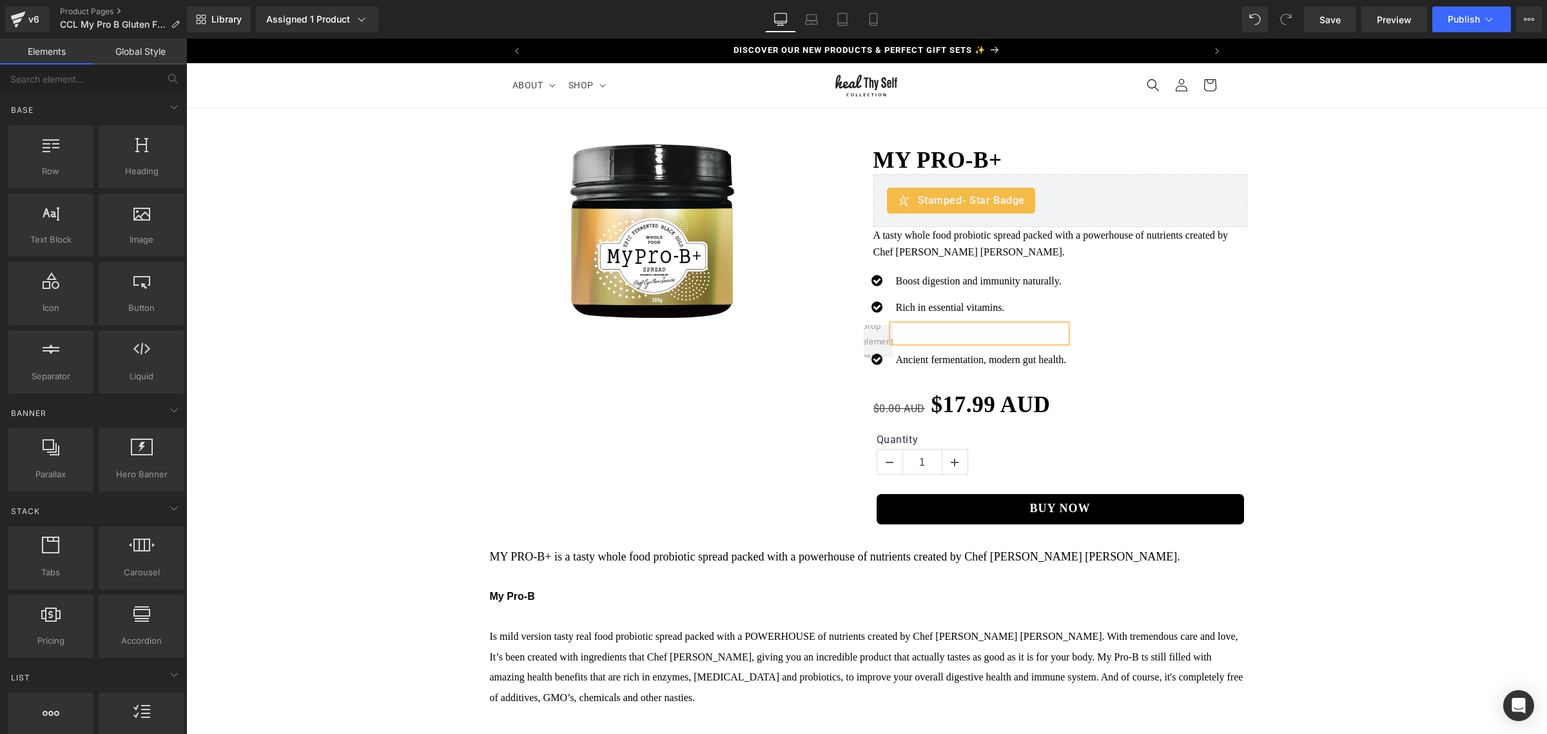
click at [1191, 290] on div "Icon Boost digestion and immunity naturally. Text Block Icon Rich in essential …" at bounding box center [1056, 325] width 384 height 104
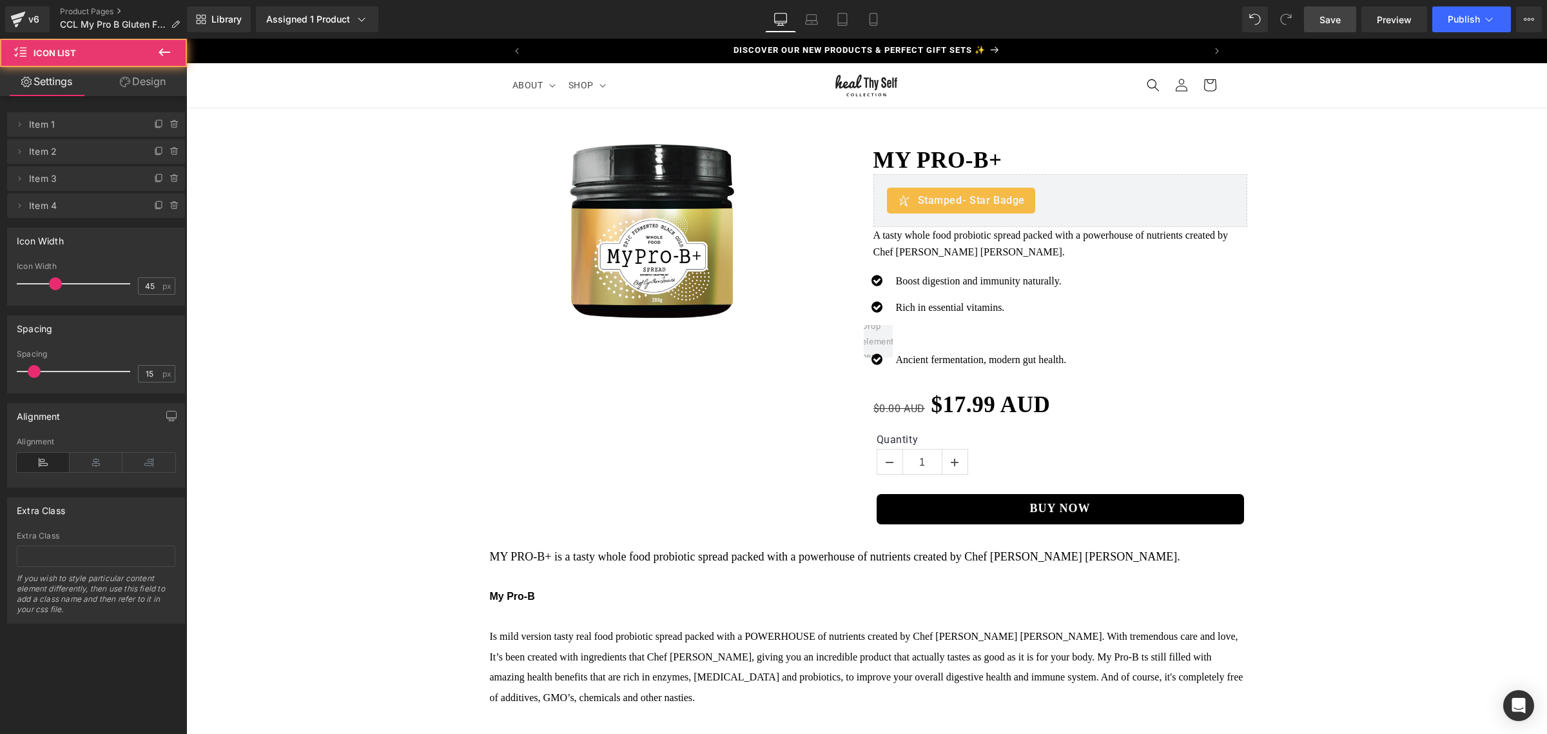
click at [1315, 14] on link "Save" at bounding box center [1330, 19] width 52 height 26
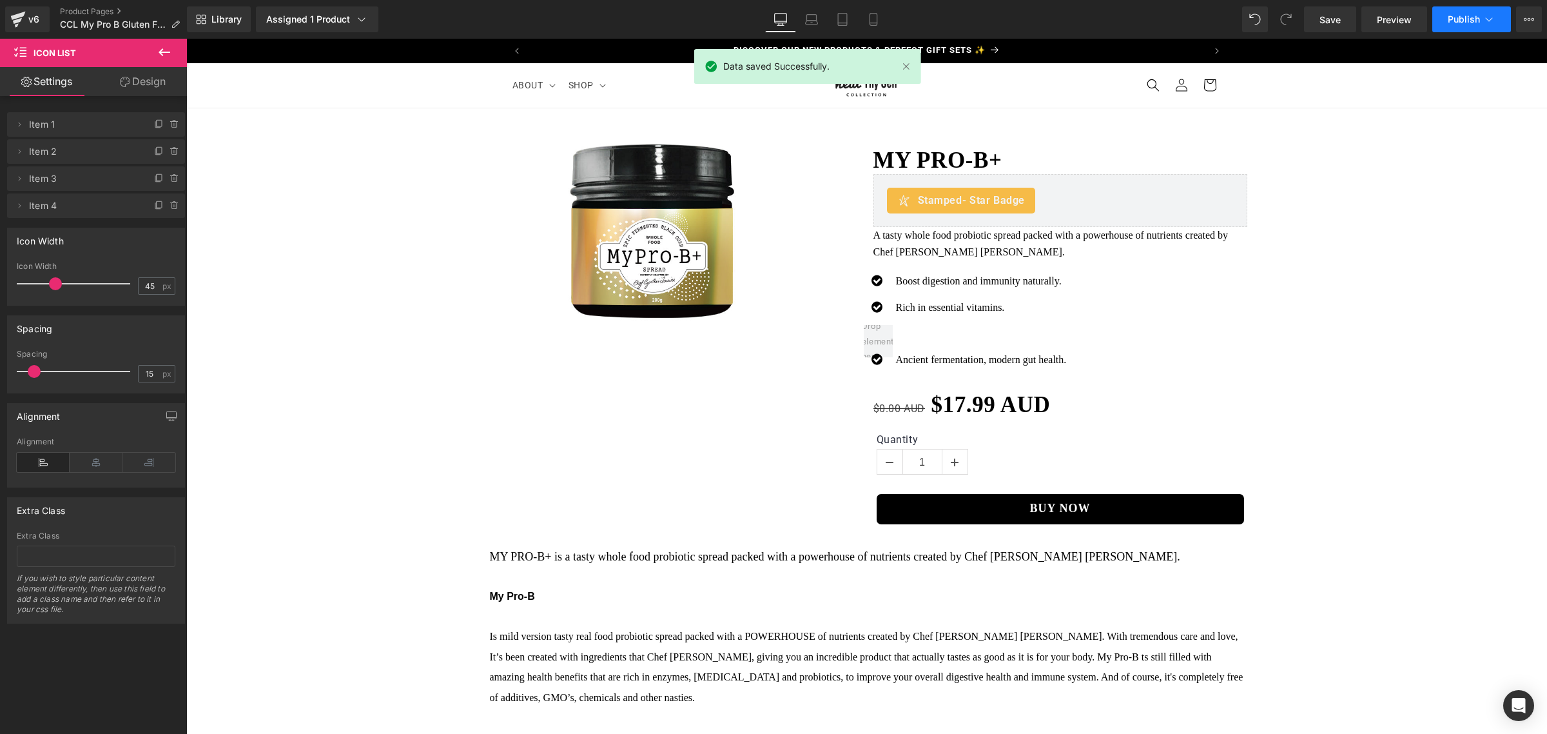
click at [1463, 13] on button "Publish" at bounding box center [1471, 19] width 79 height 26
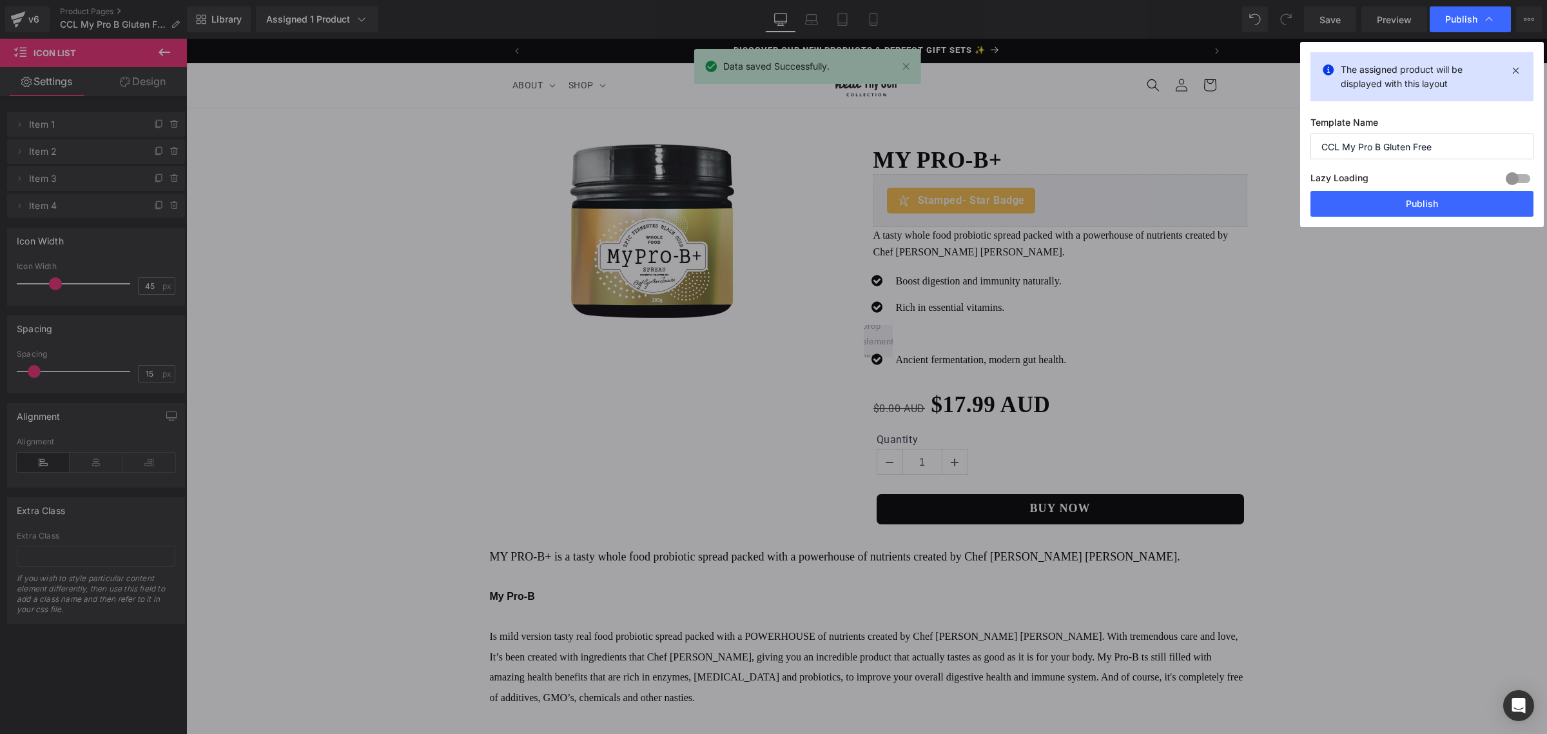
click at [1435, 153] on input "CCL My Pro B Gluten Free" at bounding box center [1421, 146] width 223 height 26
drag, startPoint x: 1380, startPoint y: 149, endPoint x: 1491, endPoint y: 158, distance: 111.2
click at [1491, 158] on input "CCL My Pro B Gluten Free" at bounding box center [1421, 146] width 223 height 26
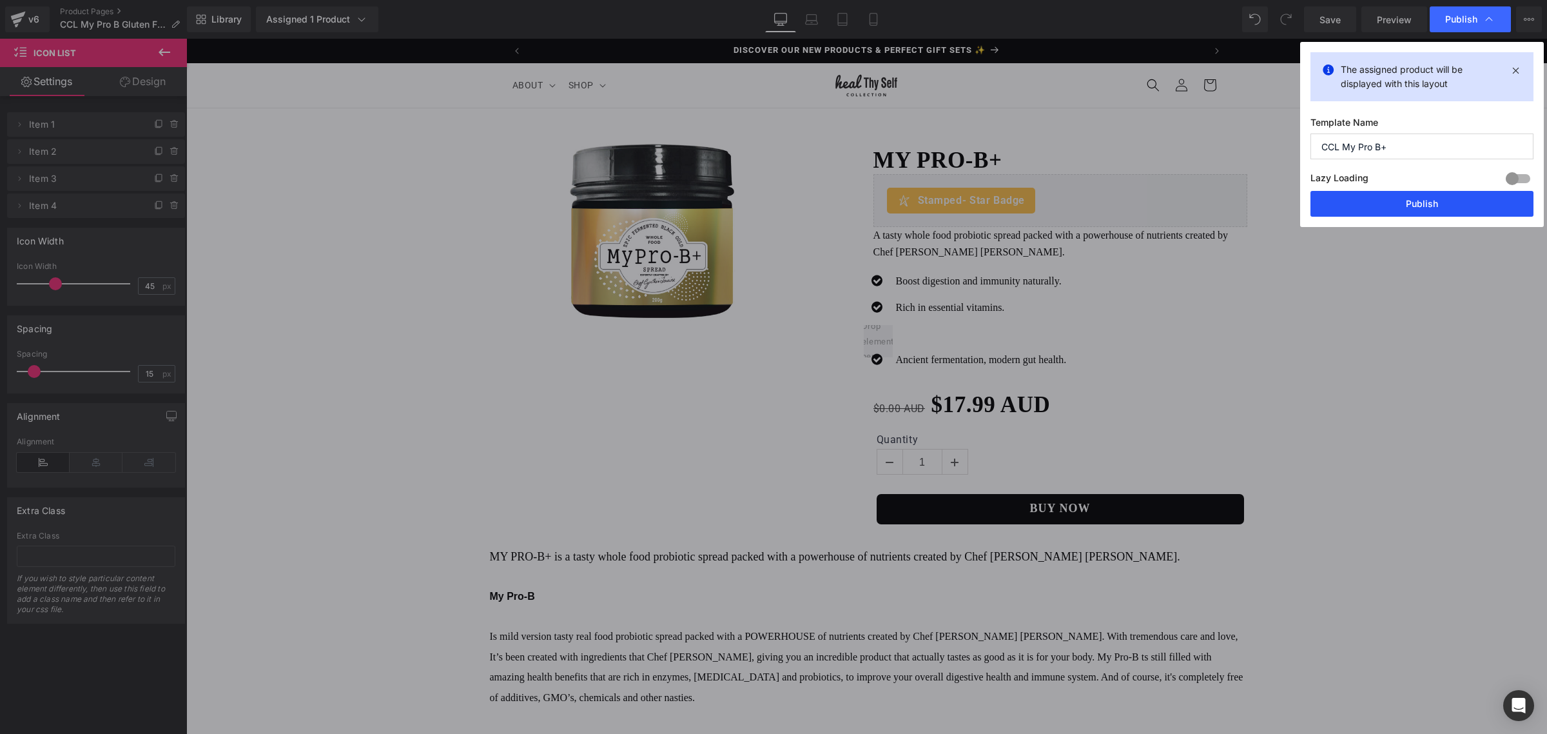
type input "CCL My Pro B+"
click at [1506, 205] on button "Publish" at bounding box center [1421, 204] width 223 height 26
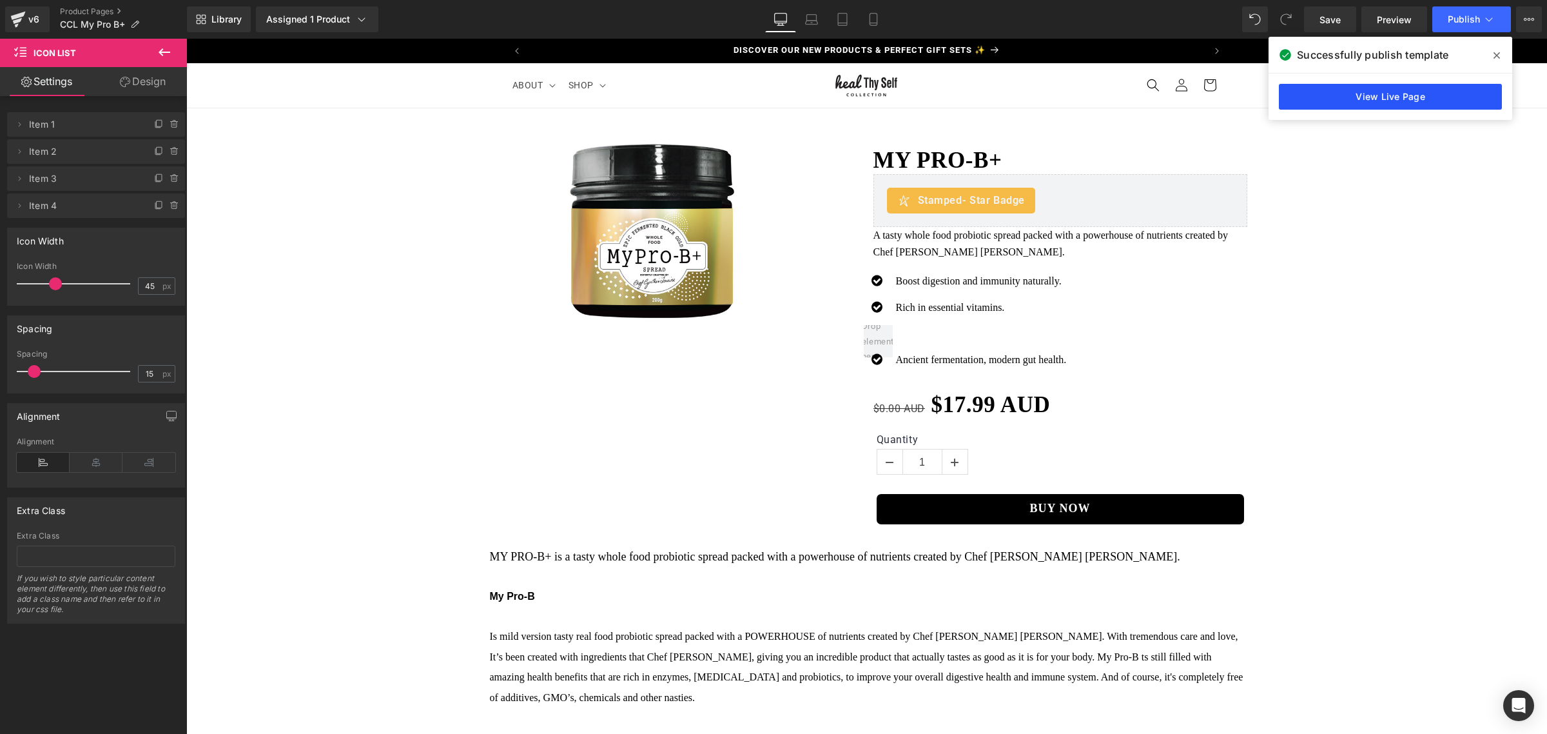
click at [1419, 106] on link "View Live Page" at bounding box center [1390, 97] width 223 height 26
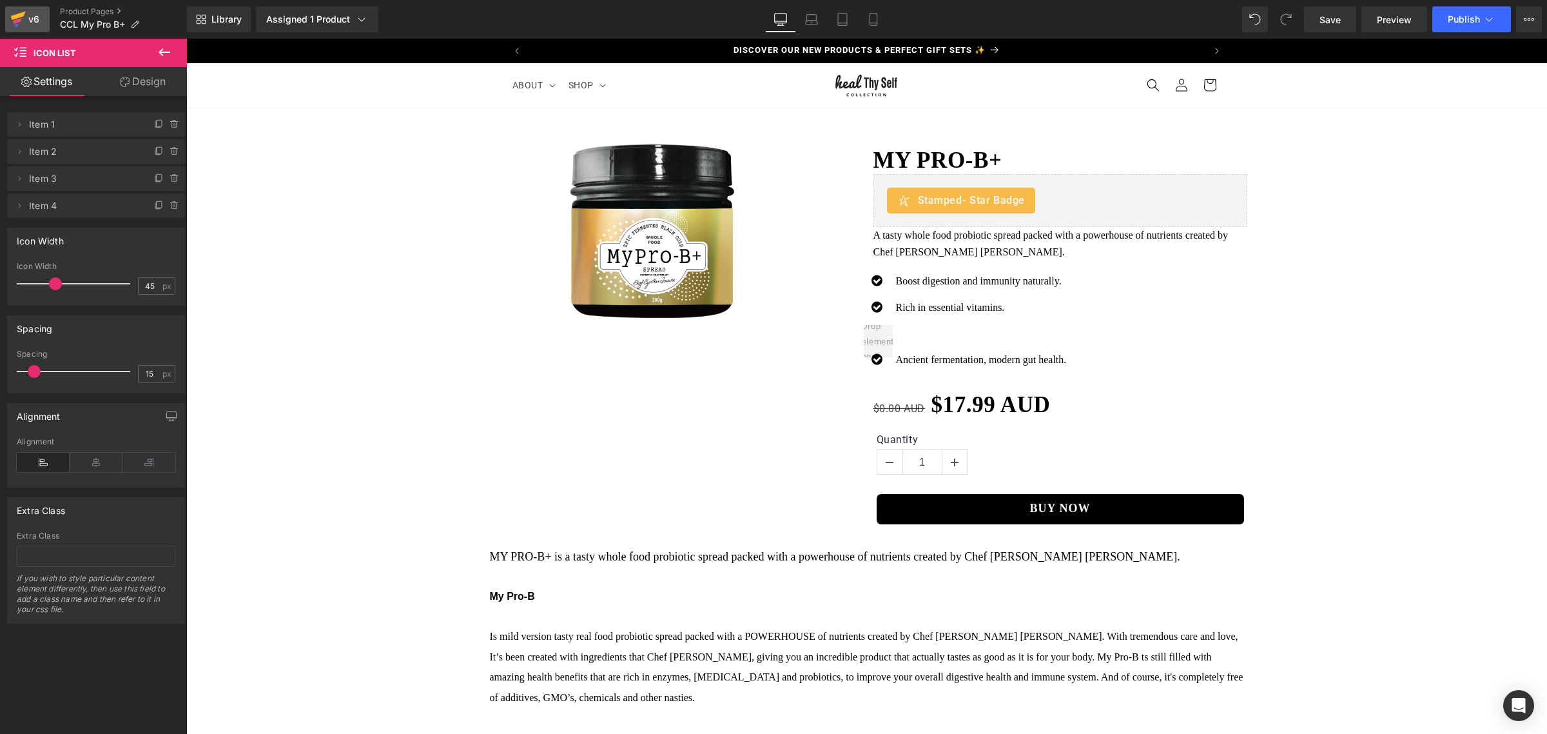
click at [33, 17] on div "v6" at bounding box center [34, 19] width 16 height 17
